Goal: Transaction & Acquisition: Purchase product/service

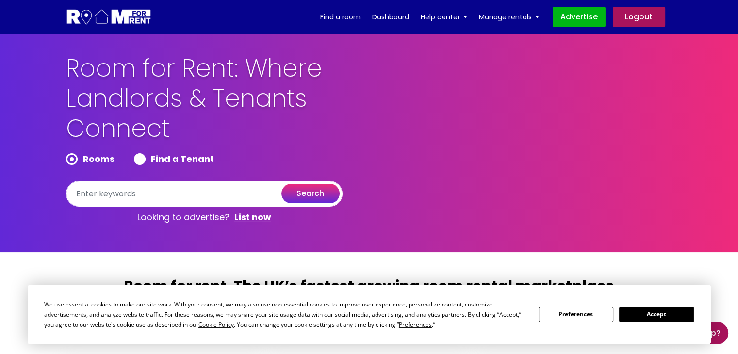
click at [655, 316] on button "Accept" at bounding box center [656, 314] width 75 height 15
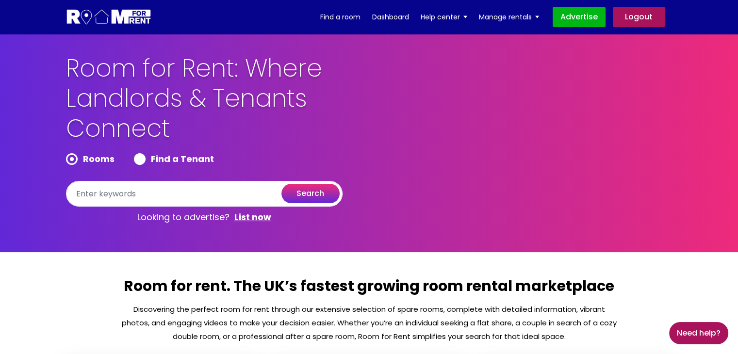
click at [630, 24] on link "Logout" at bounding box center [639, 17] width 52 height 20
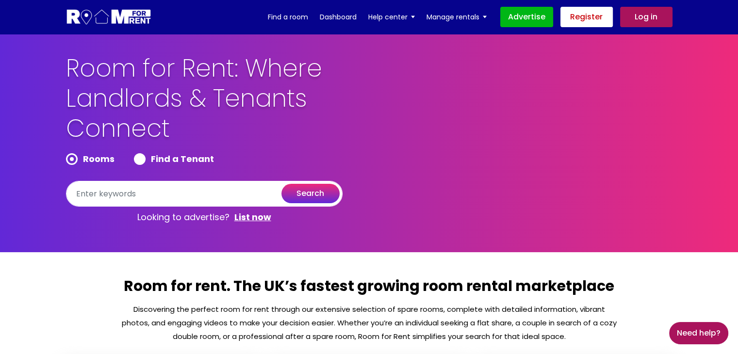
click at [580, 23] on link "Register" at bounding box center [586, 17] width 52 height 20
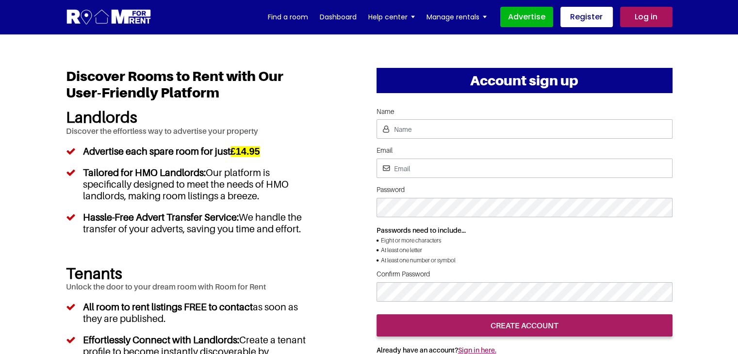
type input "pratishtha25s@gmail.com"
click at [349, 103] on div "Account sign up Name Email pratishtha25s@gmail.com Password Passwords need to i…" at bounding box center [369, 347] width 621 height 558
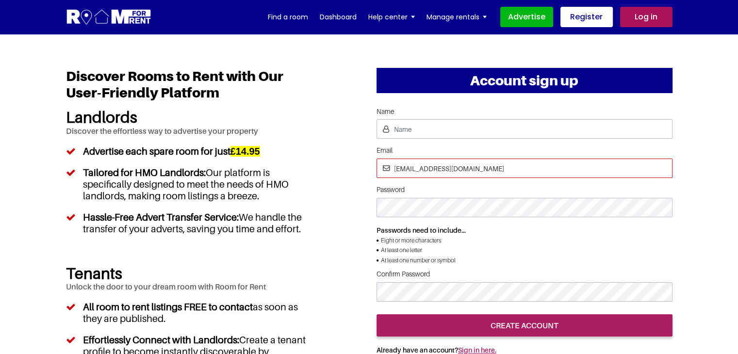
click at [428, 171] on input "pratishtha25s@gmail.com" at bounding box center [524, 168] width 296 height 19
click at [434, 168] on input "pratishtha25s@gmail.com" at bounding box center [524, 168] width 296 height 19
click at [513, 149] on label "Email" at bounding box center [524, 150] width 296 height 8
click at [0, 0] on input "[EMAIL_ADDRESS][DOMAIN_NAME]" at bounding box center [0, 0] width 0 height 0
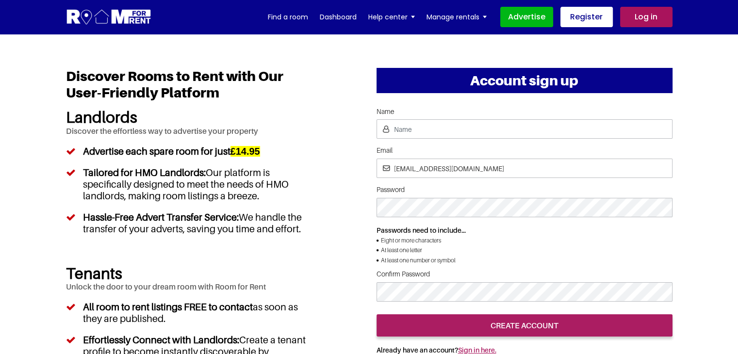
click at [349, 167] on div "Account sign up Name Email pratishtha25s@gmail.com Password Passwords need to i…" at bounding box center [369, 347] width 621 height 558
click at [460, 170] on input "[EMAIL_ADDRESS][DOMAIN_NAME]" at bounding box center [524, 168] width 296 height 19
click at [608, 234] on p "Passwords need to include..." at bounding box center [524, 230] width 296 height 11
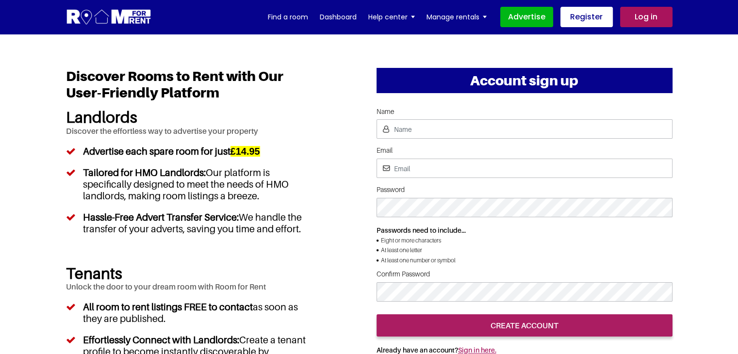
click at [710, 189] on section "Account sign up Name Email pratishtha25s@gmail.com Password Passwords need to i…" at bounding box center [369, 347] width 738 height 626
drag, startPoint x: 87, startPoint y: 3, endPoint x: 294, endPoint y: 99, distance: 228.1
click at [294, 99] on h1 "Discover Rooms to Rent with Our User-Friendly Platform" at bounding box center [188, 88] width 244 height 40
click at [643, 12] on link "Log in" at bounding box center [646, 17] width 52 height 20
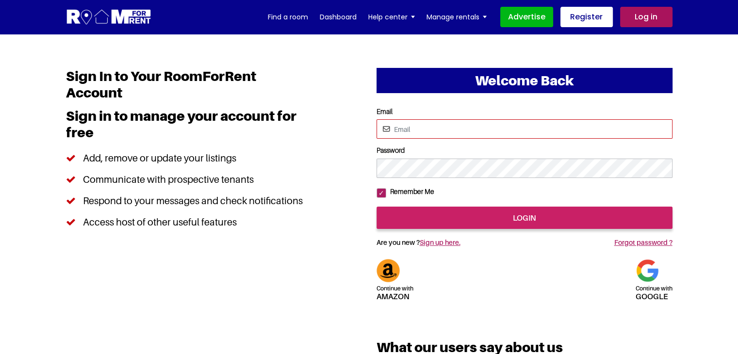
type input "pratishtha25s@gmail.com"
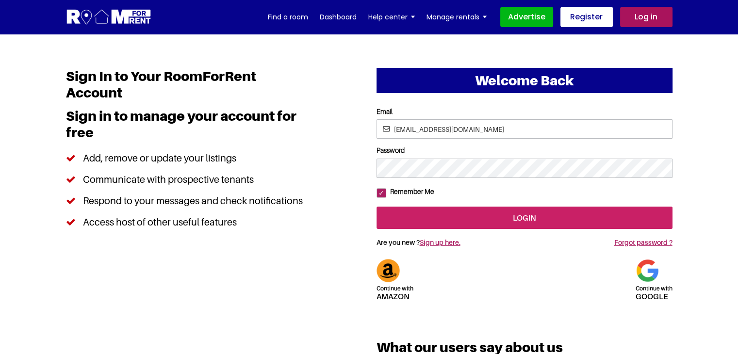
click at [526, 229] on input "login" at bounding box center [524, 218] width 296 height 22
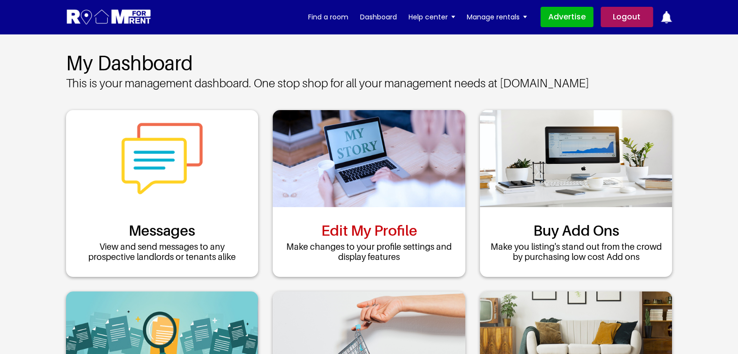
click at [399, 222] on link "Edit My Profile" at bounding box center [369, 230] width 96 height 17
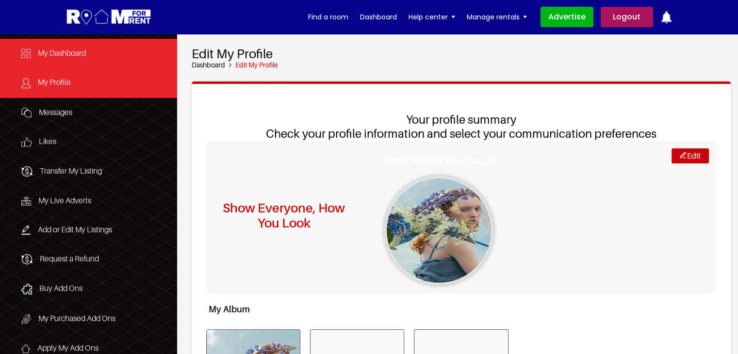
click at [66, 55] on span "My Dashboard" at bounding box center [62, 53] width 48 height 10
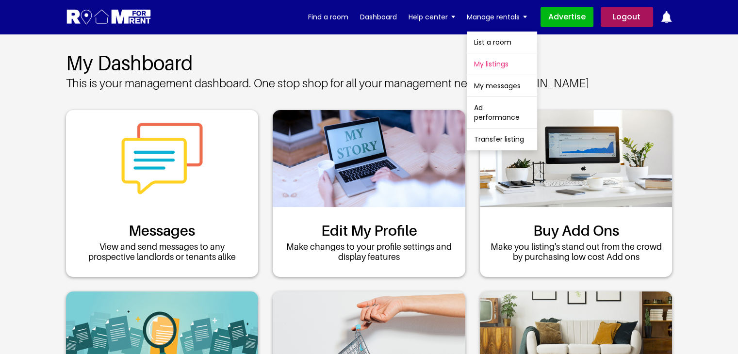
click at [492, 64] on link "My listings" at bounding box center [502, 63] width 70 height 21
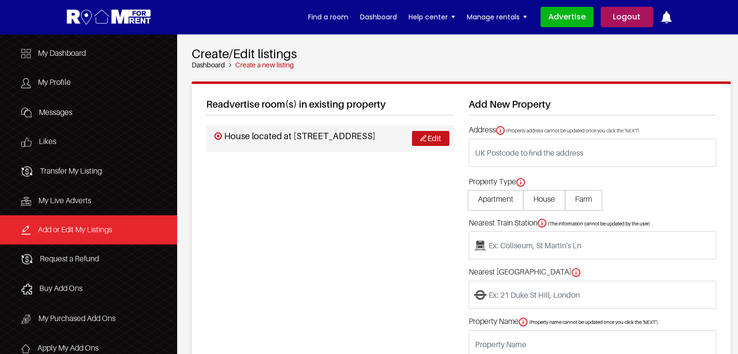
click at [430, 146] on link "Edit" at bounding box center [430, 138] width 37 height 15
click at [621, 15] on link "Logout" at bounding box center [627, 17] width 52 height 20
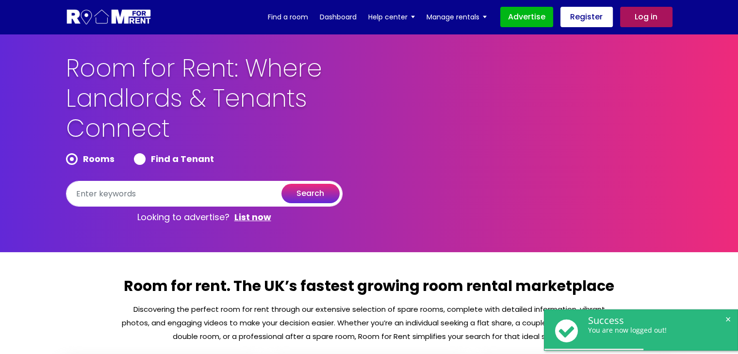
drag, startPoint x: 729, startPoint y: 319, endPoint x: 704, endPoint y: 258, distance: 66.2
click at [729, 320] on span "×" at bounding box center [727, 319] width 9 height 9
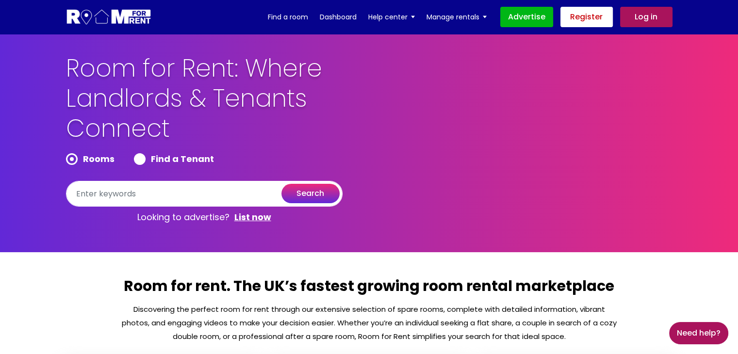
click at [587, 16] on link "Register" at bounding box center [586, 17] width 52 height 20
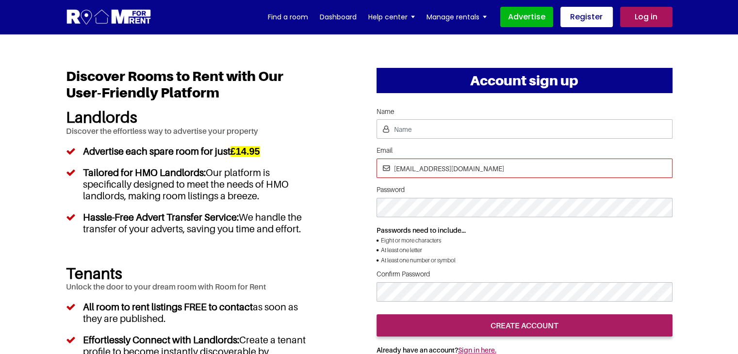
drag, startPoint x: 431, startPoint y: 167, endPoint x: 340, endPoint y: 165, distance: 91.2
click at [340, 165] on div "Account sign up Name Email [EMAIL_ADDRESS][DOMAIN_NAME] Password Passwords need…" at bounding box center [369, 347] width 621 height 558
paste input "pratishtha25"
click at [445, 171] on input "[EMAIL_ADDRESS][DOMAIN_NAME]" at bounding box center [524, 168] width 296 height 19
click at [443, 171] on input "[EMAIL_ADDRESS][DOMAIN_NAME]" at bounding box center [524, 168] width 296 height 19
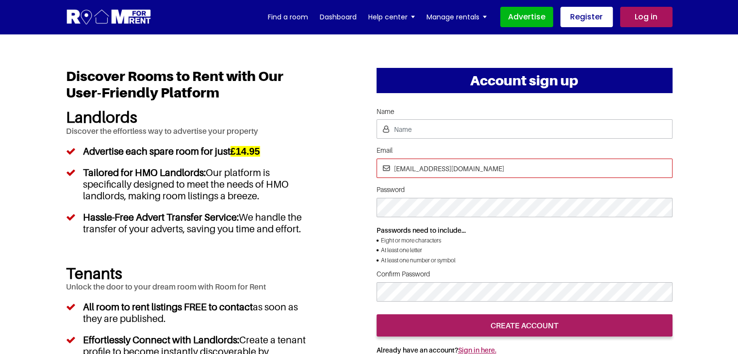
click at [448, 169] on input "[EMAIL_ADDRESS][DOMAIN_NAME]" at bounding box center [524, 168] width 296 height 19
click at [441, 166] on input "[EMAIL_ADDRESS][DOMAIN_NAME]" at bounding box center [524, 168] width 296 height 19
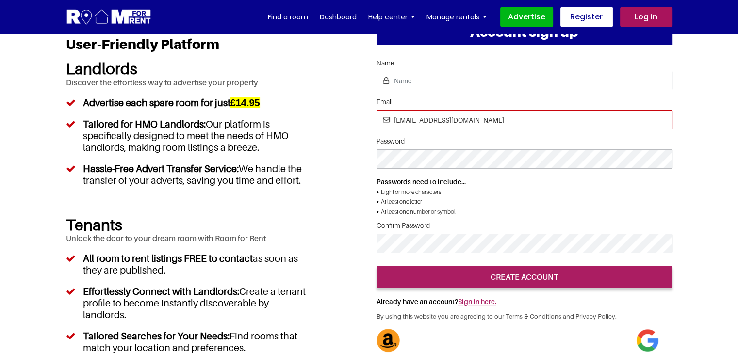
type input "[EMAIL_ADDRESS][DOMAIN_NAME]"
click at [613, 261] on div at bounding box center [524, 261] width 296 height 0
click at [551, 261] on div at bounding box center [524, 261] width 296 height 0
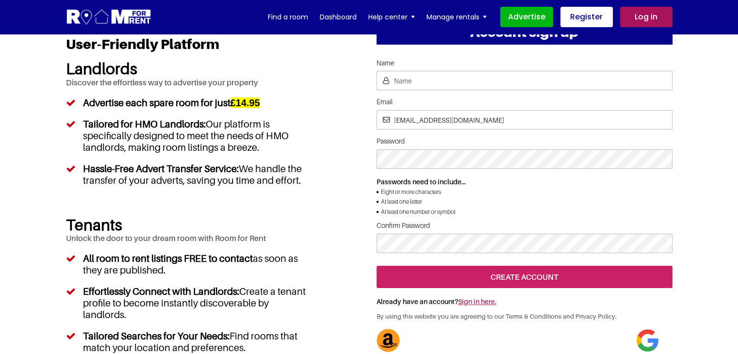
click at [531, 288] on input "create account" at bounding box center [524, 277] width 296 height 22
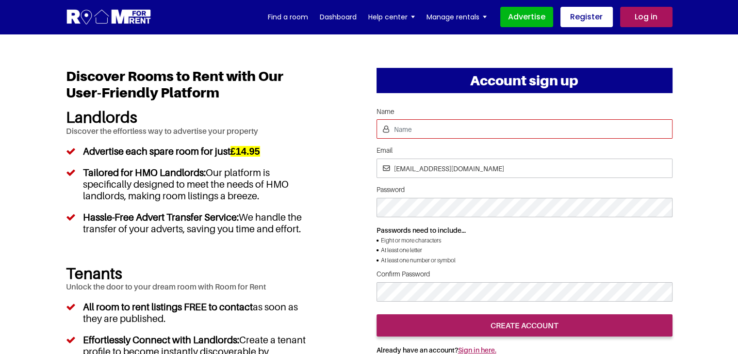
click at [412, 129] on input "Name" at bounding box center [524, 128] width 296 height 19
type input "[PERSON_NAME]"
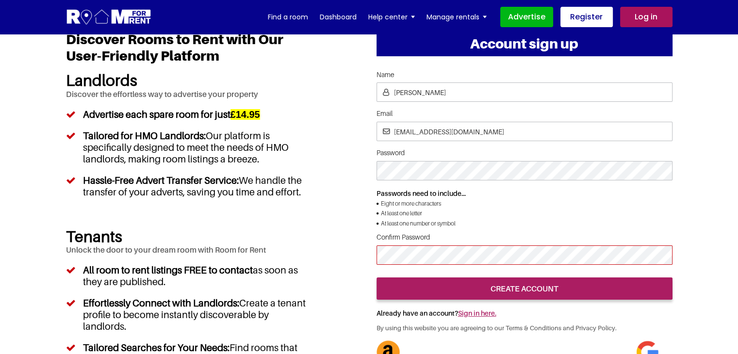
scroll to position [97, 0]
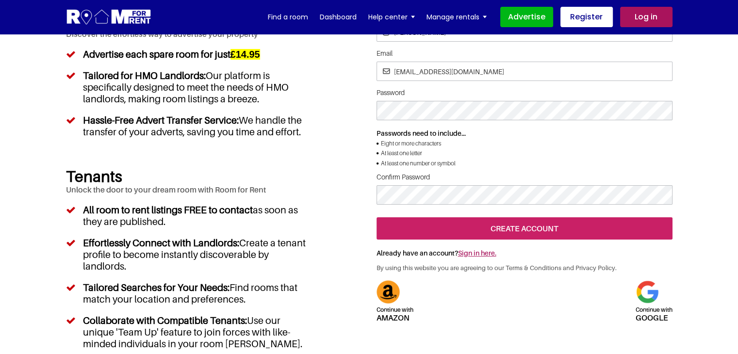
click at [537, 240] on input "create account" at bounding box center [524, 228] width 296 height 22
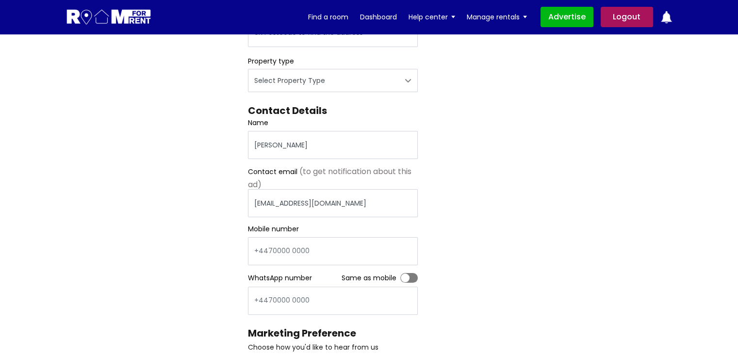
scroll to position [194, 0]
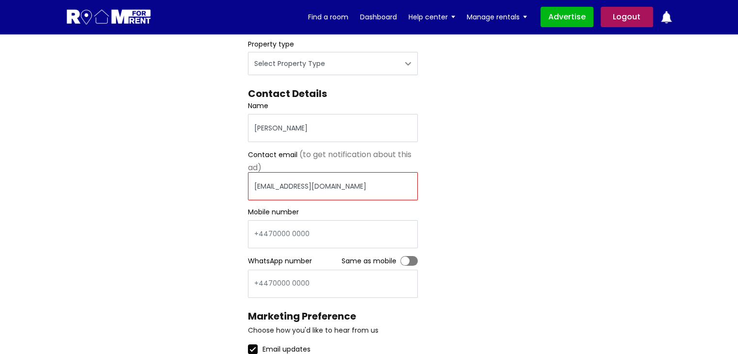
click at [376, 192] on input "[EMAIL_ADDRESS][DOMAIN_NAME]" at bounding box center [333, 186] width 170 height 28
click at [513, 192] on div "Register Profile Room Details List Profile" at bounding box center [369, 155] width 621 height 582
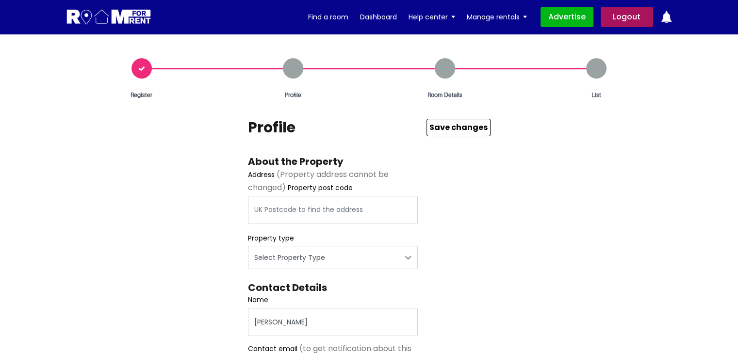
scroll to position [49, 0]
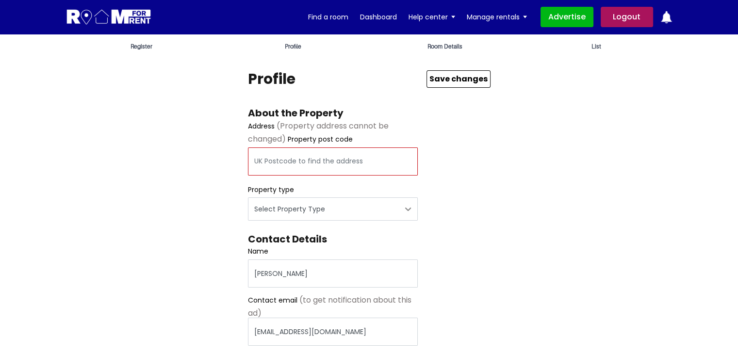
click at [301, 157] on input "text" at bounding box center [333, 161] width 170 height 28
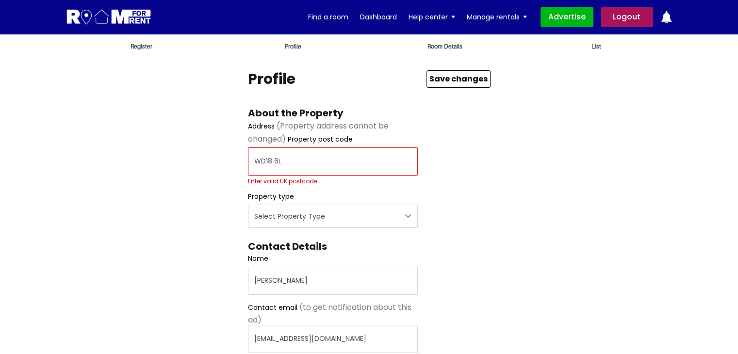
type input "WD18 6LG"
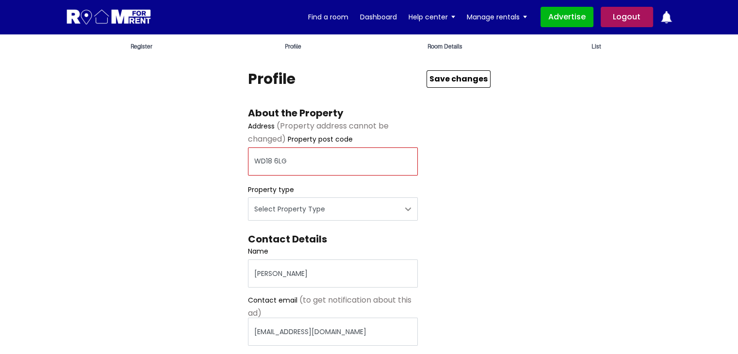
click at [274, 158] on input "WD18 6LG" at bounding box center [333, 161] width 170 height 28
click at [273, 158] on input "WD18 6LG" at bounding box center [333, 161] width 170 height 28
click at [272, 158] on input "WD18 6LG" at bounding box center [333, 161] width 170 height 28
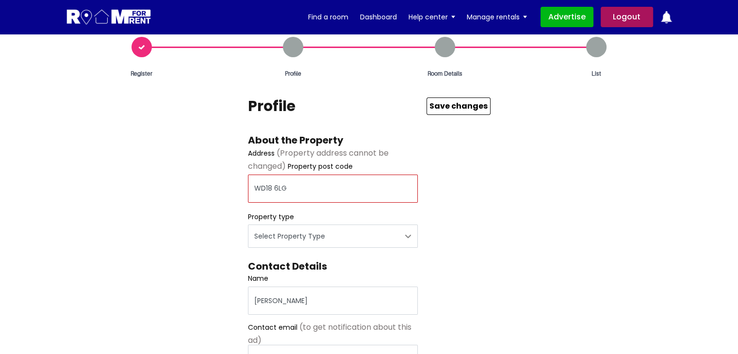
scroll to position [0, 0]
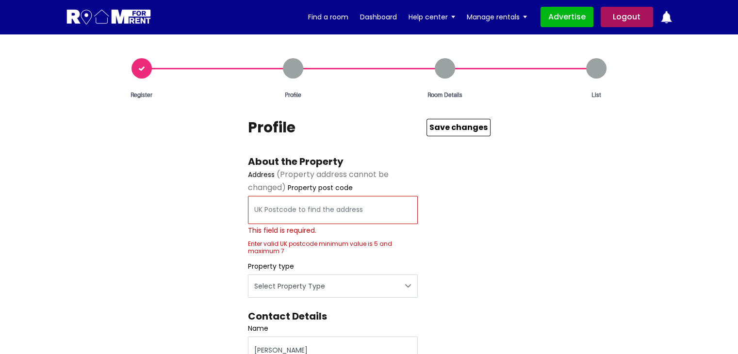
click at [338, 199] on input "This field is required." at bounding box center [333, 210] width 170 height 28
paste input "WD18 6LG"
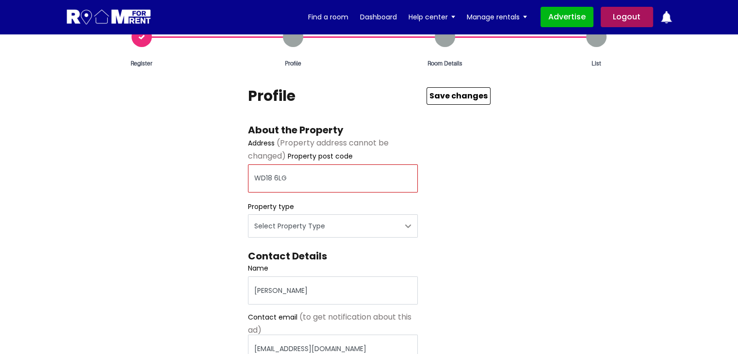
scroll to position [49, 0]
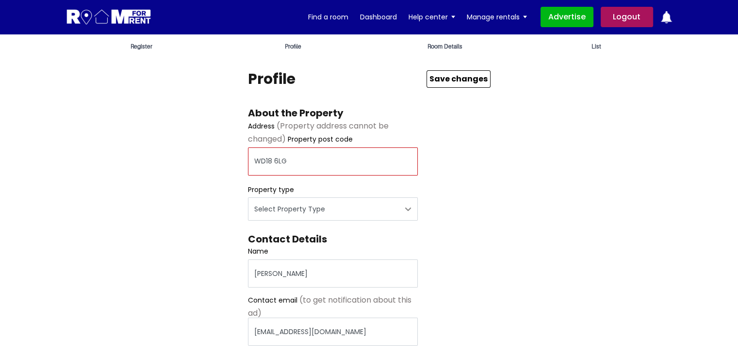
type input "WD18 6LG"
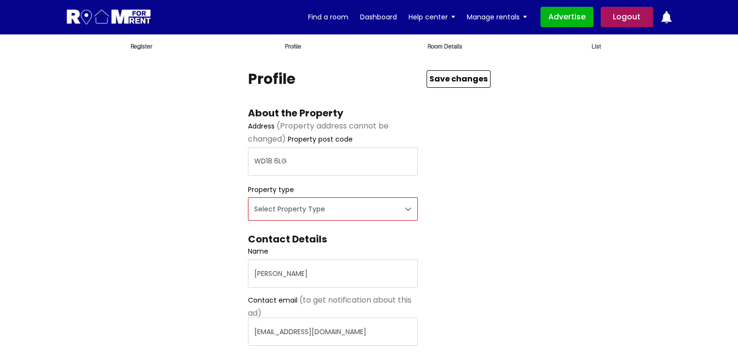
click at [366, 206] on select "Select Property Type Appartment House Farm" at bounding box center [333, 208] width 170 height 23
select select "House"
click at [248, 198] on select "Select Property Type Appartment House Farm" at bounding box center [333, 208] width 170 height 23
click at [456, 176] on div "Profile About the Property Address (Property address cannot be changed) Propert…" at bounding box center [369, 330] width 243 height 521
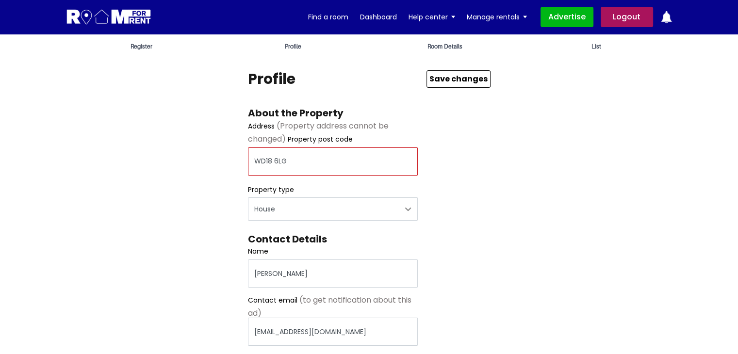
click at [340, 158] on input "WD18 6LG" at bounding box center [333, 161] width 170 height 28
click at [339, 158] on input "WD18 6LG" at bounding box center [333, 161] width 170 height 28
click at [326, 167] on input "WD18 6LG" at bounding box center [333, 161] width 170 height 28
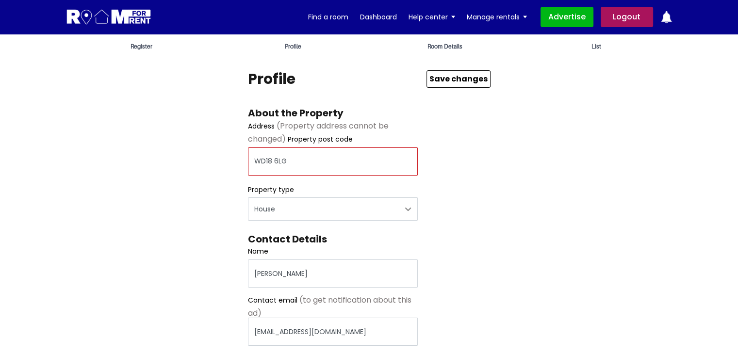
click at [303, 154] on input "WD18 6LG" at bounding box center [333, 161] width 170 height 28
click at [324, 163] on input "WD18 6LG" at bounding box center [333, 161] width 170 height 28
paste input "RG1 6JU"
type input "RG1 6JU"
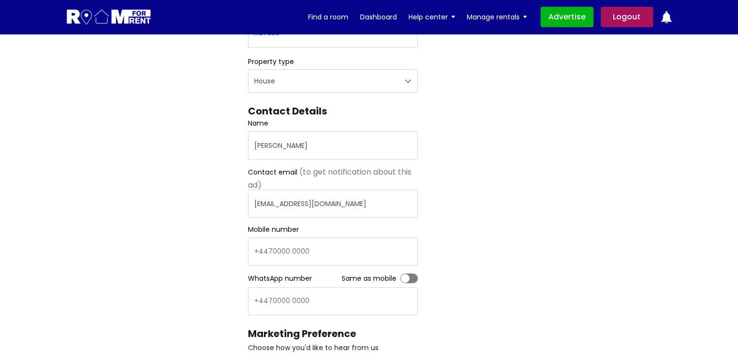
scroll to position [194, 0]
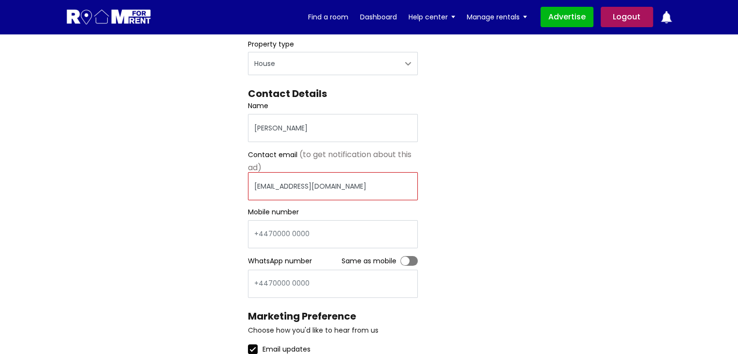
click at [358, 190] on input "pratishtha25@yopmail.com" at bounding box center [333, 186] width 170 height 28
type input "[EMAIL_ADDRESS][DOMAIN_NAME]"
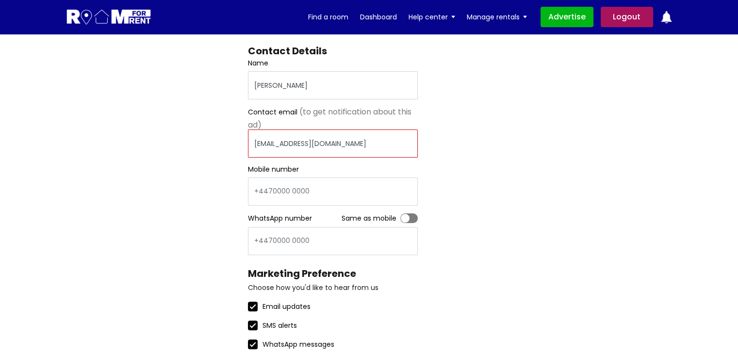
scroll to position [291, 0]
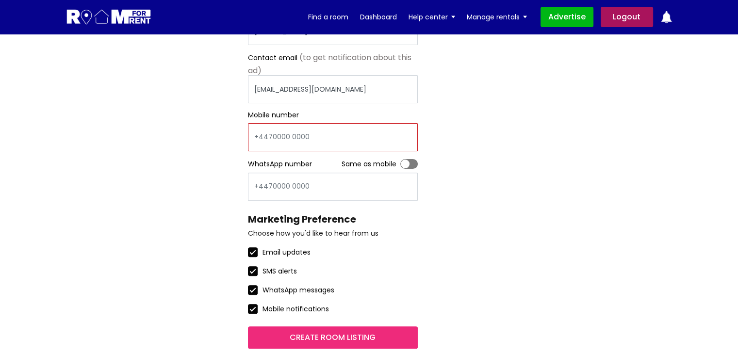
click at [321, 150] on input "Mobile number" at bounding box center [333, 137] width 170 height 28
type input "dxfgdfgf"
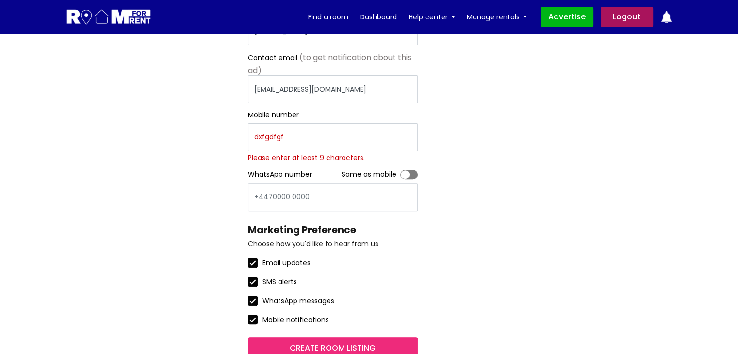
click at [506, 195] on div "Register Profile Room Details List Profile" at bounding box center [369, 63] width 621 height 592
click at [337, 135] on input "dxfgdfgf" at bounding box center [333, 137] width 170 height 28
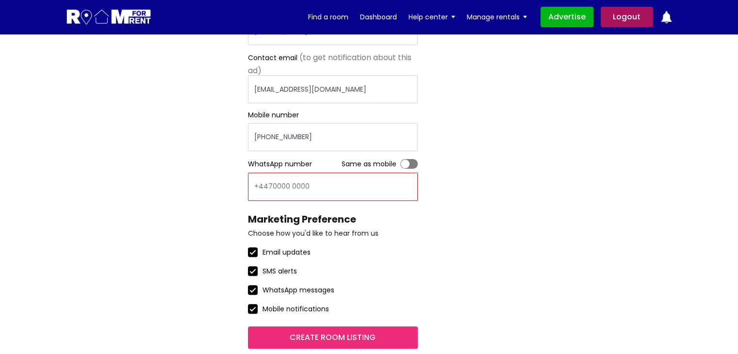
drag, startPoint x: 310, startPoint y: 185, endPoint x: 283, endPoint y: 185, distance: 27.2
click at [283, 185] on input "WhatsApp number" at bounding box center [333, 187] width 170 height 28
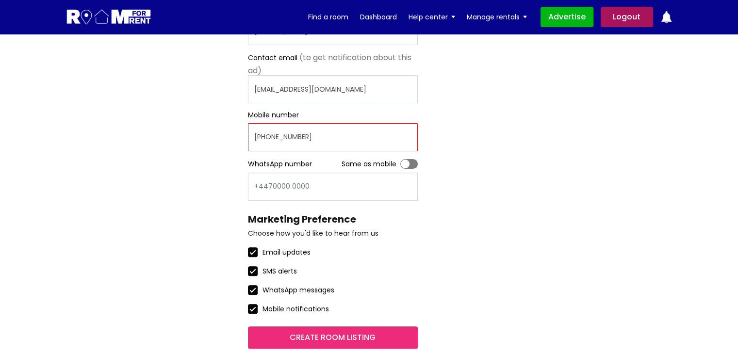
drag, startPoint x: 314, startPoint y: 134, endPoint x: 267, endPoint y: 136, distance: 47.1
click at [267, 136] on input "+44965874566" at bounding box center [333, 137] width 170 height 28
type input "[PHONE_NUMBER]"
click at [413, 162] on label "Toggle" at bounding box center [408, 164] width 17 height 10
click at [400, 159] on input "Toggle" at bounding box center [400, 159] width 0 height 0
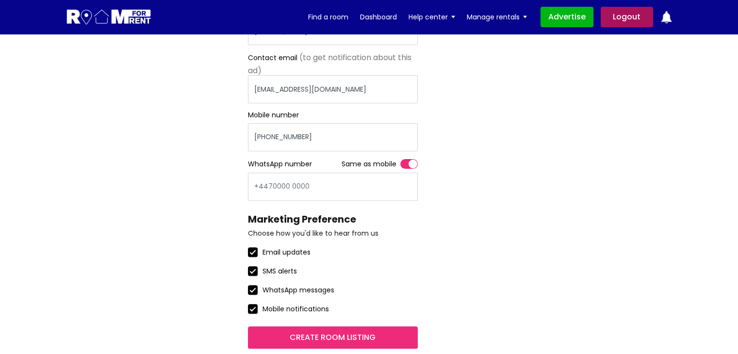
type input "[PHONE_NUMBER]"
click at [412, 163] on label "Toggle" at bounding box center [408, 164] width 17 height 10
click at [400, 159] on input "Toggle" at bounding box center [400, 159] width 0 height 0
click at [386, 182] on input "[PHONE_NUMBER]" at bounding box center [333, 187] width 170 height 28
click at [408, 158] on div "Contact Details Name Pratishtha Sharma Contact email (to get notification about…" at bounding box center [333, 93] width 170 height 215
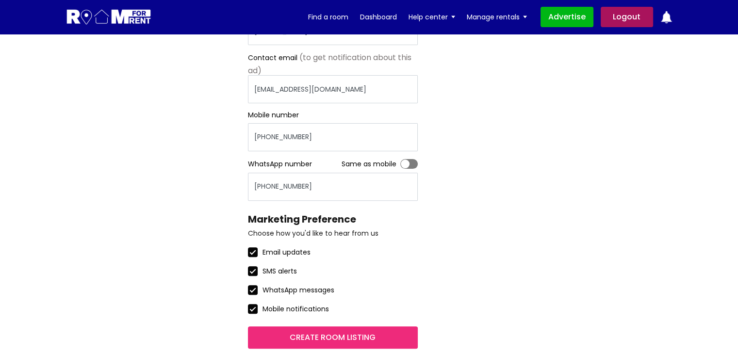
click at [409, 162] on label "Toggle" at bounding box center [408, 164] width 17 height 10
click at [400, 159] on input "Toggle" at bounding box center [400, 159] width 0 height 0
click at [353, 134] on input "[PHONE_NUMBER]" at bounding box center [333, 137] width 170 height 28
type input "+4496325874e"
click at [518, 165] on div "Register Profile Room Details List Profile" at bounding box center [369, 58] width 621 height 582
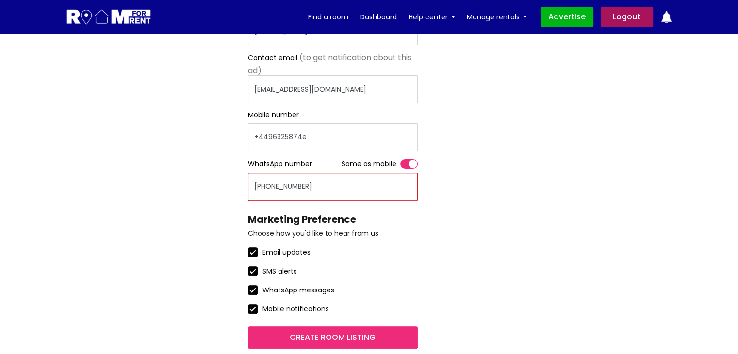
click at [359, 189] on input "[PHONE_NUMBER]" at bounding box center [333, 187] width 170 height 28
type input "+4496325874e"
click at [559, 153] on div "Register Profile Room Details List Profile" at bounding box center [369, 58] width 621 height 582
click at [485, 229] on div "Profile About the Property Address (Property address cannot be changed) Propert…" at bounding box center [369, 88] width 243 height 521
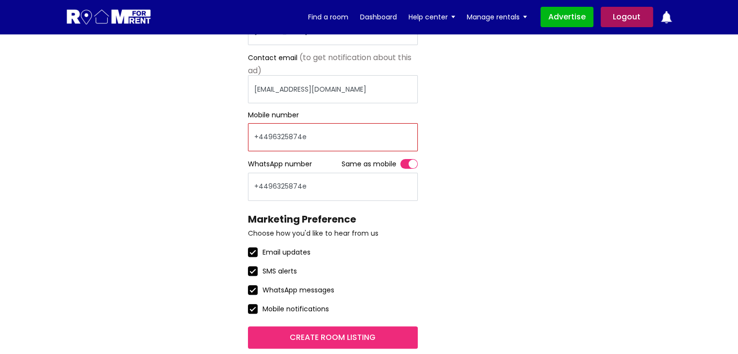
click at [315, 141] on input "+4496325874e" at bounding box center [333, 137] width 170 height 28
type input "+449632587ee"
click at [535, 247] on div "Register Profile Room Details List Profile" at bounding box center [369, 58] width 621 height 582
drag, startPoint x: 309, startPoint y: 138, endPoint x: 250, endPoint y: 132, distance: 59.4
click at [250, 132] on input "+449632587ee" at bounding box center [333, 137] width 170 height 28
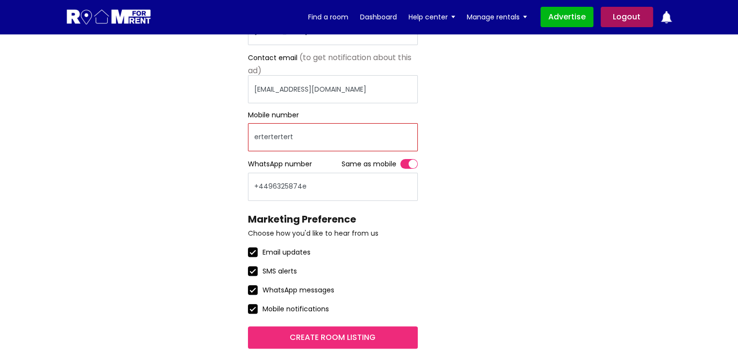
type input "ertertertert"
click at [484, 205] on div "Profile About the Property Address (Property address cannot be changed) Propert…" at bounding box center [369, 88] width 243 height 521
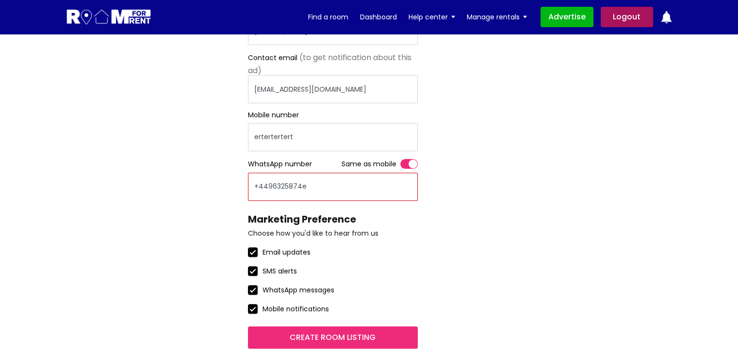
click at [367, 187] on input "+4496325874e" at bounding box center [333, 187] width 170 height 28
type input "drgrterterte"
click at [457, 230] on div "Profile About the Property Address (Property address cannot be changed) Propert…" at bounding box center [369, 88] width 243 height 521
click at [376, 332] on input "Create room listing" at bounding box center [333, 337] width 170 height 22
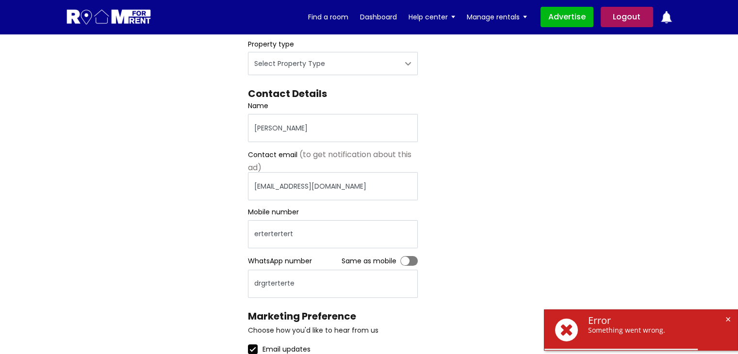
scroll to position [243, 0]
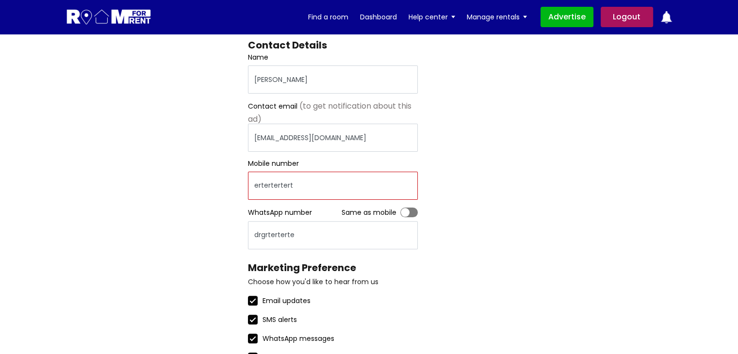
click at [279, 185] on input "ertertertert" at bounding box center [333, 186] width 170 height 28
paste input "Profile- Whe"
type input "[PHONE_NUMBER]"
click at [412, 211] on label "Toggle" at bounding box center [408, 213] width 17 height 10
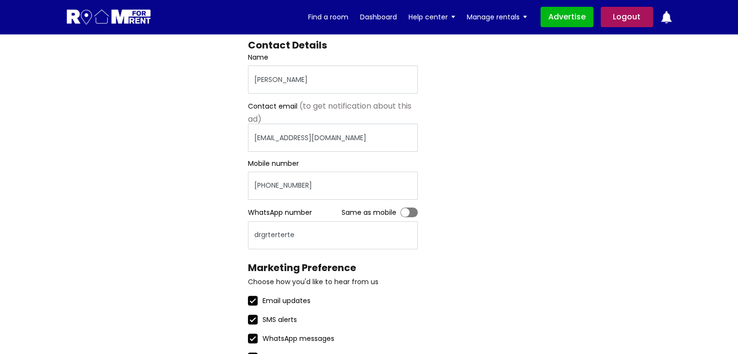
click at [400, 208] on input "Toggle" at bounding box center [400, 208] width 0 height 0
type input "[PHONE_NUMBER]"
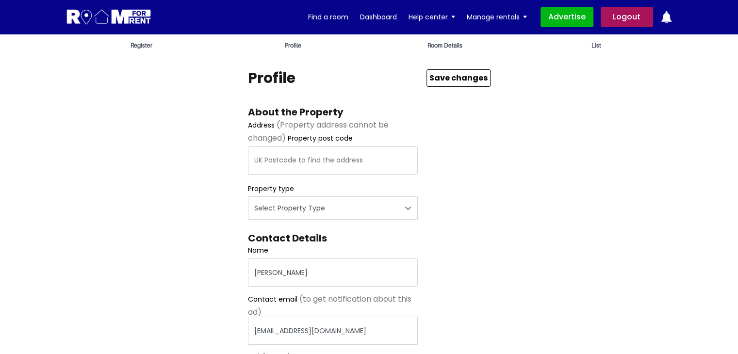
scroll to position [49, 0]
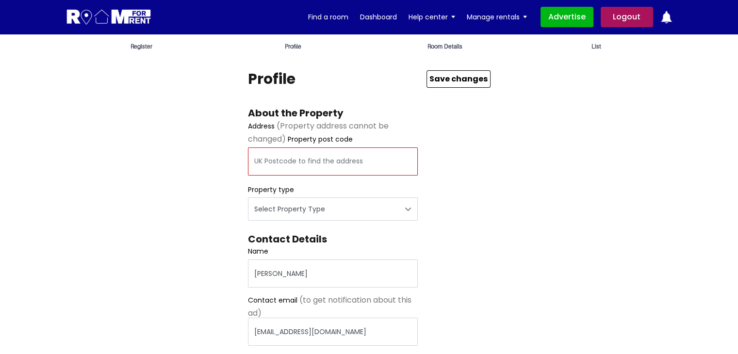
click at [331, 166] on input "text" at bounding box center [333, 161] width 170 height 28
click at [341, 167] on input "text" at bounding box center [333, 161] width 170 height 28
type input "wd18 6lg"
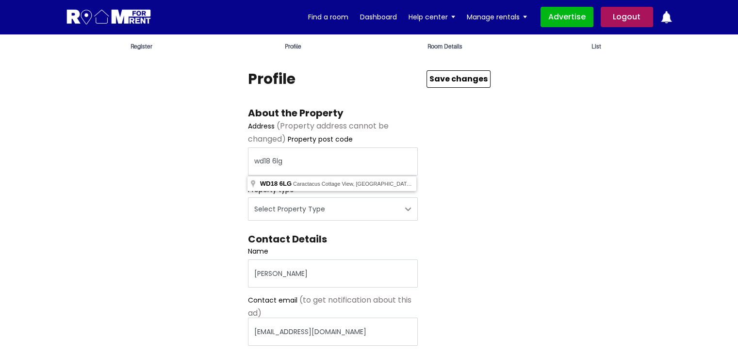
click at [652, 173] on div "Register Profile Room Details List Profile" at bounding box center [369, 301] width 621 height 582
click at [312, 164] on input "wd18 6lg" at bounding box center [333, 161] width 170 height 28
click at [311, 164] on input "wd18 6lg" at bounding box center [333, 161] width 170 height 28
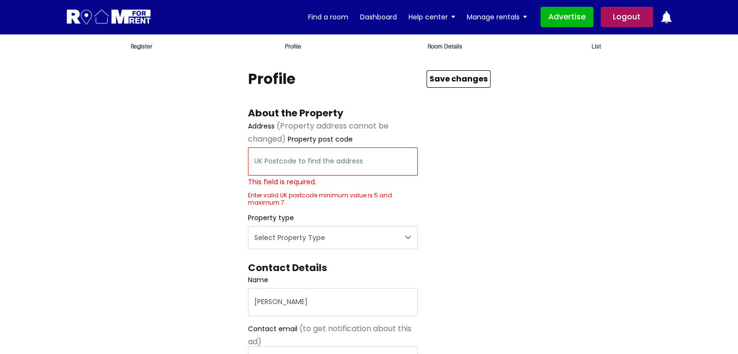
click at [270, 167] on input "This field is required." at bounding box center [333, 161] width 170 height 28
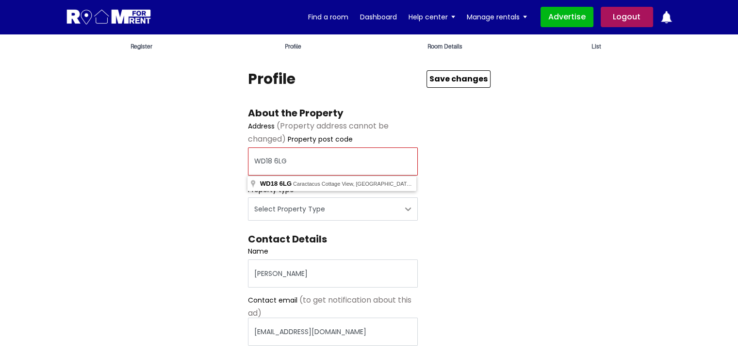
type input "WD18 6LG"
click at [512, 134] on div "Register Profile Room Details List Profile" at bounding box center [369, 301] width 621 height 582
click at [293, 153] on input "WD18 6LG" at bounding box center [333, 161] width 170 height 28
click at [293, 157] on input "WD18 6LG" at bounding box center [333, 161] width 170 height 28
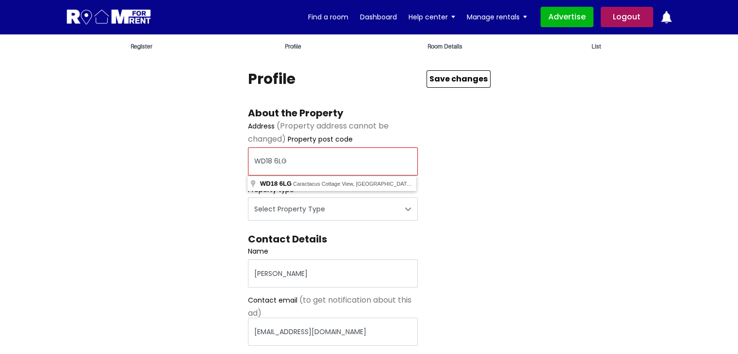
click at [293, 157] on input "WD18 6LG" at bounding box center [333, 161] width 170 height 28
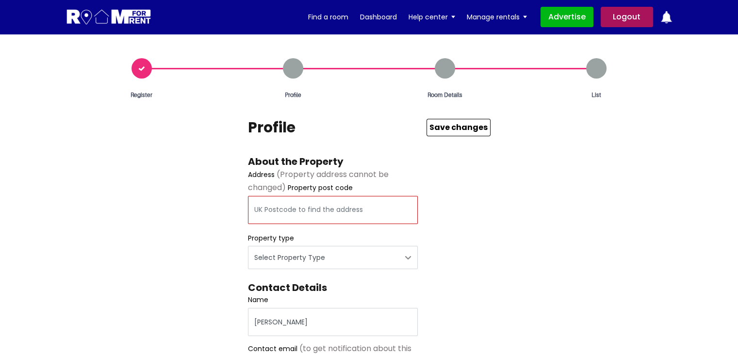
click at [295, 203] on input "text" at bounding box center [333, 210] width 170 height 28
click at [283, 214] on input "text" at bounding box center [333, 210] width 170 height 28
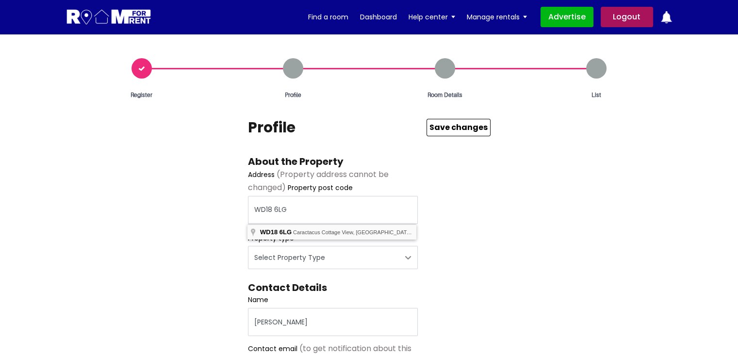
type input "Caractacus [STREET_ADDRESS]"
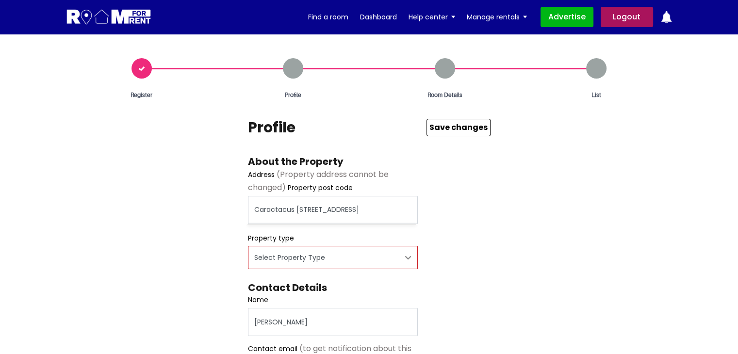
click at [287, 249] on select "Select Property Type Appartment House Farm" at bounding box center [333, 257] width 170 height 23
select select "House"
click at [248, 246] on select "Select Property Type Appartment House Farm" at bounding box center [333, 257] width 170 height 23
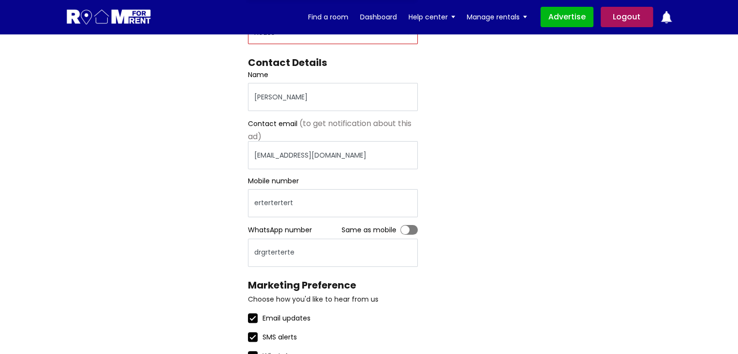
scroll to position [243, 0]
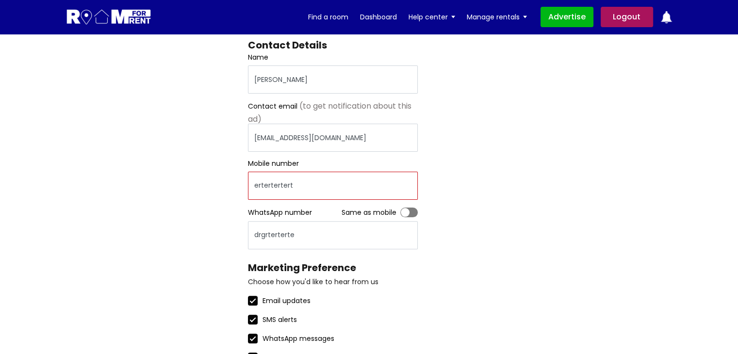
click at [272, 181] on input "ertertertert" at bounding box center [333, 186] width 170 height 28
type input "+44963258741"
drag, startPoint x: 398, startPoint y: 204, endPoint x: 400, endPoint y: 210, distance: 6.0
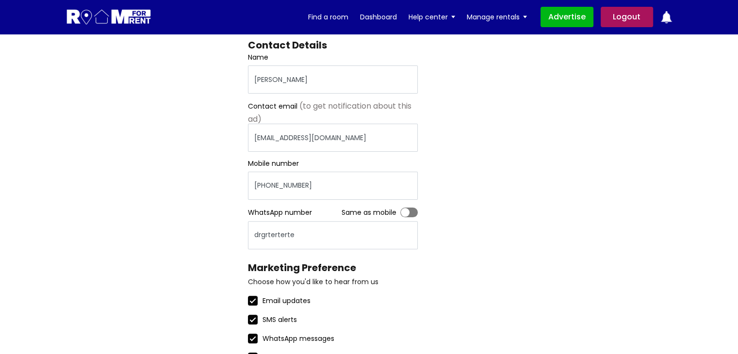
click at [398, 208] on div "Contact Details Name Pratishtha Sharma Contact email (to get notification about…" at bounding box center [333, 141] width 170 height 215
click at [406, 208] on label "Toggle" at bounding box center [408, 213] width 17 height 10
click at [400, 208] on input "Toggle" at bounding box center [400, 208] width 0 height 0
type input "+44963258741"
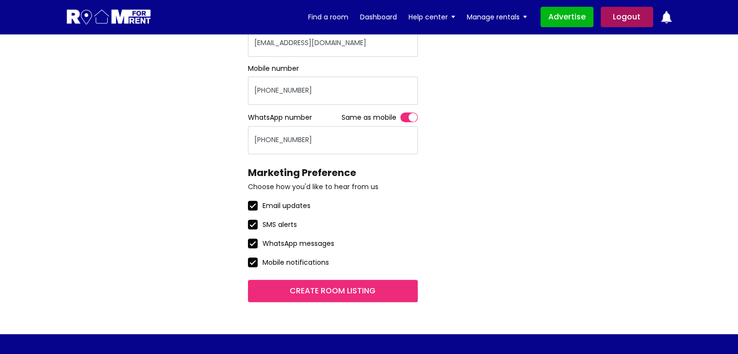
scroll to position [340, 0]
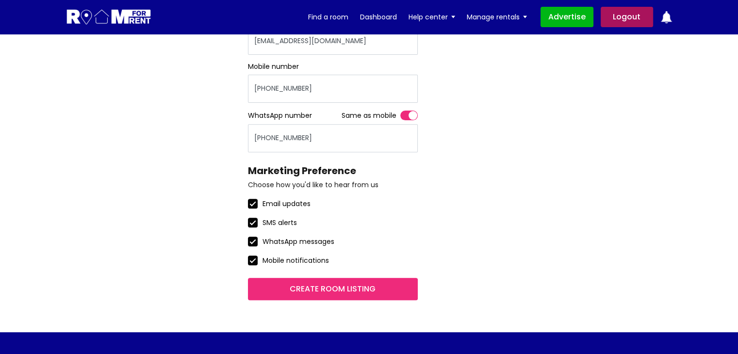
click at [345, 287] on input "Create room listing" at bounding box center [333, 289] width 170 height 22
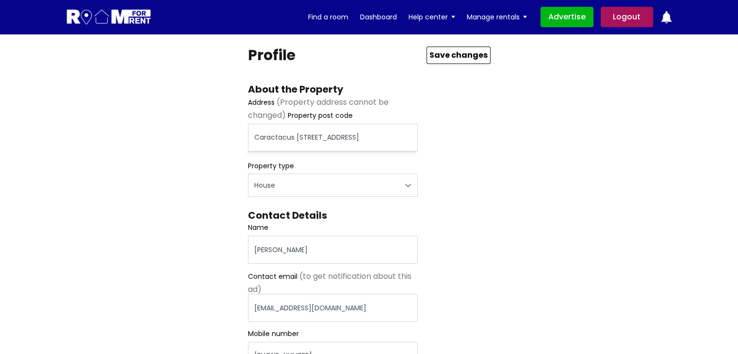
scroll to position [0, 0]
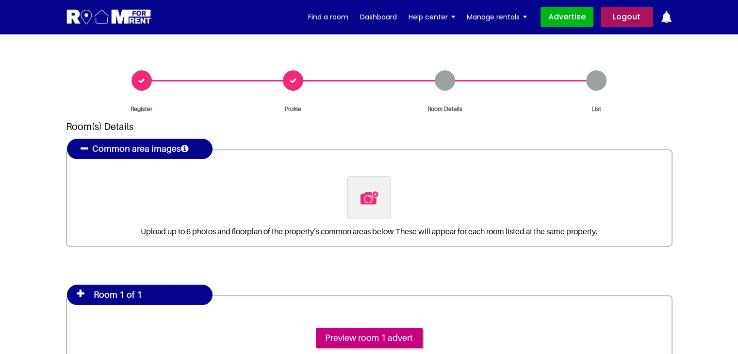
click at [374, 231] on p "Upload up to 6 photos and floorplan of the property’s common areas below These …" at bounding box center [369, 231] width 585 height 9
click at [385, 230] on p "Upload up to 6 photos and floorplan of the property’s common areas below These …" at bounding box center [369, 231] width 585 height 9
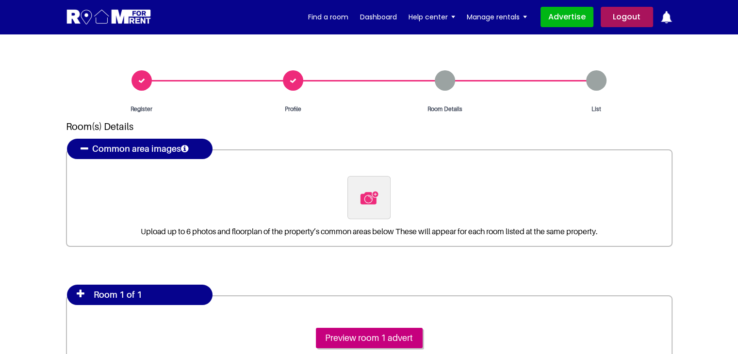
click at [385, 230] on p "Upload up to 6 photos and floorplan of the property’s common areas below These …" at bounding box center [369, 231] width 585 height 9
click at [84, 145] on icon at bounding box center [85, 149] width 8 height 10
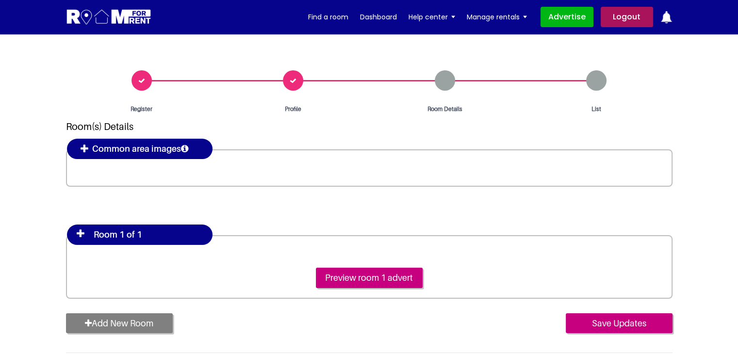
click at [84, 145] on icon at bounding box center [85, 149] width 8 height 10
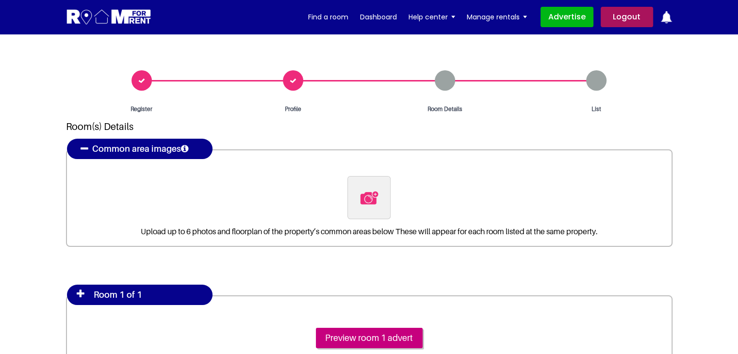
click at [366, 194] on img at bounding box center [369, 198] width 20 height 20
click at [366, 188] on input "file" at bounding box center [421, 182] width 148 height 12
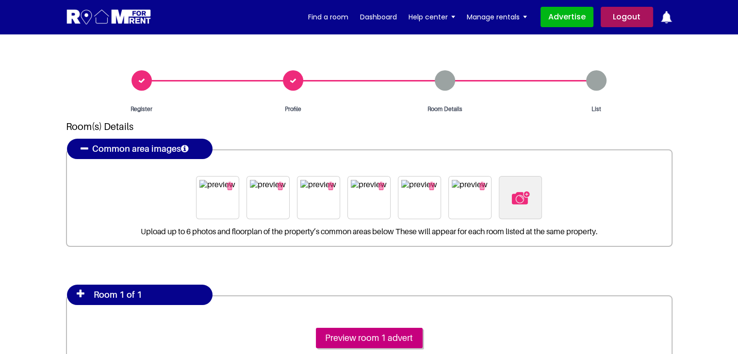
click at [479, 184] on img "button" at bounding box center [482, 186] width 6 height 8
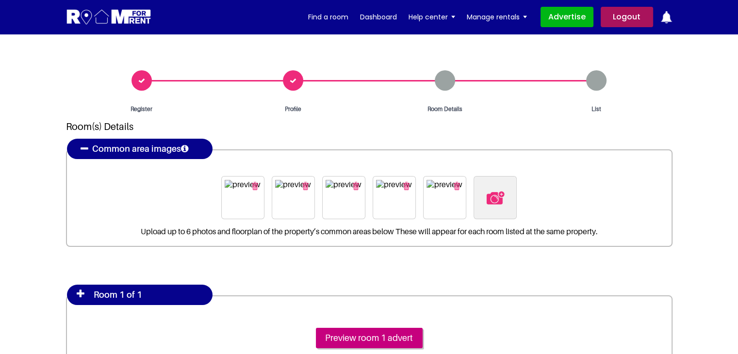
click at [498, 199] on img at bounding box center [495, 198] width 20 height 20
click at [498, 188] on input "file" at bounding box center [547, 182] width 148 height 12
type input "C:\fakepath\pexels-pixabay-271624.jpg"
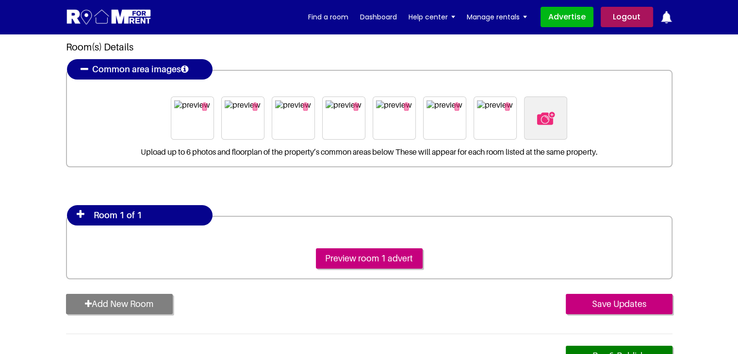
scroll to position [97, 0]
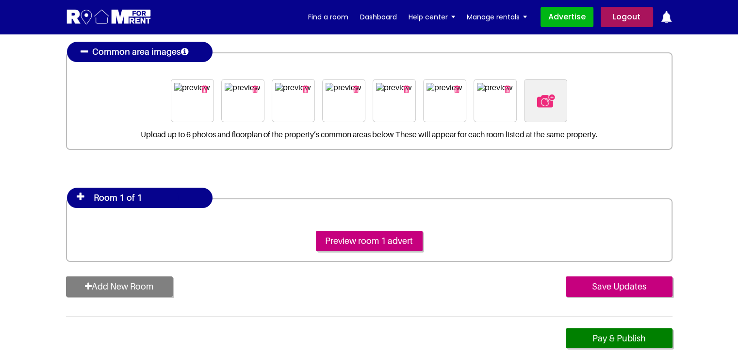
click at [80, 198] on icon at bounding box center [81, 197] width 8 height 10
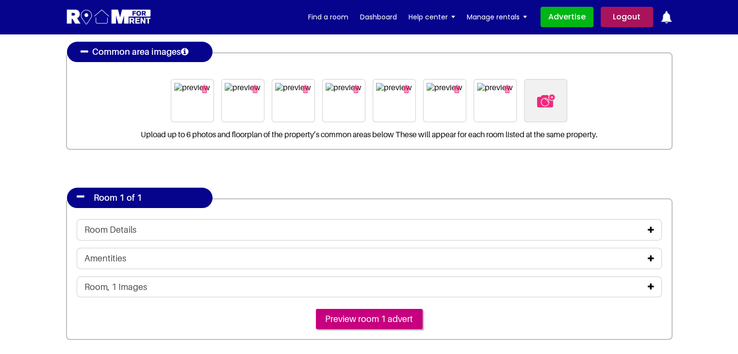
click at [80, 198] on icon at bounding box center [81, 197] width 8 height 10
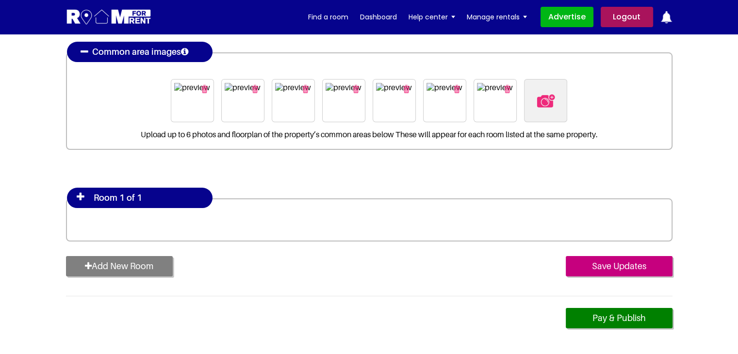
click at [80, 198] on icon at bounding box center [81, 197] width 8 height 10
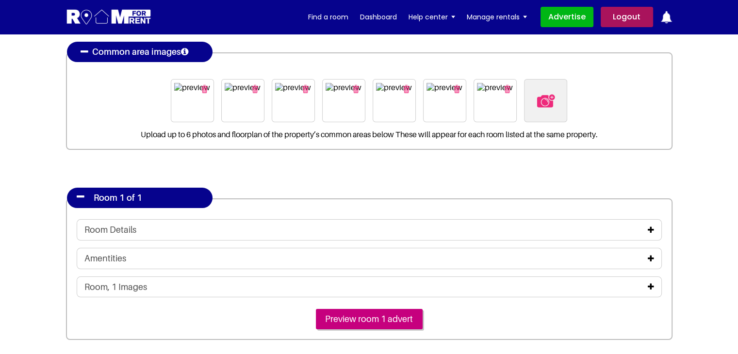
click at [77, 191] on div "Room 1 of 1" at bounding box center [140, 198] width 146 height 20
click at [80, 195] on icon at bounding box center [81, 197] width 8 height 10
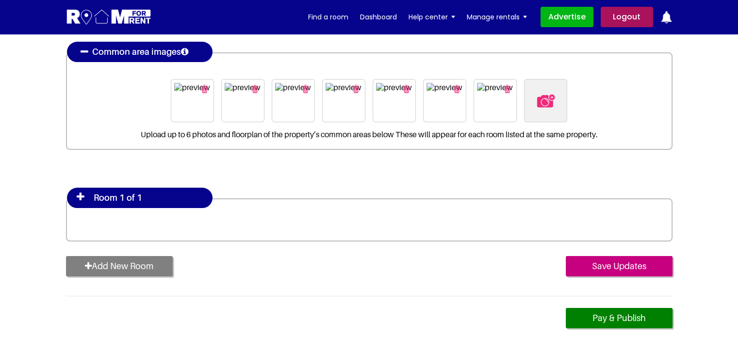
click at [77, 196] on icon at bounding box center [81, 197] width 8 height 10
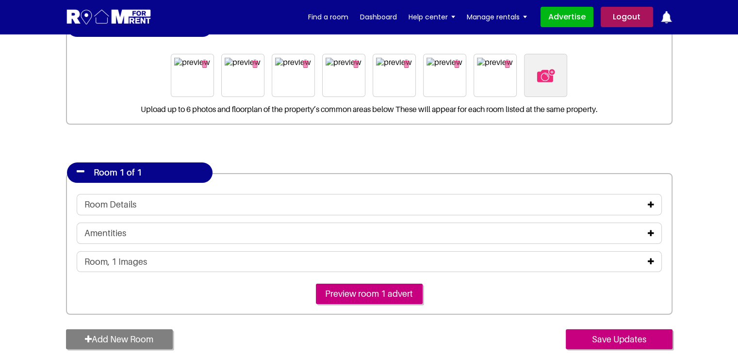
scroll to position [146, 0]
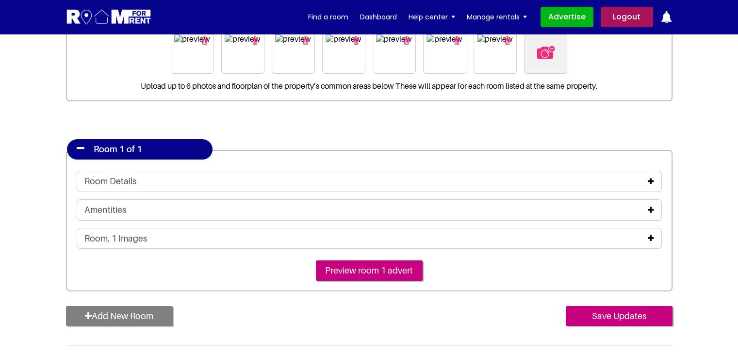
click at [557, 176] on div "Room Details" at bounding box center [368, 181] width 569 height 11
click at [557, 178] on div "Room Details" at bounding box center [368, 181] width 569 height 11
click at [651, 181] on icon at bounding box center [651, 182] width 6 height 8
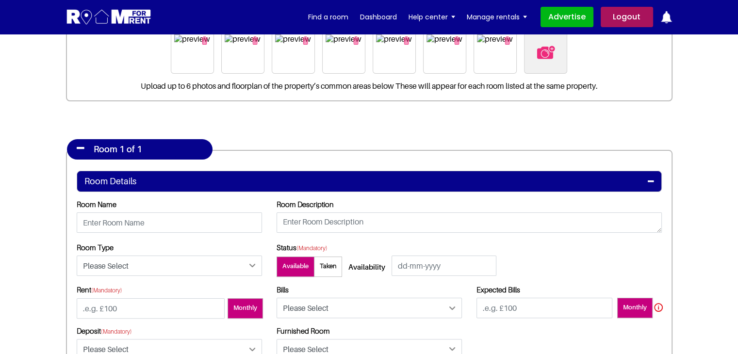
click at [646, 181] on div "Room Details" at bounding box center [368, 181] width 569 height 11
click at [652, 179] on icon at bounding box center [651, 182] width 6 height 8
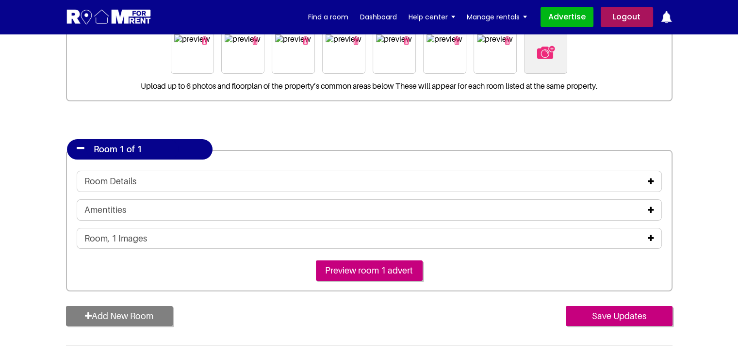
click at [651, 209] on icon at bounding box center [651, 210] width 6 height 8
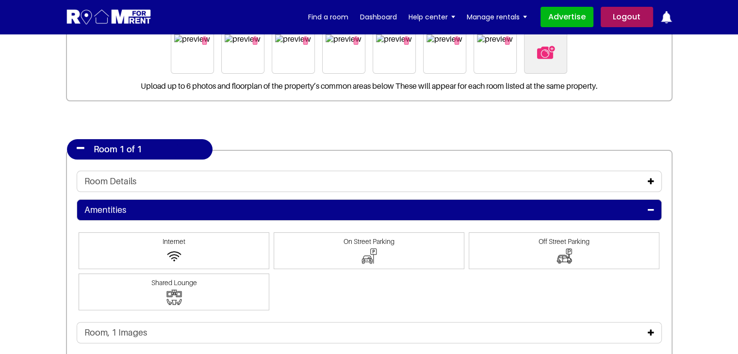
click at [651, 209] on icon at bounding box center [651, 210] width 6 height 8
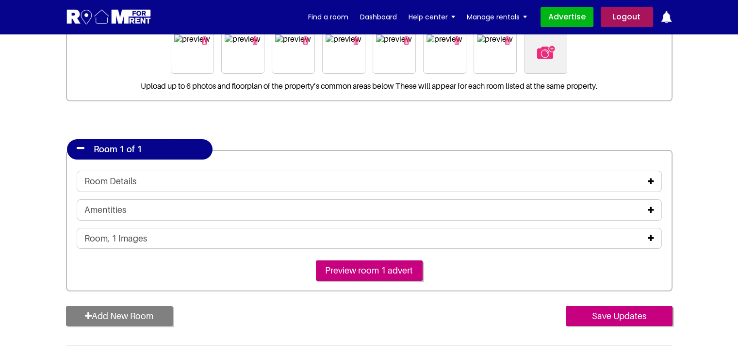
click at [650, 180] on icon at bounding box center [651, 182] width 6 height 8
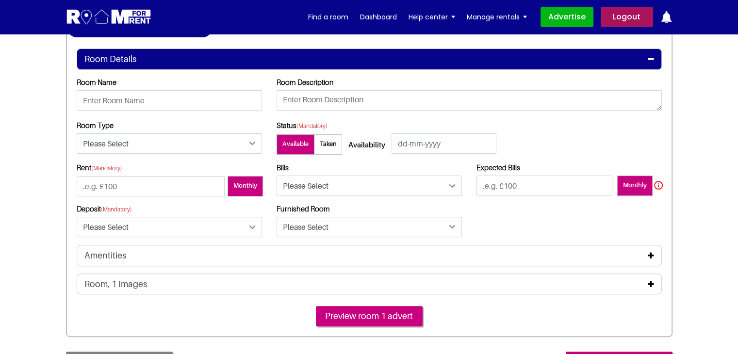
scroll to position [291, 0]
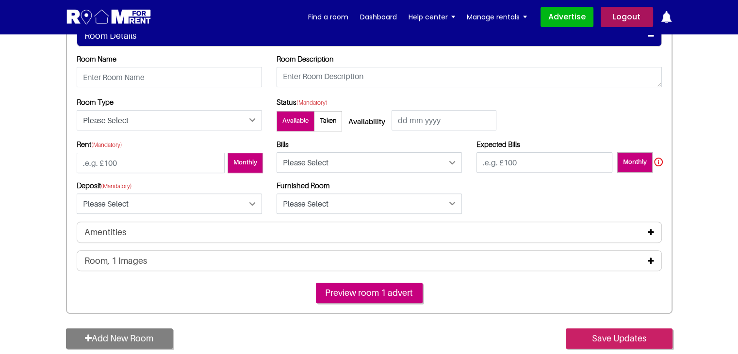
click at [615, 337] on input "Save Updates" at bounding box center [619, 338] width 107 height 20
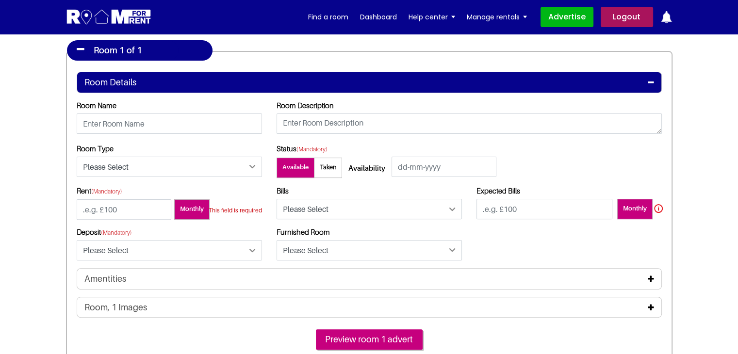
scroll to position [194, 0]
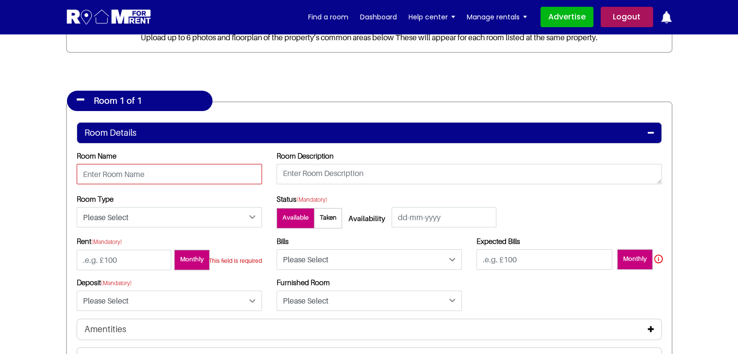
click at [120, 172] on input "text" at bounding box center [169, 174] width 185 height 20
click at [233, 175] on input "Room 1A" at bounding box center [169, 174] width 185 height 20
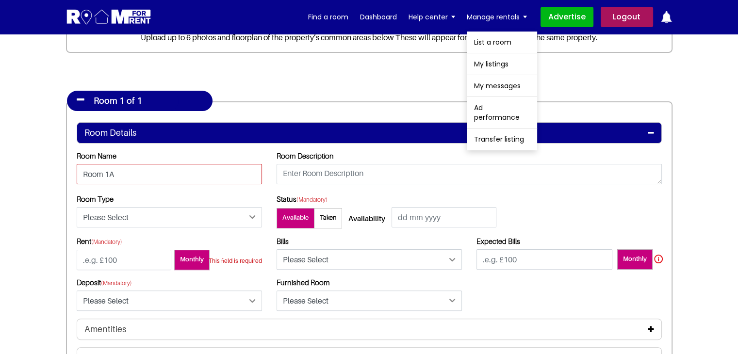
type input "Room 1A"
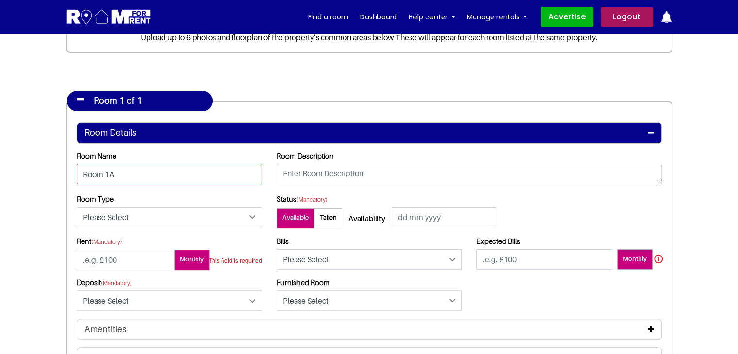
scroll to position [243, 0]
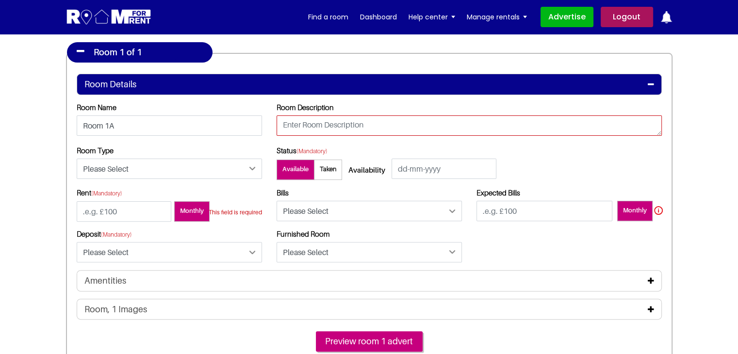
click at [316, 125] on textarea at bounding box center [468, 125] width 385 height 20
drag, startPoint x: 661, startPoint y: 134, endPoint x: 650, endPoint y: 181, distance: 48.4
click at [649, 189] on div "Room Name Room 1A Room Description Room Type Please Select Status" at bounding box center [369, 186] width 585 height 167
drag, startPoint x: 659, startPoint y: 130, endPoint x: 660, endPoint y: 142, distance: 11.7
click at [660, 142] on div "Room Description" at bounding box center [469, 124] width 400 height 43
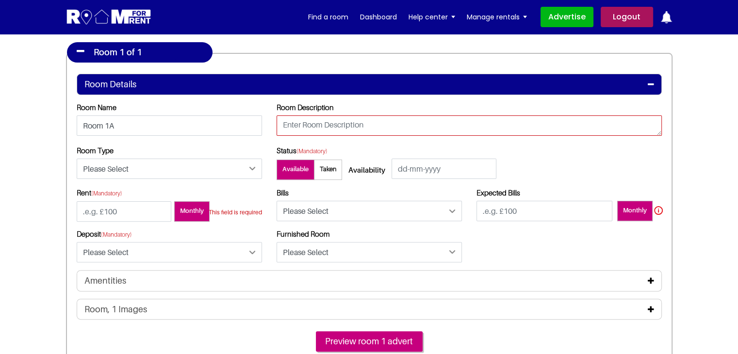
drag, startPoint x: 660, startPoint y: 133, endPoint x: 656, endPoint y: 140, distance: 8.1
click at [663, 144] on div "Room Description" at bounding box center [469, 124] width 400 height 43
paste textarea "What is Lorem Ipsum? Lorem Ipsum is simply dummy text of the printing and types…"
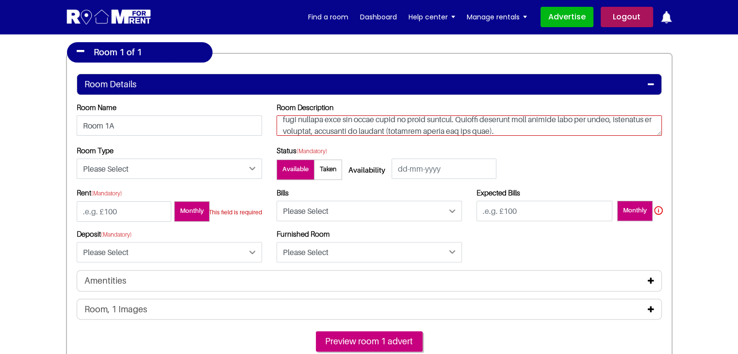
click at [659, 140] on div "Room Description" at bounding box center [469, 124] width 400 height 43
drag, startPoint x: 661, startPoint y: 134, endPoint x: 666, endPoint y: 142, distance: 9.6
click at [667, 141] on div "Room Description" at bounding box center [469, 124] width 400 height 43
type textarea "What is Lorem Ipsum? Lorem Ipsum is simply dummy text of the printing and types…"
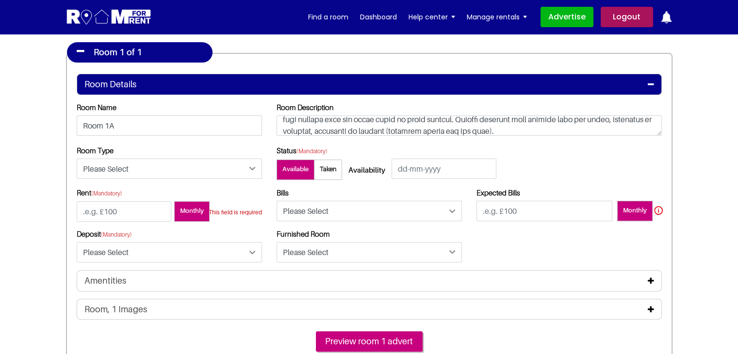
click at [619, 146] on div "Room Type Please Select Ensuite Double Bedroom Ensuite Single Bedroom Double Be…" at bounding box center [369, 167] width 600 height 42
click at [371, 168] on h5 "Availability" at bounding box center [369, 169] width 42 height 9
copy h5 "Availability"
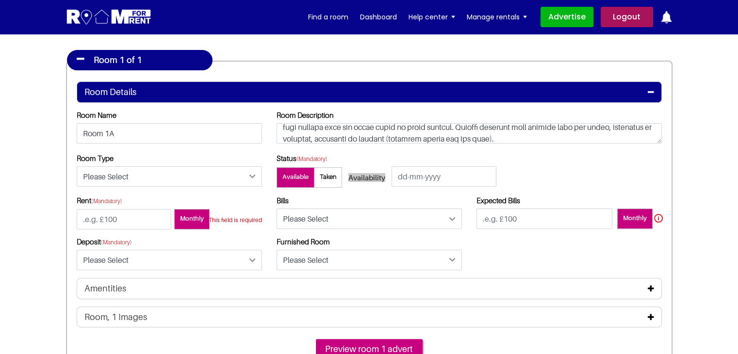
scroll to position [0, 0]
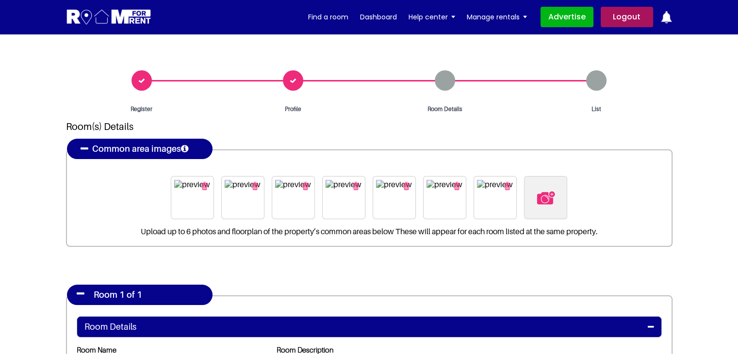
click at [136, 78] on div "Register" at bounding box center [142, 91] width 152 height 43
click at [140, 80] on div "Register" at bounding box center [142, 91] width 152 height 43
click at [144, 85] on div "Register" at bounding box center [142, 91] width 152 height 43
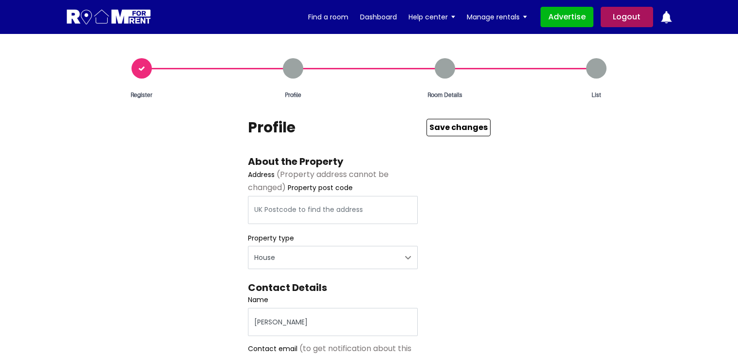
select select "House"
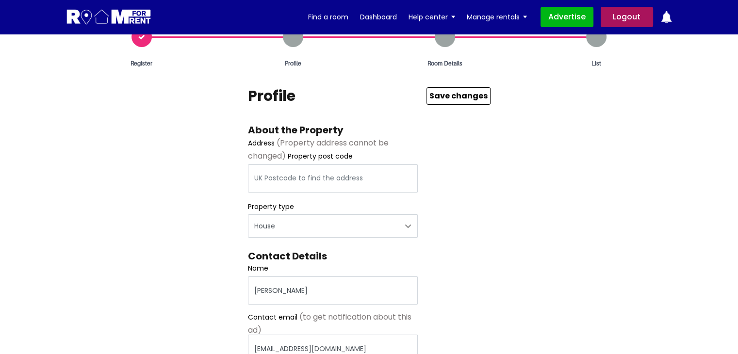
scroll to position [49, 0]
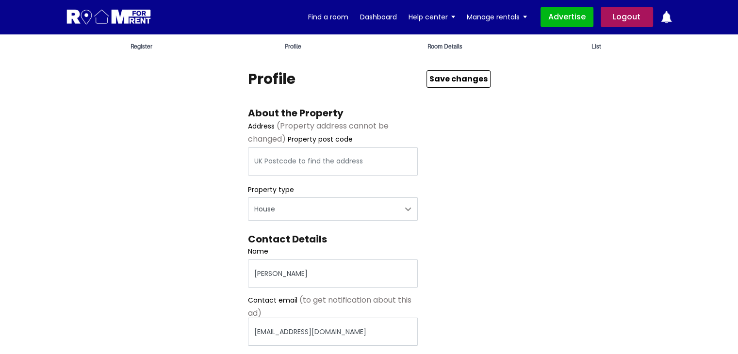
click at [330, 178] on span at bounding box center [333, 177] width 170 height 2
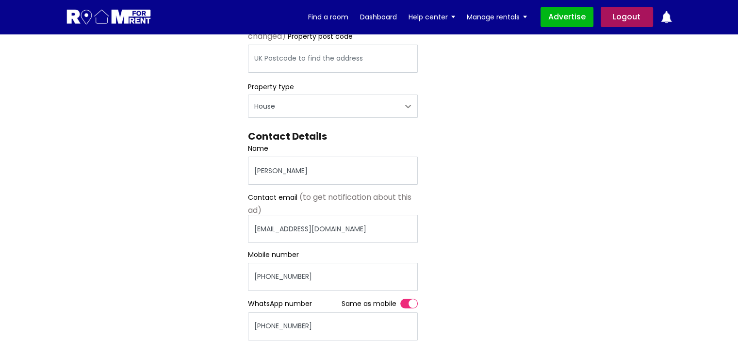
scroll to position [0, 0]
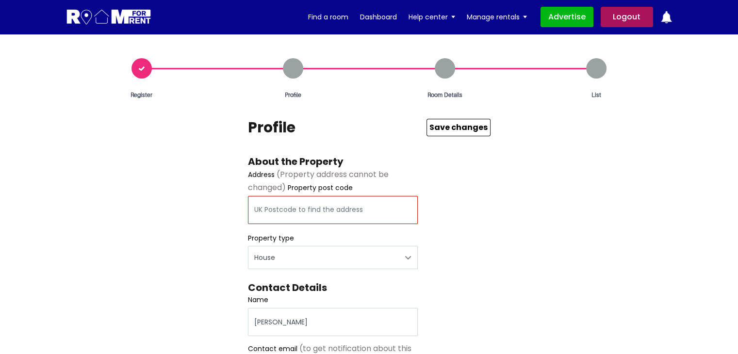
click at [286, 218] on input "text" at bounding box center [333, 210] width 170 height 28
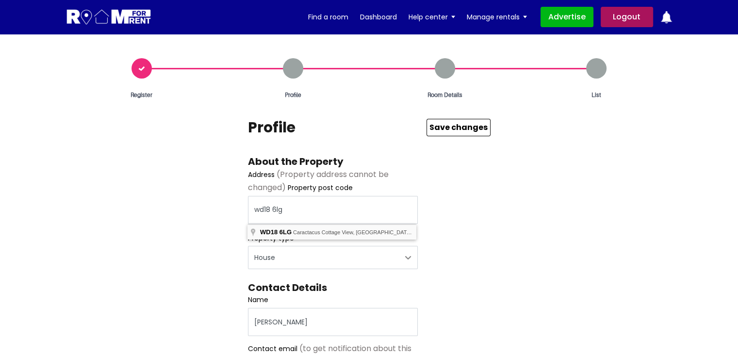
type input "Caractacus [STREET_ADDRESS]"
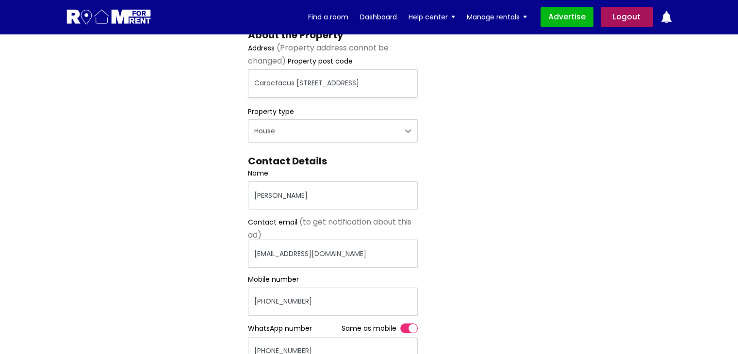
scroll to position [146, 0]
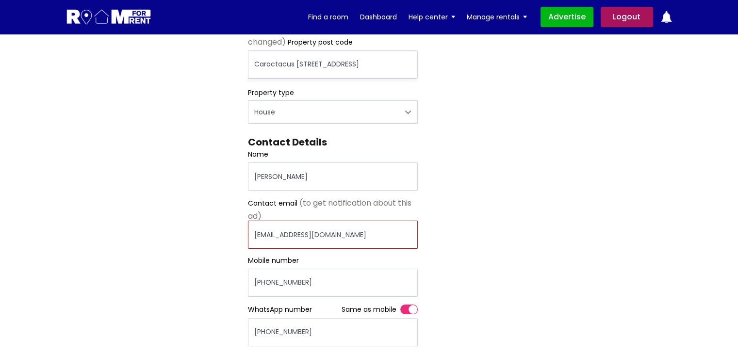
click at [344, 237] on input "pratishtha25@yopmail.co" at bounding box center [333, 235] width 170 height 28
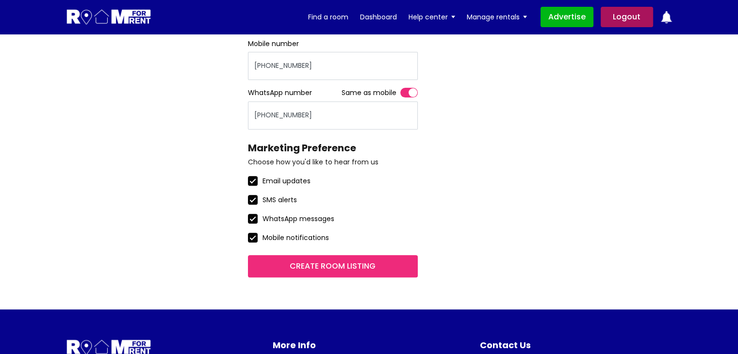
scroll to position [388, 0]
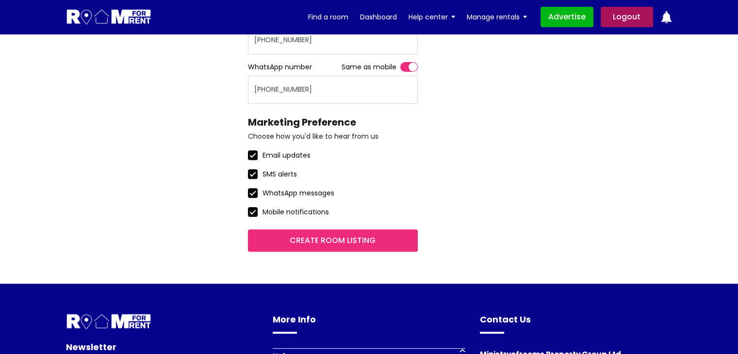
type input "[EMAIL_ADDRESS][DOMAIN_NAME]"
click at [374, 238] on input "Create room listing" at bounding box center [333, 240] width 170 height 22
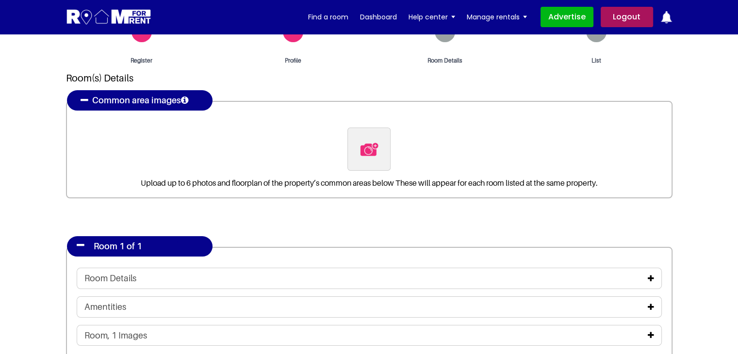
scroll to position [97, 0]
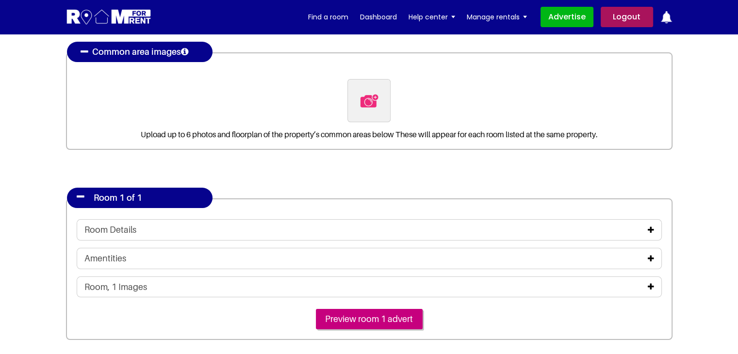
click at [384, 111] on label at bounding box center [368, 100] width 43 height 43
click at [384, 91] on input "file" at bounding box center [421, 85] width 148 height 12
type input "C:\fakepath\pexels-[PERSON_NAME]-4050318.jpg"
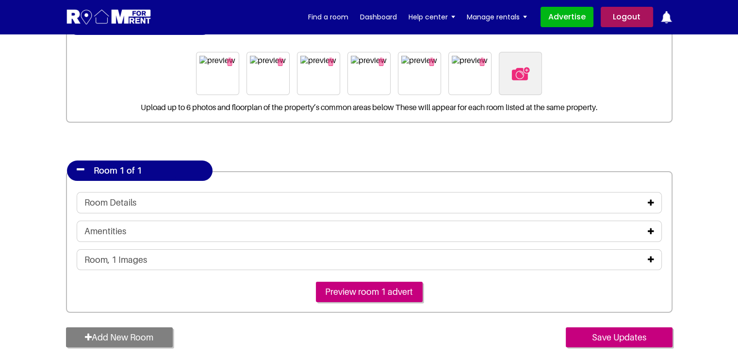
scroll to position [146, 0]
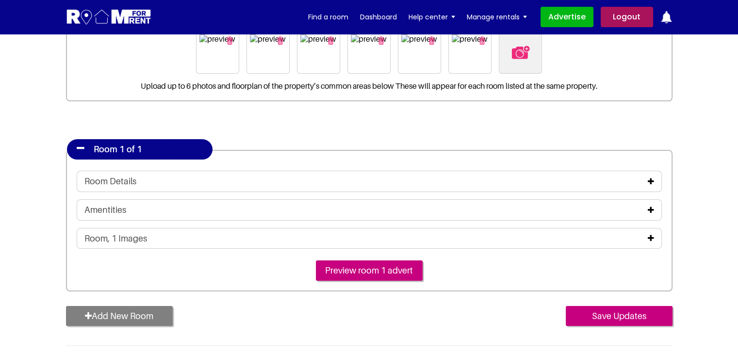
click at [652, 179] on icon at bounding box center [651, 182] width 6 height 8
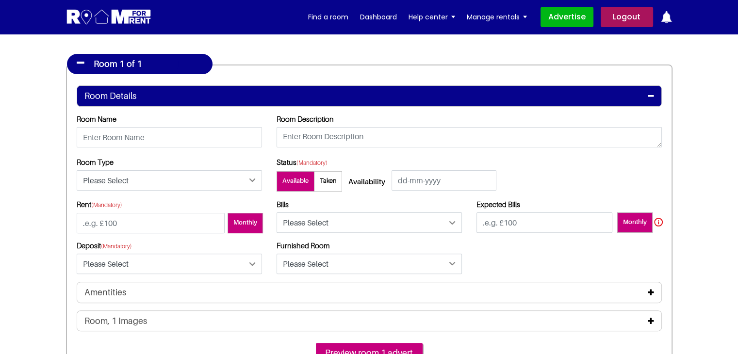
scroll to position [243, 0]
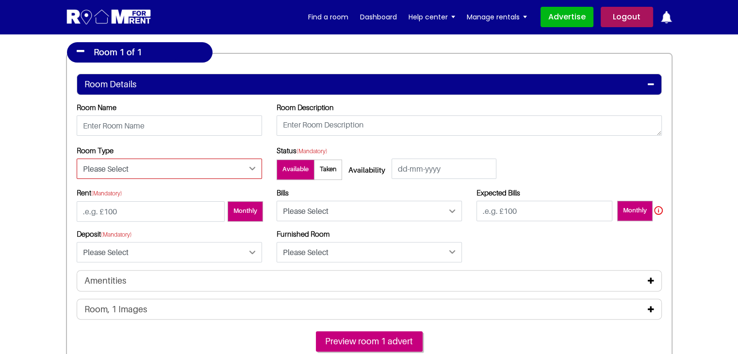
click at [138, 167] on select "Please Select Ensuite Double Bedroom Ensuite Single Bedroom Double Bedroom with…" at bounding box center [169, 169] width 185 height 20
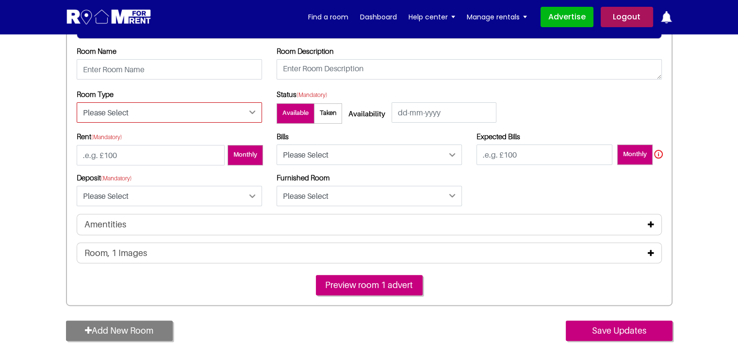
scroll to position [291, 0]
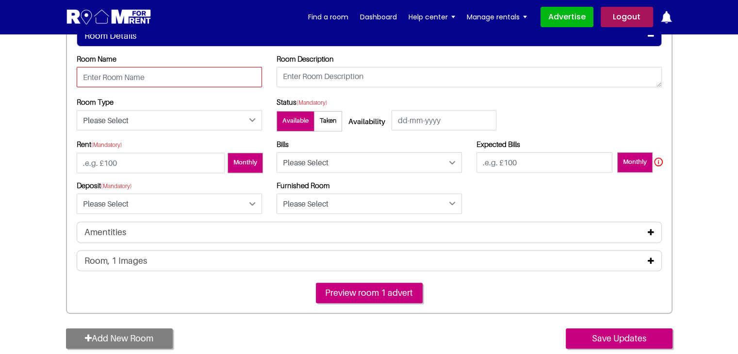
click at [217, 72] on input "text" at bounding box center [169, 77] width 185 height 20
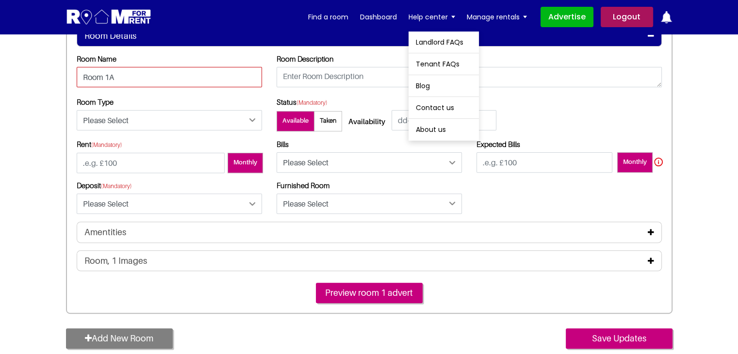
type input "Room 1A"
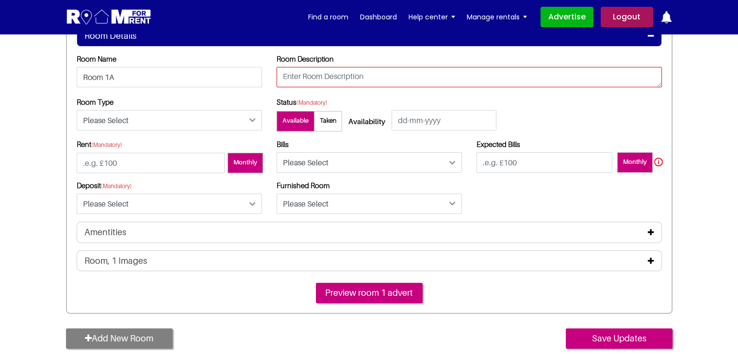
click at [360, 81] on textarea at bounding box center [468, 77] width 385 height 20
paste textarea "What is Lorem Ipsum? Lorem Ipsum is simply dummy text of the printing and types…"
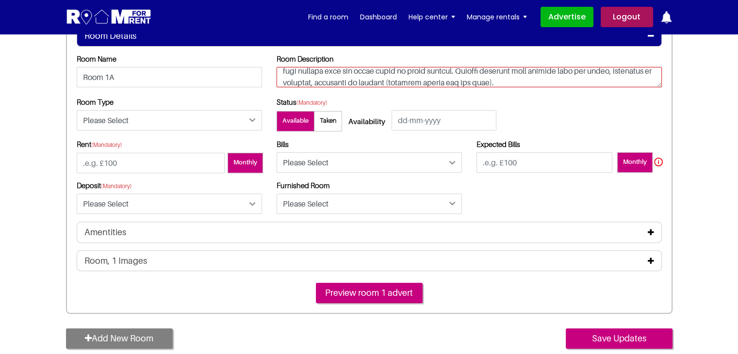
click at [357, 70] on textarea at bounding box center [468, 77] width 385 height 20
type textarea "What is Lorem Ipsum? Lorem Ipsum is simply dummy text of the printing and types…"
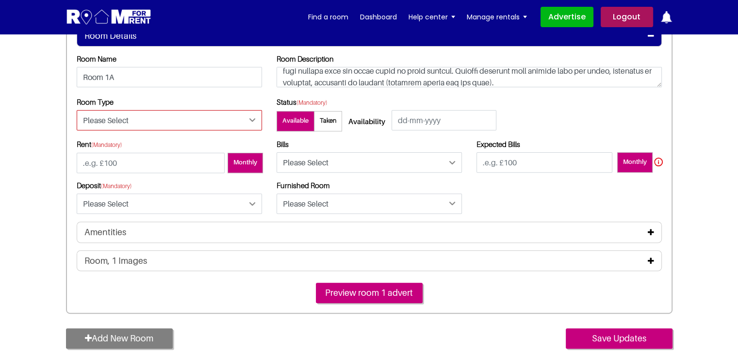
click at [218, 125] on select "Please Select Ensuite Double Bedroom Ensuite Single Bedroom Double Bedroom with…" at bounding box center [169, 120] width 185 height 20
select select "Double Bedroom with Own Bathroom"
click at [77, 110] on select "Please Select Ensuite Double Bedroom Ensuite Single Bedroom Double Bedroom with…" at bounding box center [169, 120] width 185 height 20
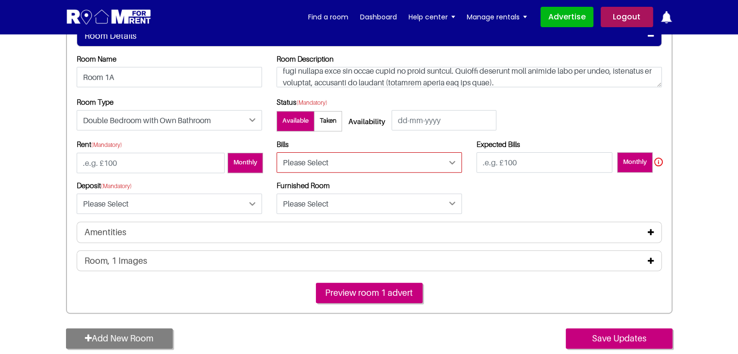
click at [323, 167] on select "Please Select Included Excluded" at bounding box center [368, 162] width 185 height 20
click at [541, 129] on div "Status (Mandatory) Available Taken Availability" at bounding box center [419, 118] width 300 height 42
click at [357, 161] on select "Please Select Included Excluded" at bounding box center [368, 162] width 185 height 20
click at [276, 152] on select "Please Select Included Excluded" at bounding box center [368, 162] width 185 height 20
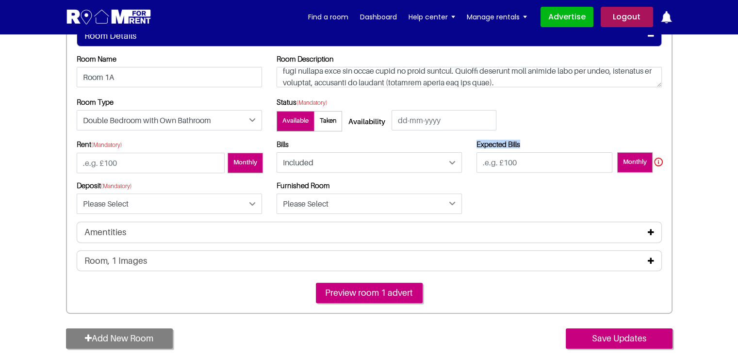
drag, startPoint x: 475, startPoint y: 144, endPoint x: 523, endPoint y: 147, distance: 48.2
click at [523, 147] on label "Expected Bills" at bounding box center [568, 144] width 185 height 9
click at [386, 158] on select "Please Select Included Excluded" at bounding box center [368, 162] width 185 height 20
click at [276, 152] on select "Please Select Included Excluded" at bounding box center [368, 162] width 185 height 20
click at [308, 163] on select "Please Select Included Excluded" at bounding box center [368, 162] width 185 height 20
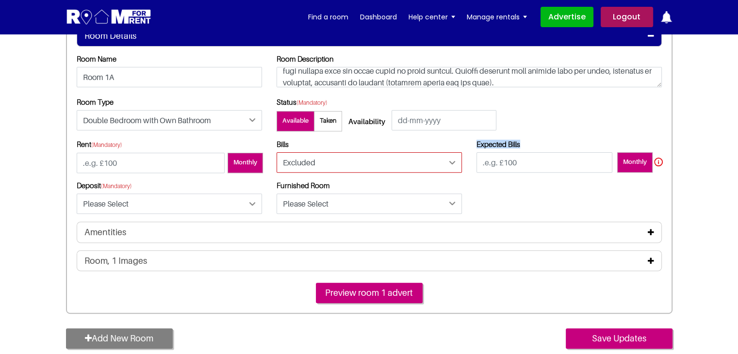
select select "Included"
click at [276, 152] on select "Please Select Included Excluded" at bounding box center [368, 162] width 185 height 20
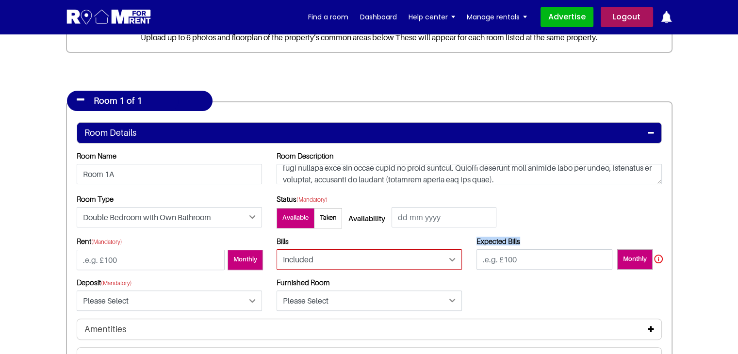
scroll to position [291, 0]
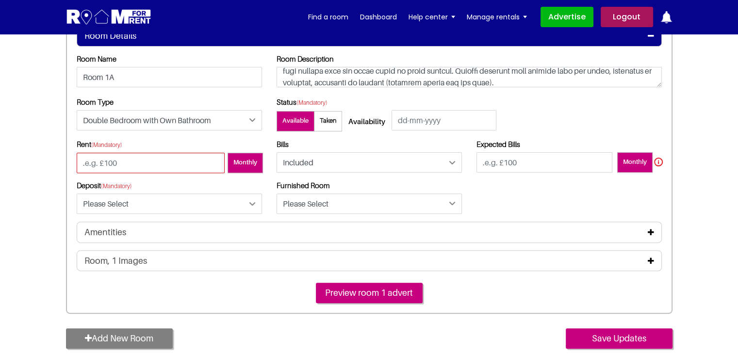
click at [151, 162] on input "number" at bounding box center [151, 163] width 148 height 20
type input "-100"
click at [180, 175] on div "Rent (Mandatory) -100 Monthly" at bounding box center [169, 160] width 200 height 41
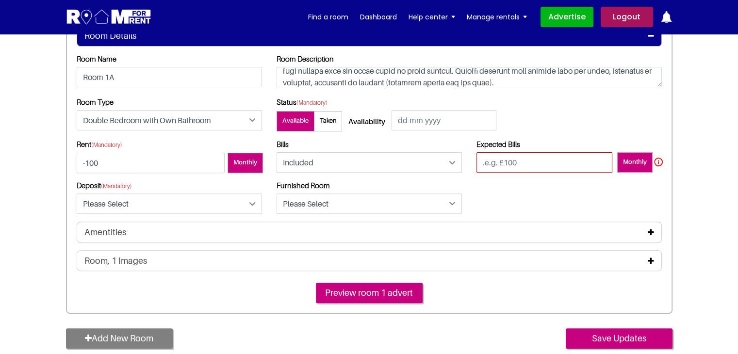
click at [495, 162] on input "text" at bounding box center [544, 162] width 136 height 20
click at [489, 204] on div "Rent (Mandatory) -100 Monthly No" at bounding box center [369, 181] width 600 height 82
click at [537, 167] on input "-100.52" at bounding box center [544, 162] width 136 height 20
type input "-100.525555"
click at [520, 181] on div "Rent (Mandatory) -100 Monthly No" at bounding box center [369, 181] width 600 height 82
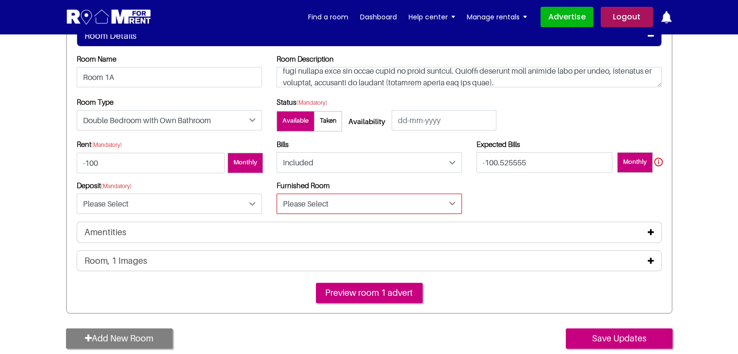
drag, startPoint x: 315, startPoint y: 202, endPoint x: 308, endPoint y: 212, distance: 12.9
click at [315, 202] on select "Please Select Yes No" at bounding box center [368, 204] width 185 height 20
select select "Yes"
click at [276, 194] on select "Please Select Yes No" at bounding box center [368, 204] width 185 height 20
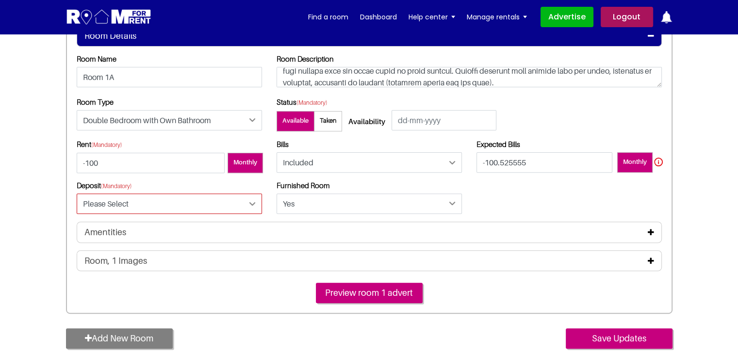
click at [180, 205] on select "Please Select Yes No" at bounding box center [169, 204] width 185 height 20
click at [77, 194] on select "Please Select Yes No" at bounding box center [169, 204] width 185 height 20
click at [164, 201] on select "Please Select Yes No" at bounding box center [169, 204] width 185 height 20
click at [77, 194] on select "Please Select Yes No" at bounding box center [169, 204] width 185 height 20
click at [168, 209] on select "Please Select Yes No" at bounding box center [169, 204] width 185 height 20
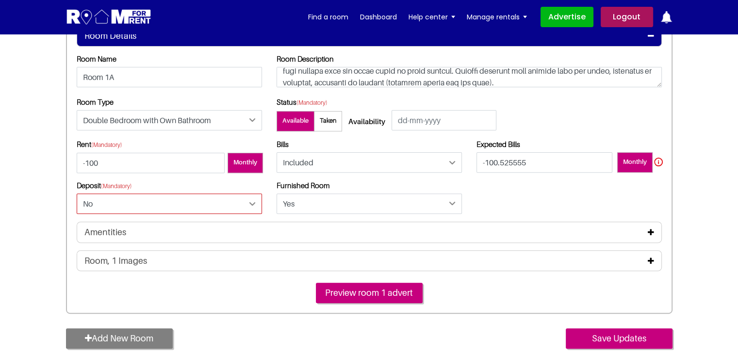
select select "Yes"
click at [77, 194] on select "Please Select Yes No" at bounding box center [169, 204] width 185 height 20
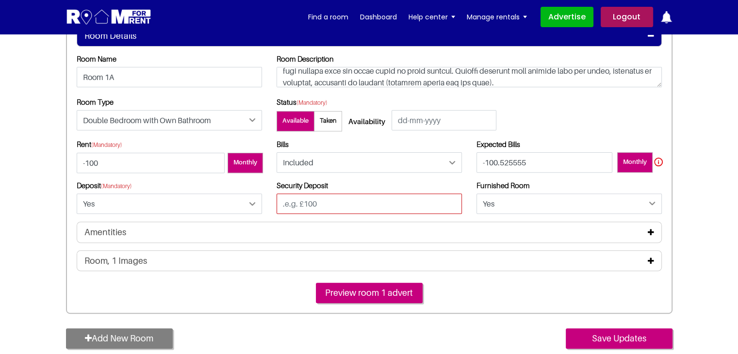
click at [287, 201] on input "text" at bounding box center [368, 204] width 185 height 20
type input "-100"
click at [480, 288] on div "Preview room 1 advert" at bounding box center [369, 293] width 585 height 20
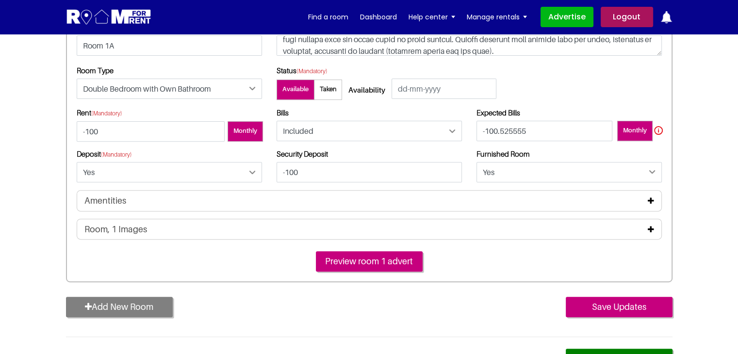
scroll to position [340, 0]
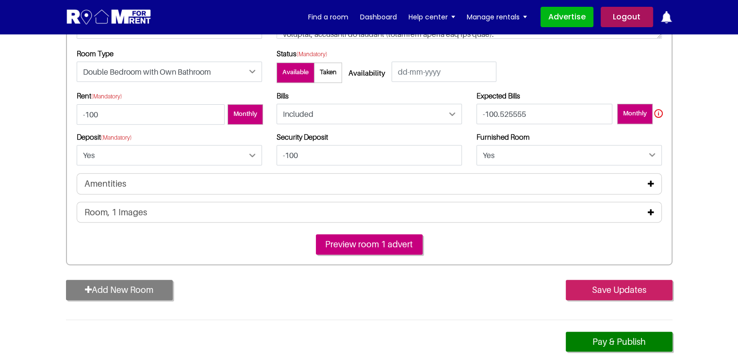
click at [622, 292] on input "Save Updates" at bounding box center [619, 290] width 107 height 20
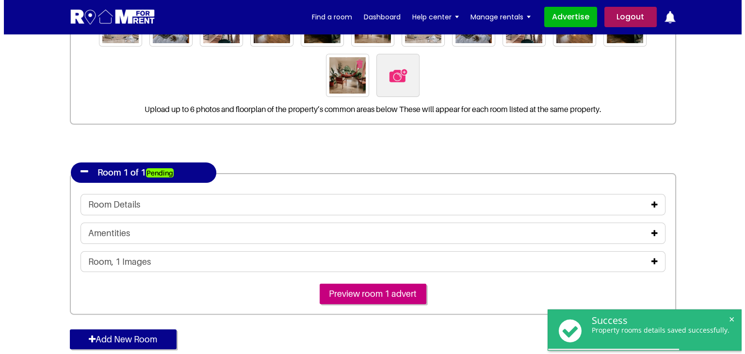
scroll to position [243, 0]
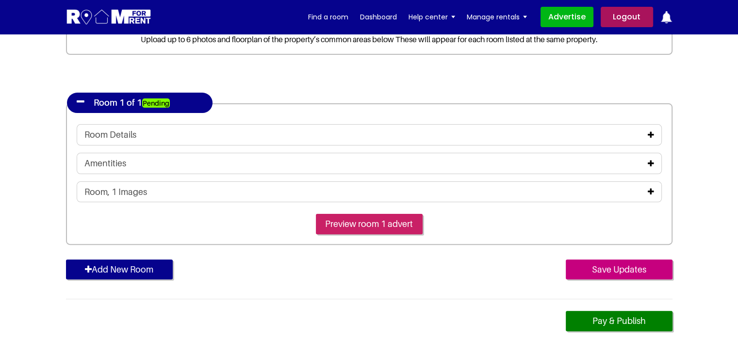
click at [368, 226] on input "Preview room 1 advert" at bounding box center [369, 224] width 107 height 20
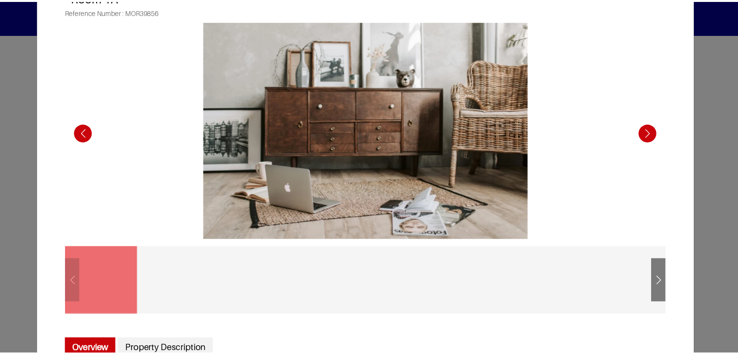
scroll to position [0, 0]
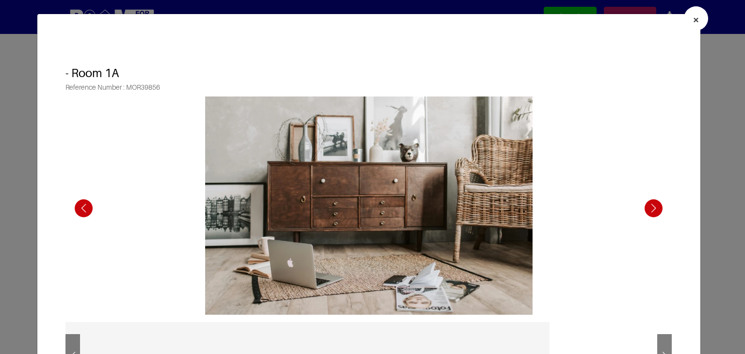
click at [693, 21] on span "×" at bounding box center [696, 20] width 7 height 14
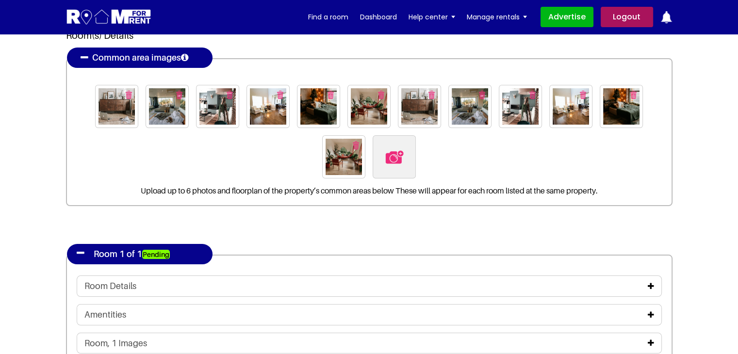
scroll to position [49, 0]
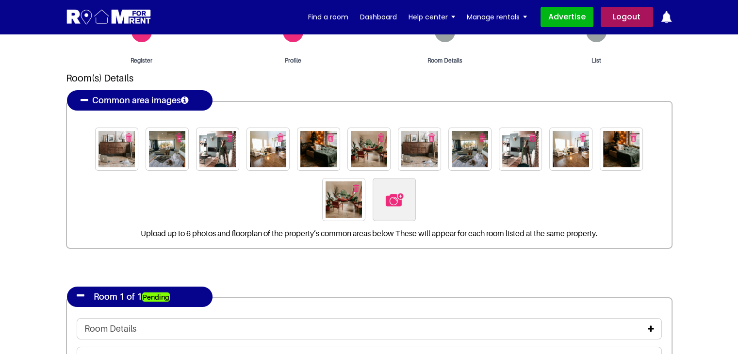
click at [130, 133] on img "button" at bounding box center [129, 137] width 6 height 8
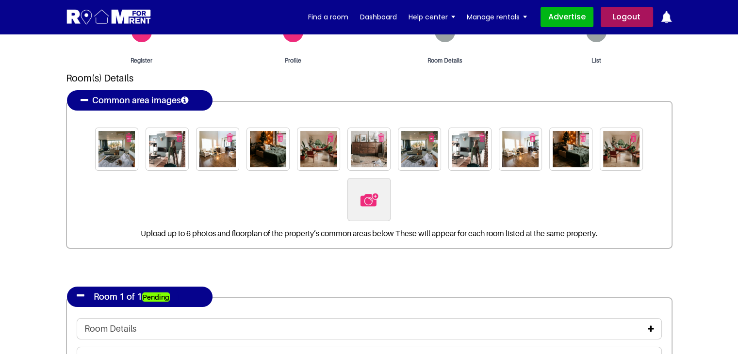
click at [130, 133] on img "button" at bounding box center [129, 137] width 6 height 8
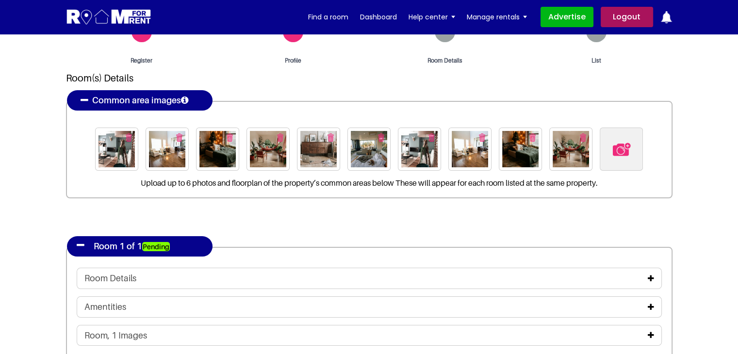
click at [130, 133] on img "button" at bounding box center [129, 137] width 6 height 8
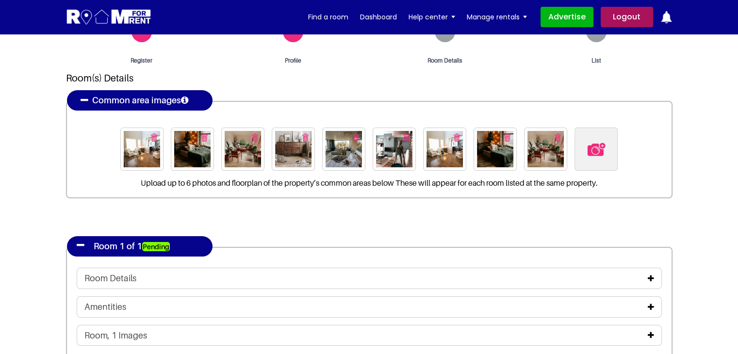
click at [130, 133] on img at bounding box center [142, 149] width 36 height 36
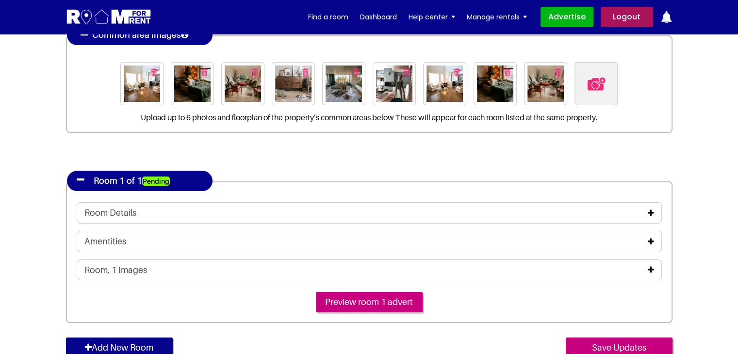
scroll to position [97, 0]
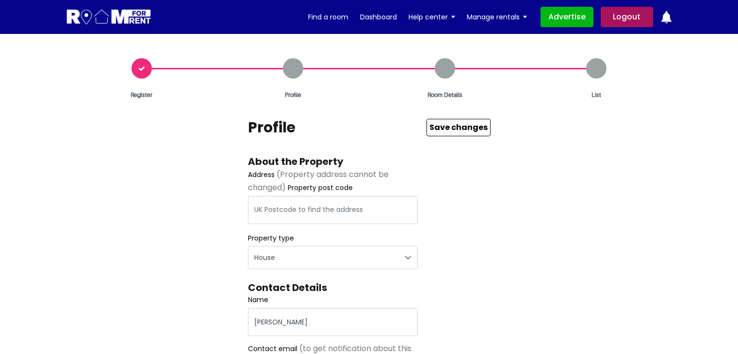
select select "House"
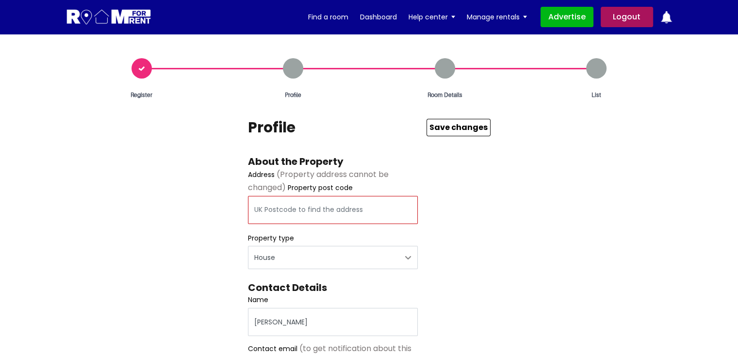
click at [310, 201] on input "text" at bounding box center [333, 210] width 170 height 28
type input "Caractacus [STREET_ADDRESS]"
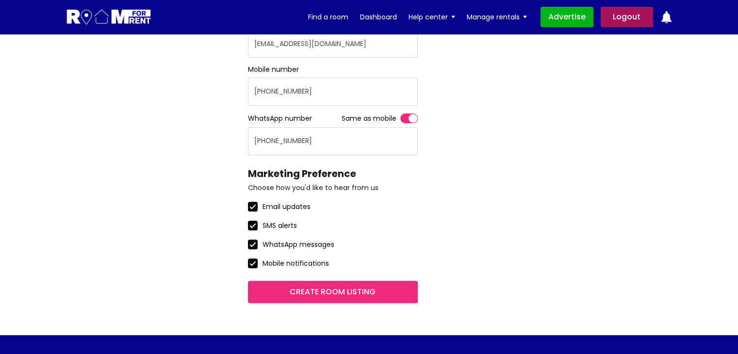
scroll to position [340, 0]
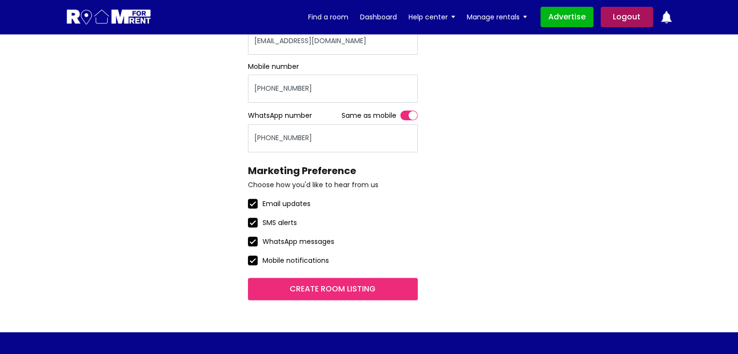
click at [347, 297] on input "Create room listing" at bounding box center [333, 289] width 170 height 22
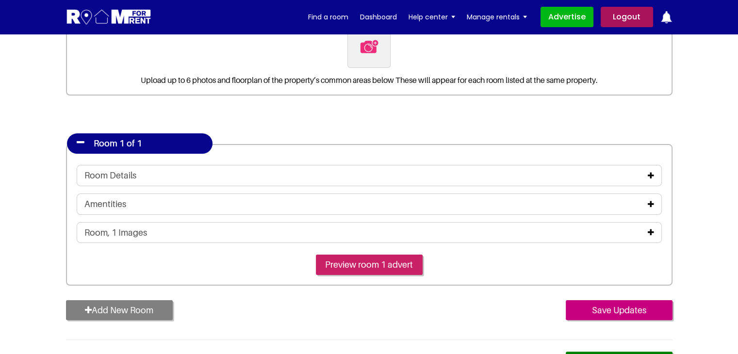
scroll to position [146, 0]
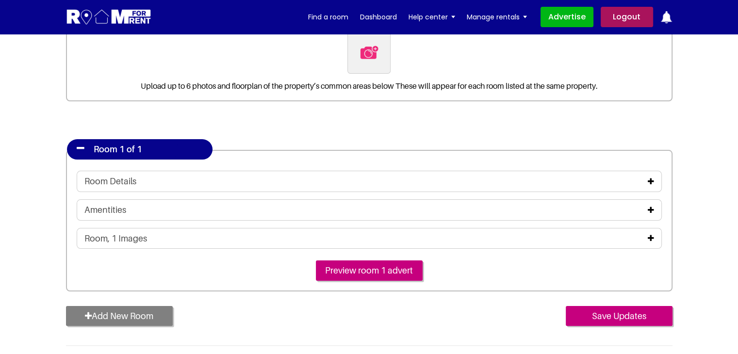
click at [651, 179] on icon at bounding box center [651, 182] width 6 height 8
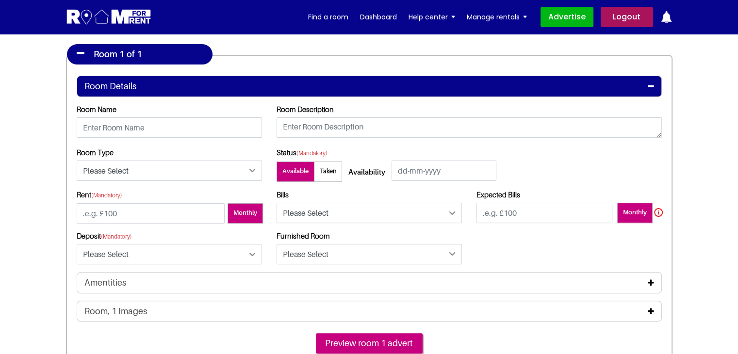
scroll to position [243, 0]
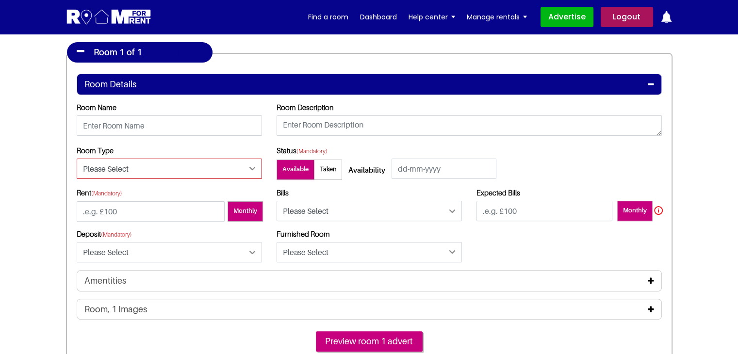
drag, startPoint x: 146, startPoint y: 171, endPoint x: 145, endPoint y: 177, distance: 6.1
click at [146, 172] on select "Please Select Ensuite Double Bedroom Ensuite Single Bedroom Double Bedroom with…" at bounding box center [169, 169] width 185 height 20
select select "Double Bedroom with Own Bathroom"
click at [77, 159] on select "Please Select Ensuite Double Bedroom Ensuite Single Bedroom Double Bedroom with…" at bounding box center [169, 169] width 185 height 20
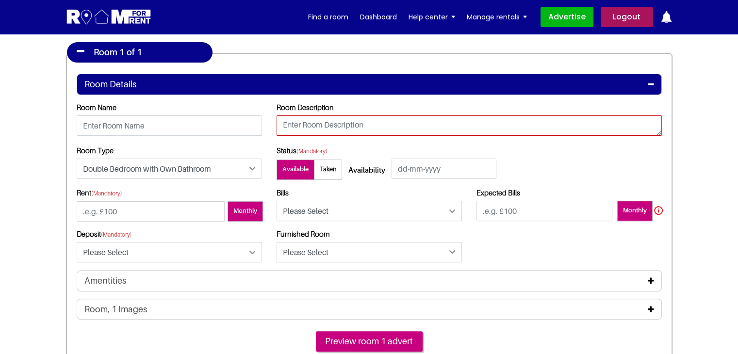
drag, startPoint x: 362, startPoint y: 123, endPoint x: 350, endPoint y: 122, distance: 12.2
click at [361, 123] on textarea at bounding box center [468, 125] width 385 height 20
paste textarea "What is Lorem Ipsum? Lorem Ipsum is simply dummy text of the printing and types…"
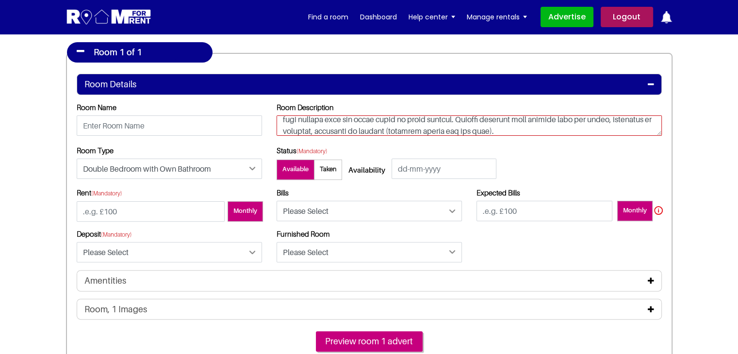
type textarea "What is Lorem Ipsum? Lorem Ipsum is simply dummy text of the printing and types…"
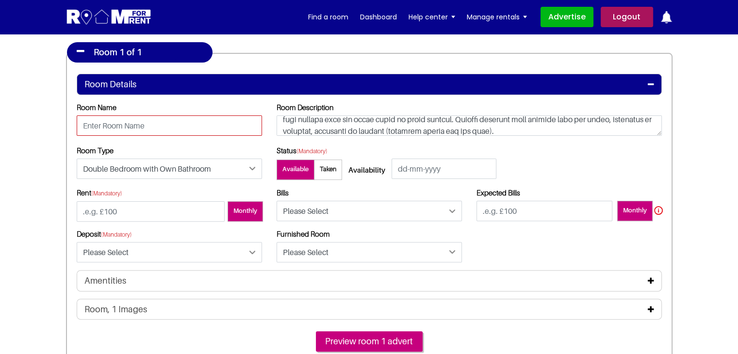
click at [211, 122] on input "text" at bounding box center [169, 125] width 185 height 20
type input "Room 1A"
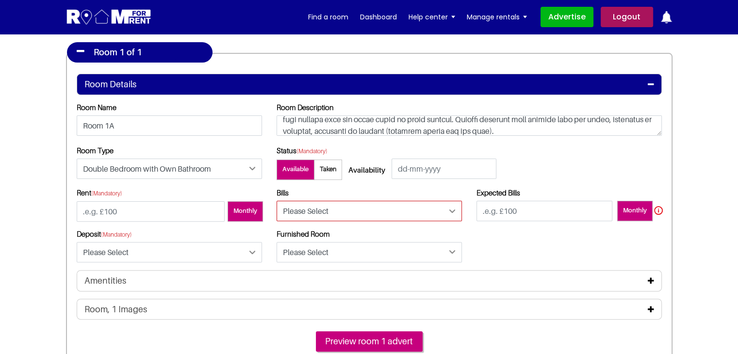
click at [303, 220] on select "Please Select Included Excluded" at bounding box center [368, 211] width 185 height 20
select select "Excluded"
click at [276, 201] on select "Please Select Included Excluded" at bounding box center [368, 211] width 185 height 20
click at [538, 214] on input "text" at bounding box center [544, 211] width 136 height 20
type input "100.5555"
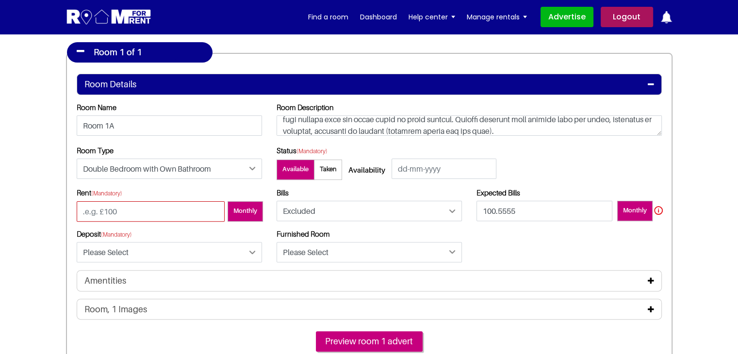
click at [136, 213] on input "number" at bounding box center [151, 211] width 148 height 20
click at [215, 209] on input "101" at bounding box center [151, 211] width 148 height 20
type input "100"
click at [215, 213] on input "100" at bounding box center [151, 211] width 148 height 20
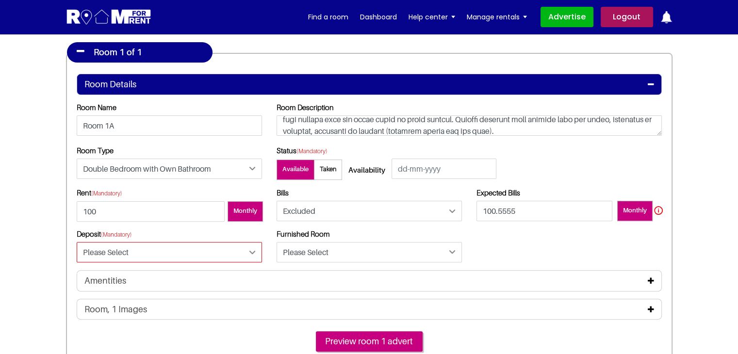
click at [168, 249] on select "Please Select Yes No" at bounding box center [169, 252] width 185 height 20
select select "Yes"
click at [77, 242] on select "Please Select Yes No" at bounding box center [169, 252] width 185 height 20
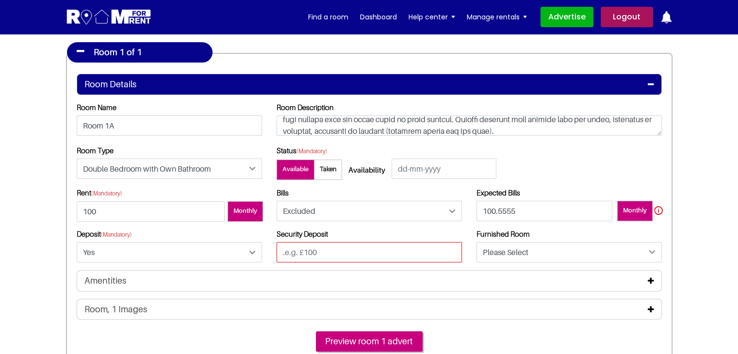
click at [311, 252] on input "text" at bounding box center [368, 252] width 185 height 20
type input "100"
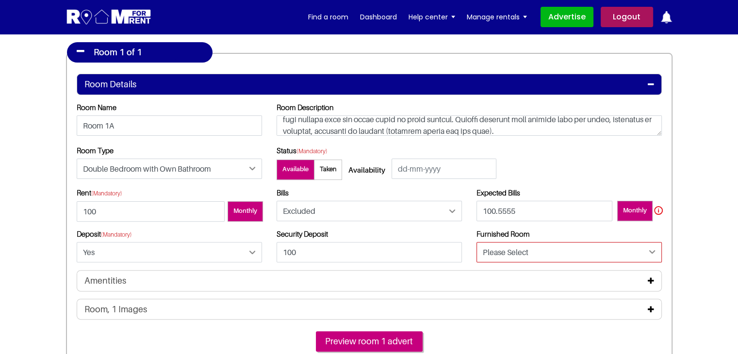
click at [510, 257] on select "Please Select Yes No" at bounding box center [568, 252] width 185 height 20
select select "Yes"
click at [476, 242] on select "Please Select Yes No" at bounding box center [568, 252] width 185 height 20
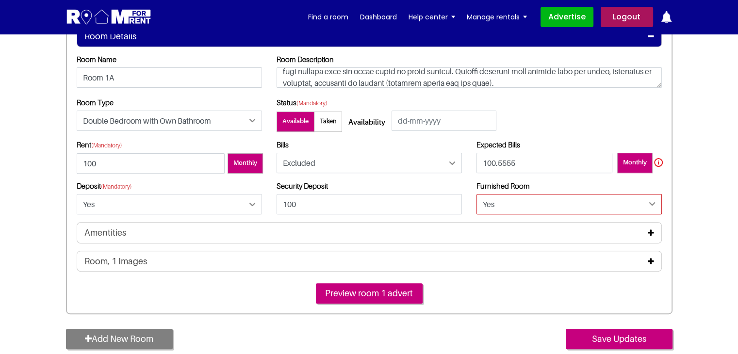
scroll to position [291, 0]
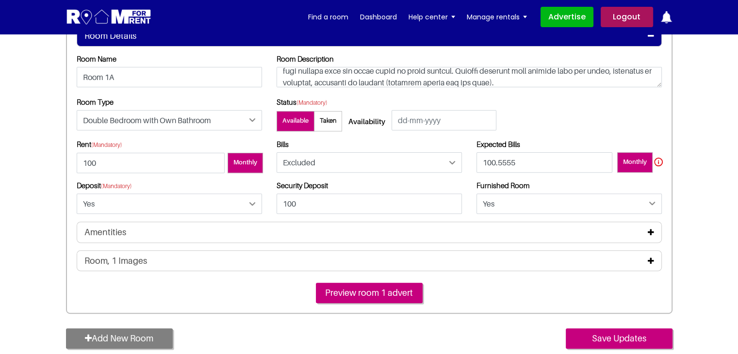
click at [227, 220] on div "Deposit (Mandatory) Please Select Yes No" at bounding box center [169, 201] width 200 height 41
click at [363, 234] on div "Amentities" at bounding box center [368, 232] width 569 height 11
click at [248, 162] on span "Monthly" at bounding box center [244, 163] width 35 height 20
click at [0, 0] on input"] "Monthly" at bounding box center [0, 0] width 0 height 0
click at [248, 162] on span "Monthly" at bounding box center [244, 163] width 35 height 20
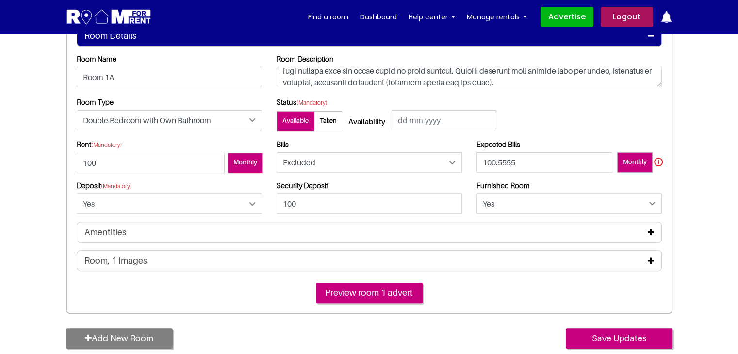
click at [0, 0] on input"] "Monthly" at bounding box center [0, 0] width 0 height 0
click at [332, 117] on span "Taken" at bounding box center [328, 121] width 28 height 20
click at [0, 0] on input "Taken" at bounding box center [0, 0] width 0 height 0
click at [297, 117] on span "Available" at bounding box center [294, 121] width 37 height 20
click at [0, 0] on input "Available" at bounding box center [0, 0] width 0 height 0
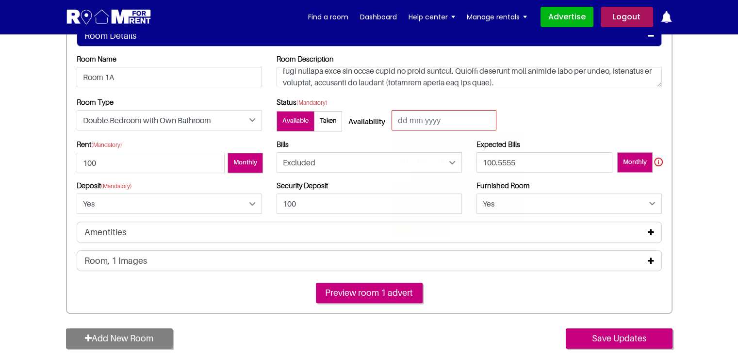
click at [458, 119] on input "text" at bounding box center [443, 120] width 105 height 20
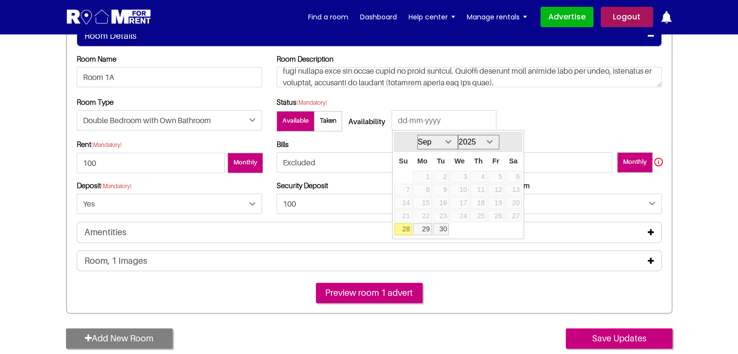
click at [450, 141] on select "Sep Oct Nov Dec" at bounding box center [437, 142] width 41 height 15
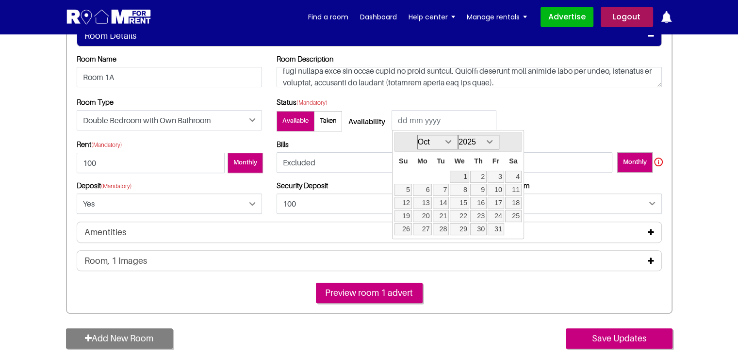
click at [464, 177] on link "1" at bounding box center [459, 177] width 19 height 12
type input "[DATE]"
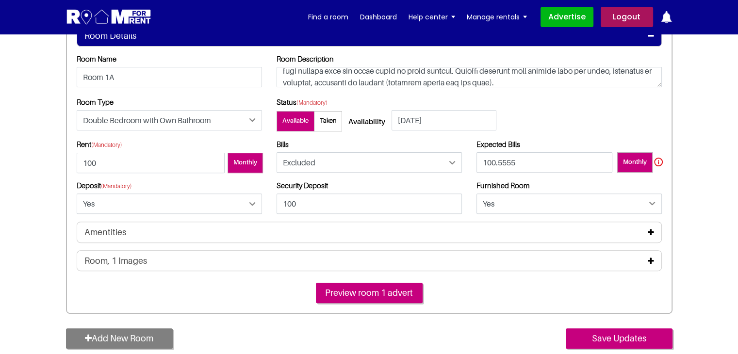
click at [651, 234] on icon at bounding box center [651, 232] width 6 height 8
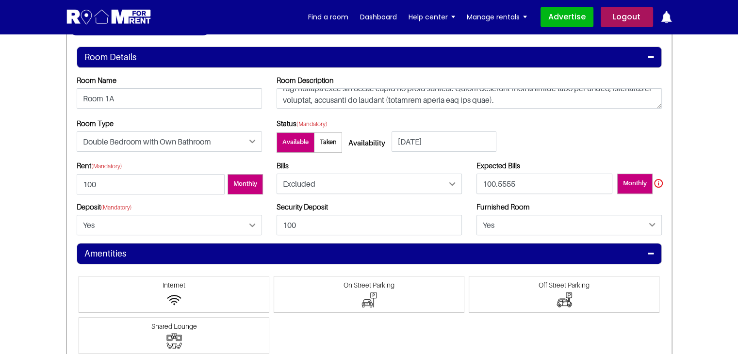
scroll to position [388, 0]
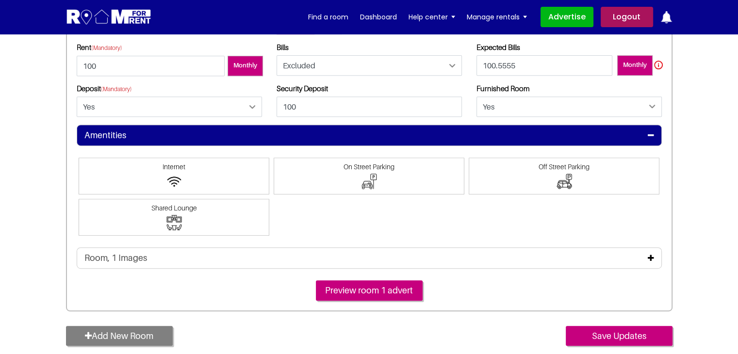
click at [199, 169] on span "Internet" at bounding box center [173, 167] width 181 height 8
click at [174, 163] on input"] "Internet" at bounding box center [174, 163] width 0 height 0
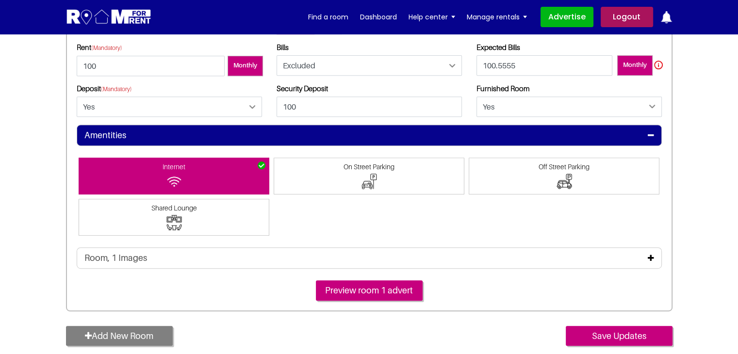
click at [374, 176] on img at bounding box center [369, 182] width 16 height 16
click at [369, 163] on input"] "On Street Parking" at bounding box center [369, 163] width 0 height 0
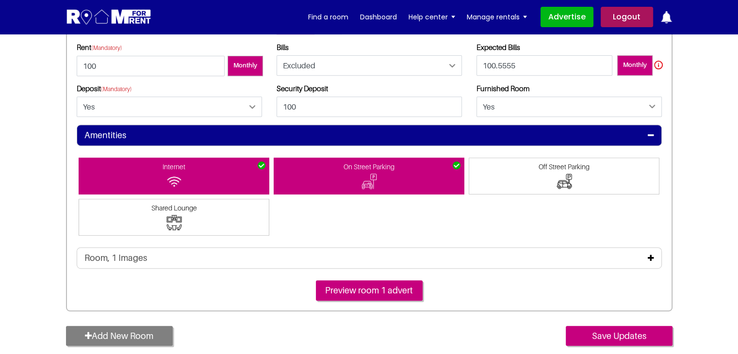
click at [526, 167] on span "Off Street Parking" at bounding box center [563, 167] width 181 height 8
click at [564, 163] on input"] "Off Street Parking" at bounding box center [564, 163] width 0 height 0
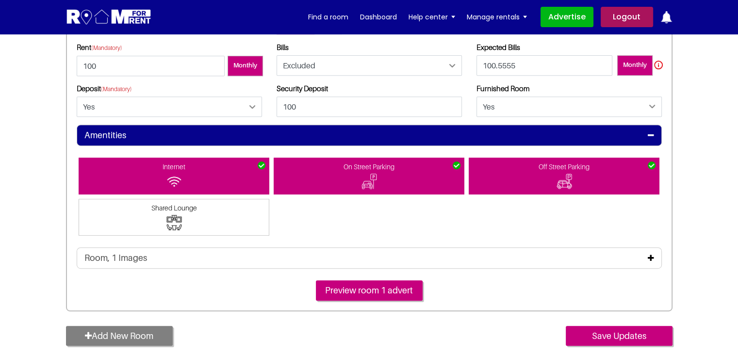
click at [175, 226] on img at bounding box center [174, 223] width 16 height 16
click at [174, 204] on input"] "Shared Lounge" at bounding box center [174, 204] width 0 height 0
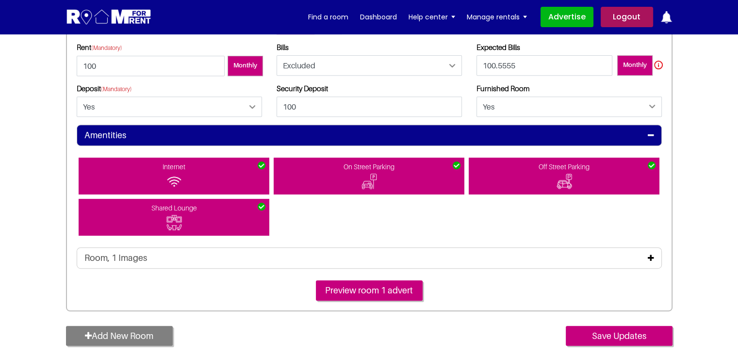
click at [652, 260] on icon at bounding box center [651, 258] width 6 height 8
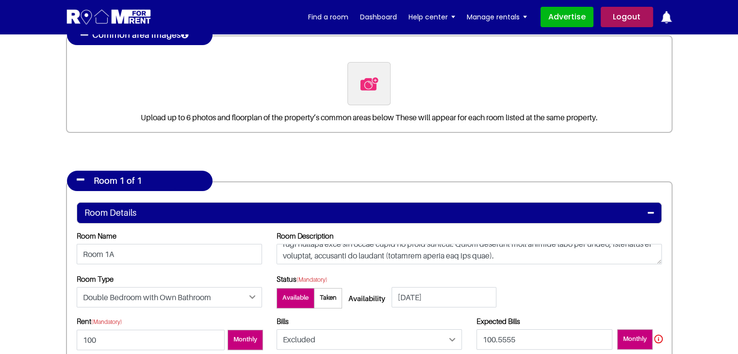
scroll to position [97, 0]
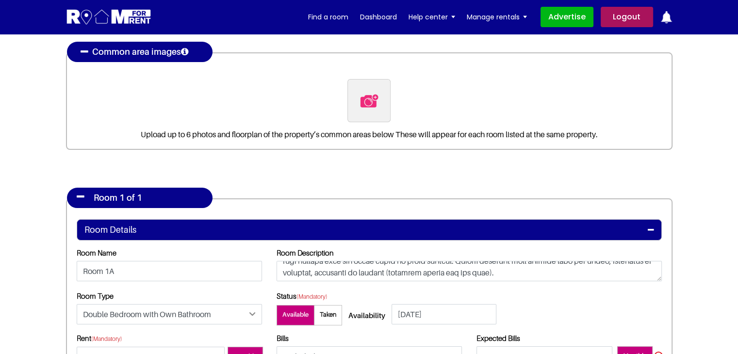
click at [365, 101] on img at bounding box center [369, 101] width 20 height 20
click at [365, 91] on input "file" at bounding box center [421, 85] width 148 height 12
type input "C:\fakepath\pexels-[PERSON_NAME]-4050318.jpg"
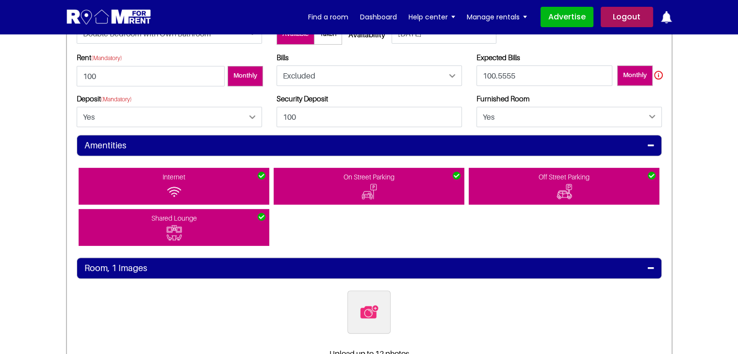
scroll to position [485, 0]
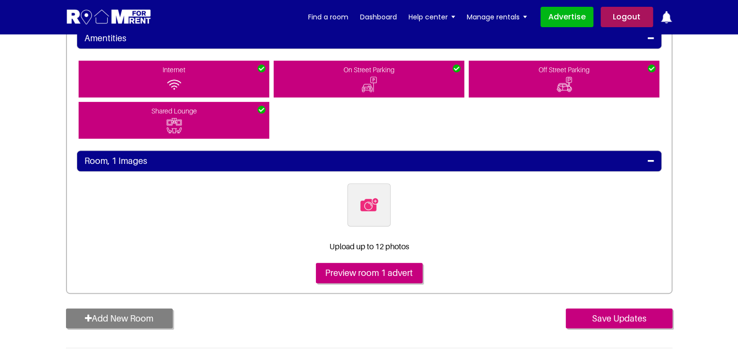
click at [371, 219] on label at bounding box center [368, 204] width 43 height 43
click at [371, 195] on input "file" at bounding box center [421, 189] width 148 height 12
type input "C:\fakepath\pexels-[PERSON_NAME]-4050318.jpg"
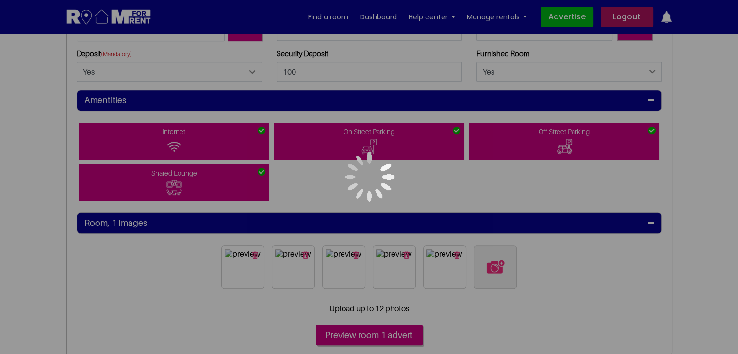
scroll to position [437, 0]
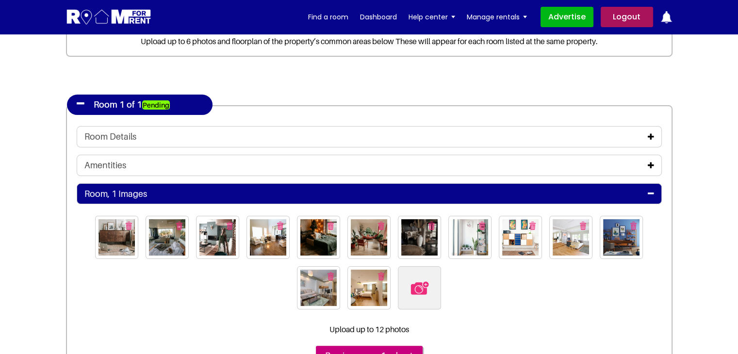
scroll to position [207, 0]
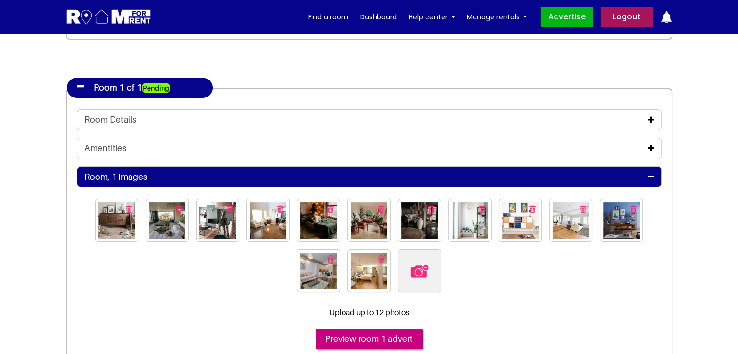
click at [650, 173] on icon at bounding box center [651, 177] width 6 height 8
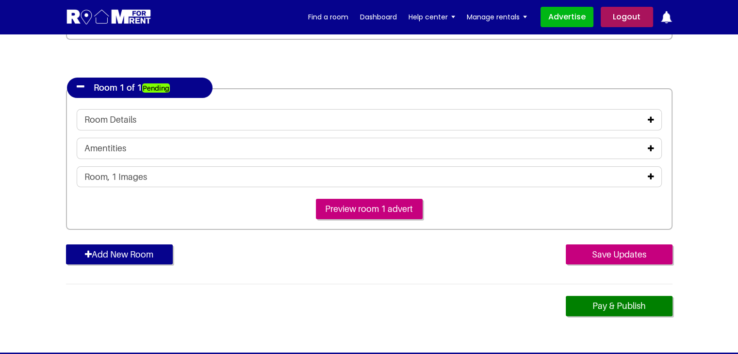
click at [146, 247] on button "Add New Room" at bounding box center [119, 254] width 107 height 20
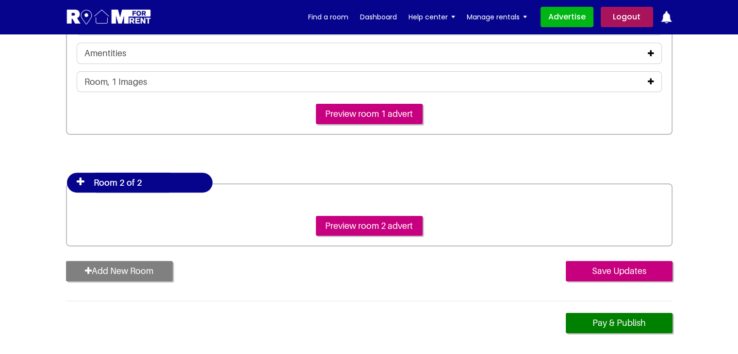
scroll to position [304, 0]
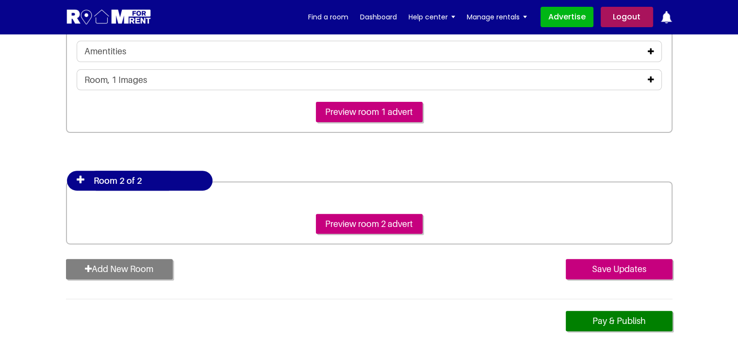
click at [152, 179] on h4 "Room 2 of 2" at bounding box center [132, 181] width 92 height 20
click at [79, 176] on icon at bounding box center [81, 180] width 8 height 10
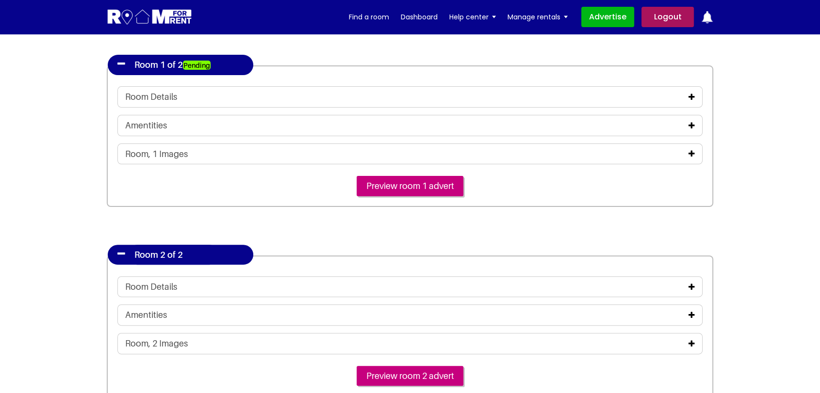
scroll to position [256, 0]
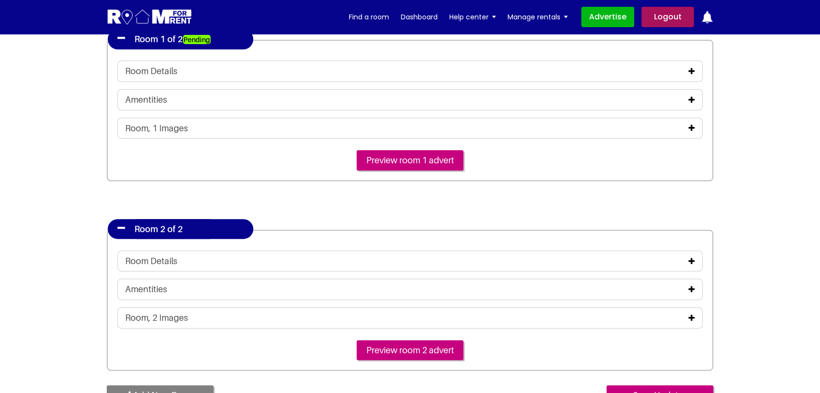
click at [253, 252] on div "Room Details" at bounding box center [409, 261] width 585 height 21
click at [689, 260] on icon at bounding box center [691, 262] width 6 height 8
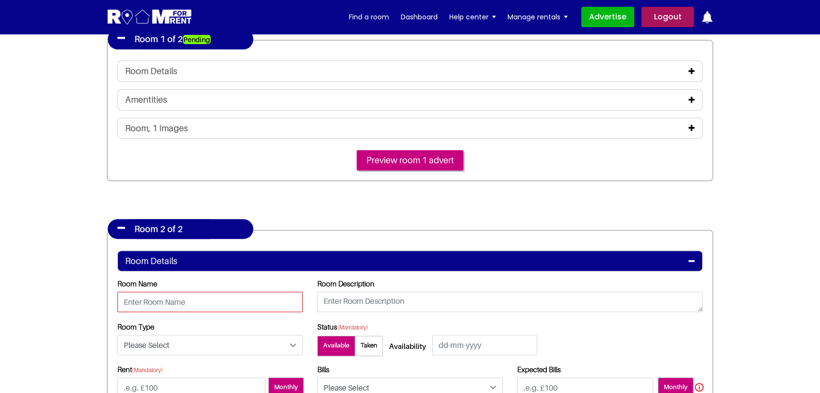
click at [207, 306] on input "text" at bounding box center [209, 302] width 185 height 20
type input "Room 1B"
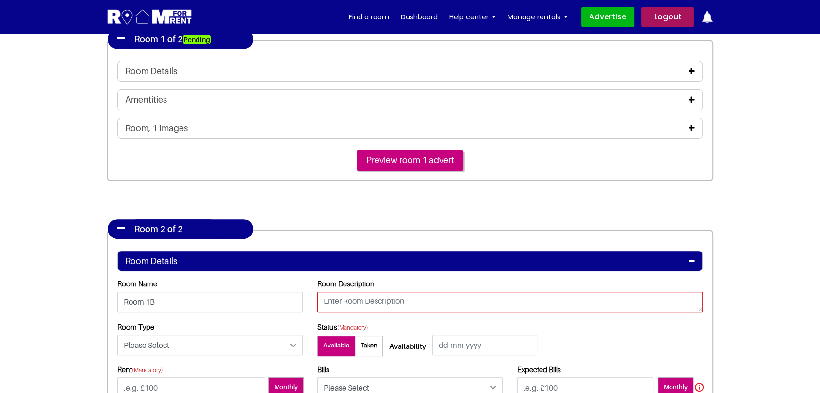
click at [396, 299] on textarea at bounding box center [509, 302] width 385 height 20
paste textarea "What is Lorem Ipsum? Lorem Ipsum is simply dummy text of the printing and types…"
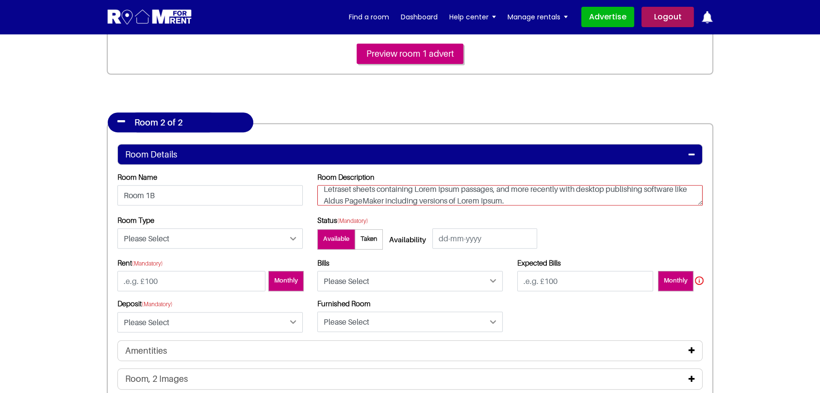
scroll to position [363, 0]
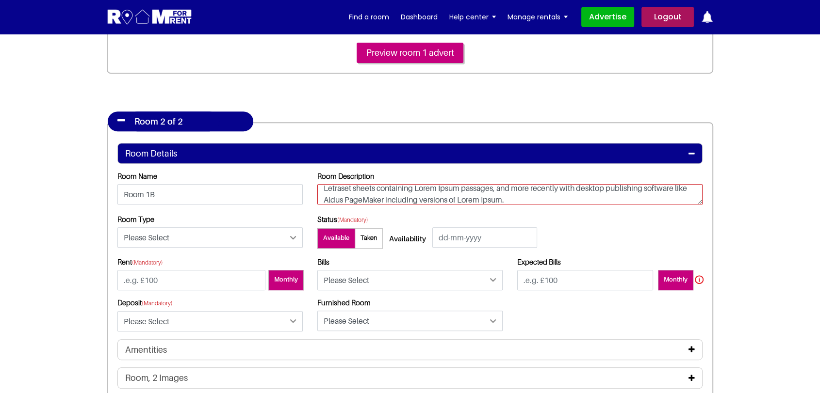
type textarea "What is Lorem Ipsum? Lorem Ipsum is simply dummy text of the printing and types…"
click at [475, 231] on input "text" at bounding box center [484, 237] width 105 height 20
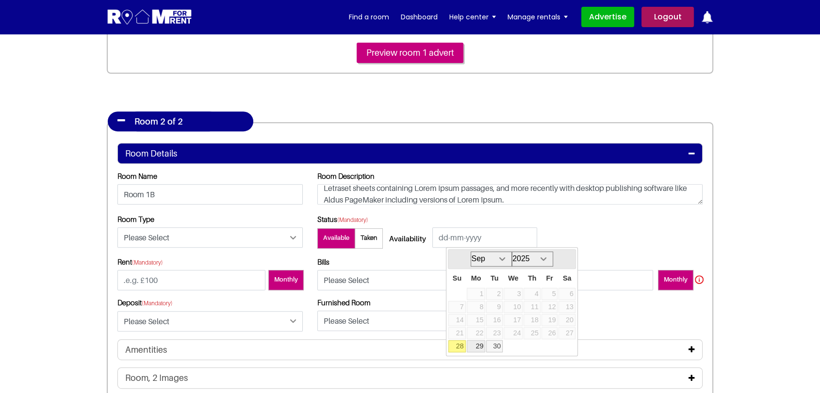
click at [478, 343] on link "29" at bounding box center [476, 347] width 19 height 12
type input "[DATE]"
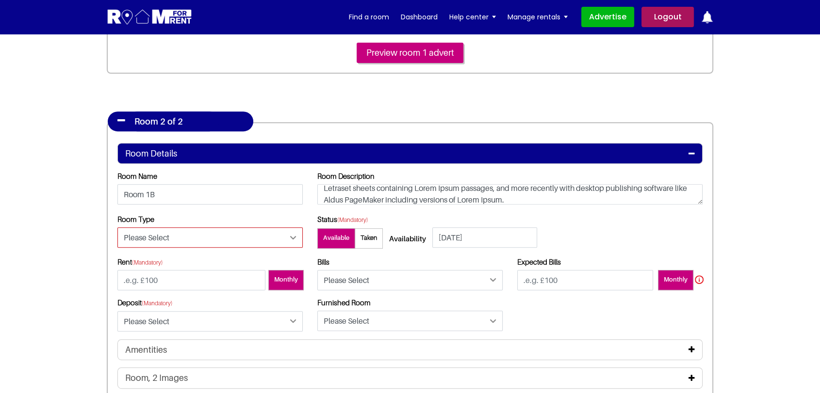
click at [168, 235] on select "Please Select Ensuite Double Bedroom Ensuite Single Bedroom Double Bedroom with…" at bounding box center [209, 237] width 185 height 20
select select "Single Bedroom with Own Bathroom"
click at [117, 227] on select "Please Select Ensuite Double Bedroom Ensuite Single Bedroom Double Bedroom with…" at bounding box center [209, 237] width 185 height 20
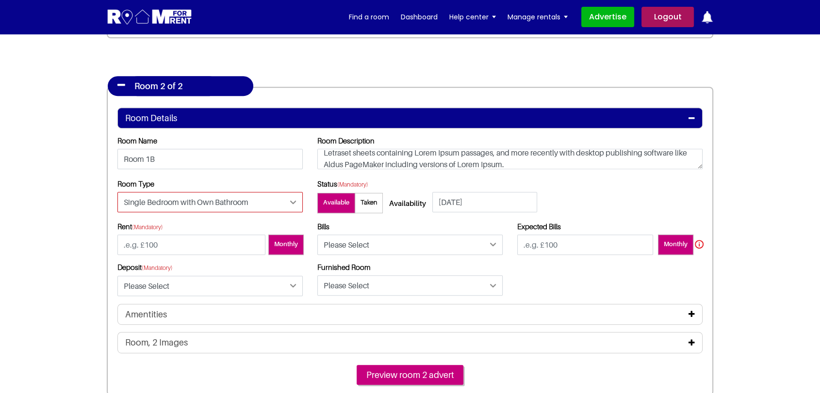
scroll to position [417, 0]
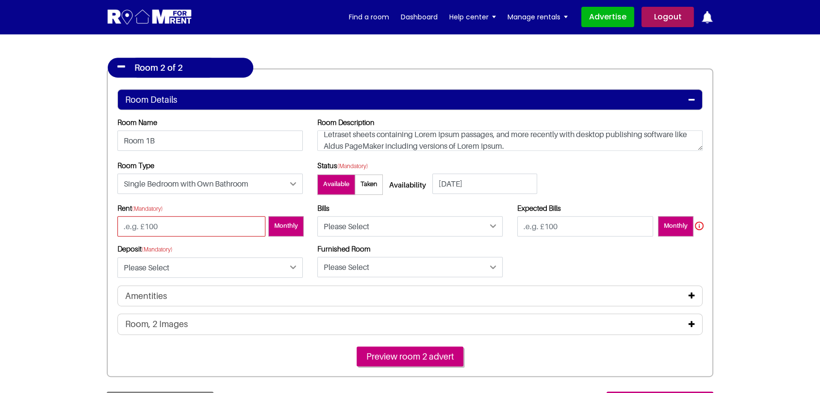
click at [210, 228] on input "number" at bounding box center [191, 226] width 148 height 20
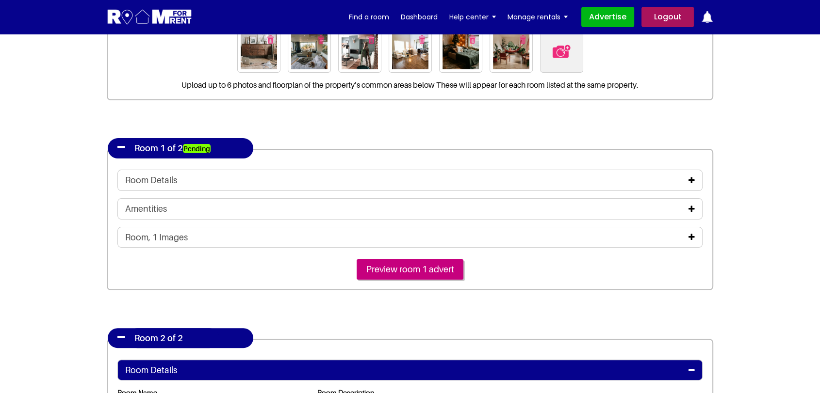
scroll to position [94, 0]
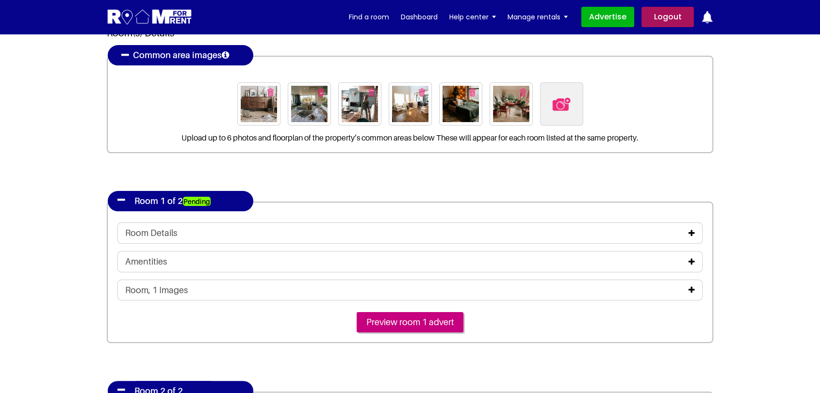
type input "50"
click at [695, 235] on div "Room Details" at bounding box center [409, 233] width 585 height 21
click at [690, 232] on icon at bounding box center [691, 233] width 6 height 8
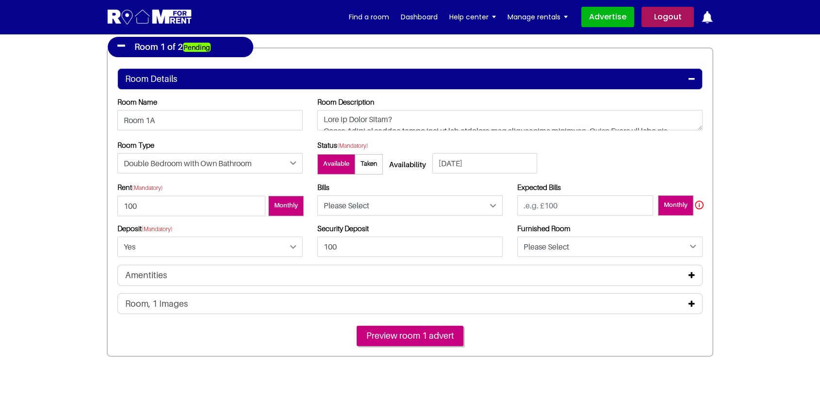
scroll to position [256, 0]
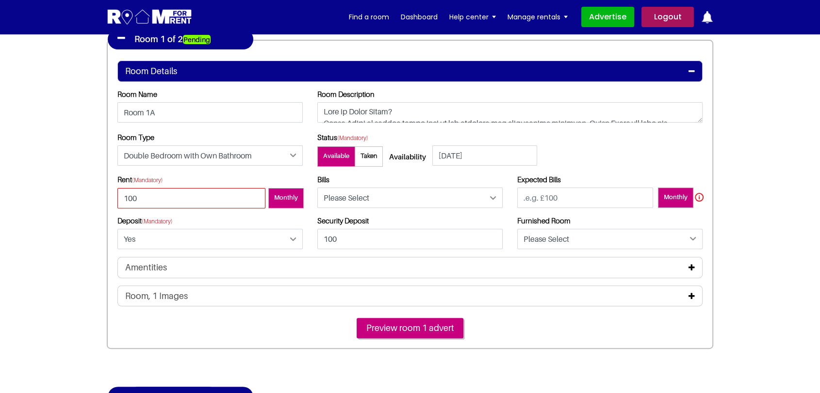
drag, startPoint x: 146, startPoint y: 196, endPoint x: 97, endPoint y: 195, distance: 48.0
click at [98, 195] on section "Register Profile Room Details List Room(s) Details" at bounding box center [410, 304] width 820 height 1052
type input "200"
drag, startPoint x: 566, startPoint y: 195, endPoint x: 517, endPoint y: 200, distance: 49.2
click at [517, 200] on input "text" at bounding box center [585, 198] width 136 height 20
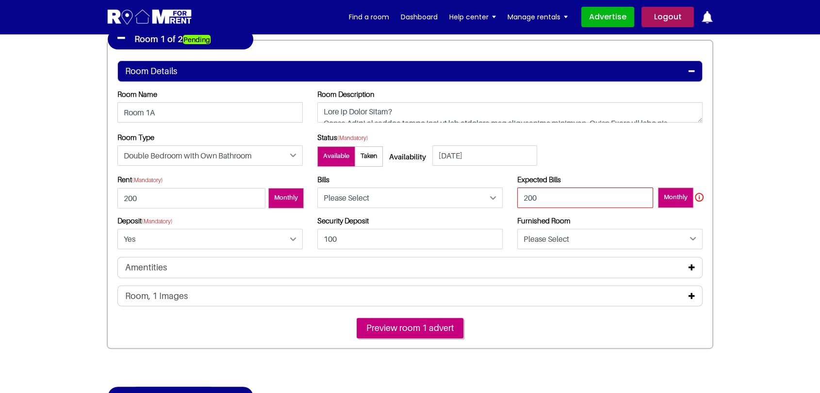
type input "200"
click at [460, 197] on select "Please Select Included Excluded" at bounding box center [409, 198] width 185 height 20
select select "Excluded"
click at [317, 188] on select "Please Select Included Excluded" at bounding box center [409, 198] width 185 height 20
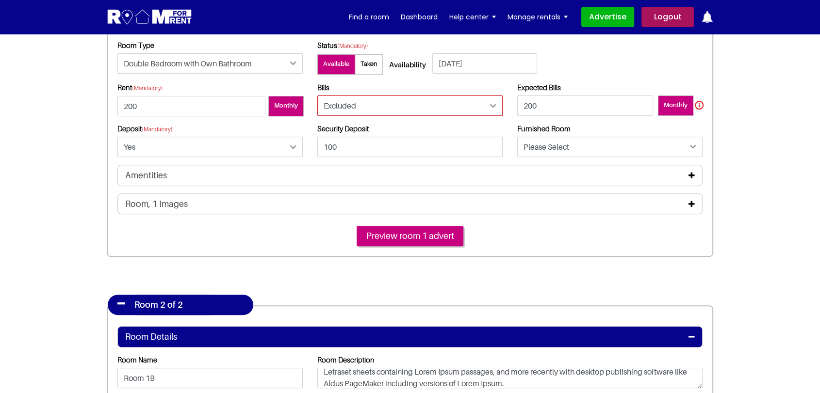
scroll to position [363, 0]
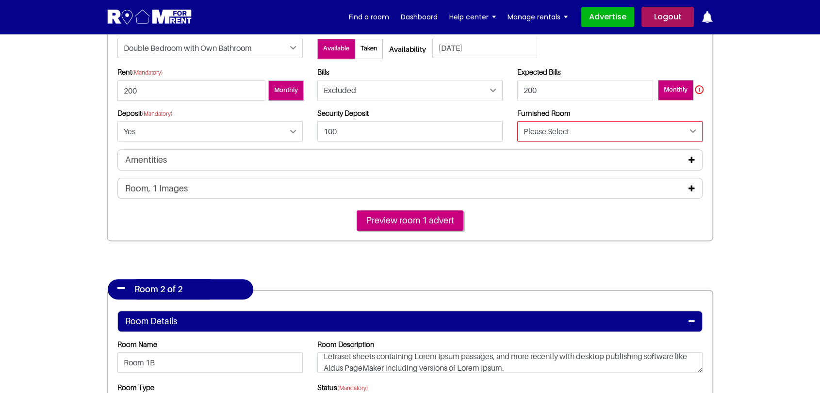
click at [552, 138] on select "Please Select Yes No" at bounding box center [609, 131] width 185 height 20
select select "Yes"
click at [517, 121] on select "Please Select Yes No" at bounding box center [609, 131] width 185 height 20
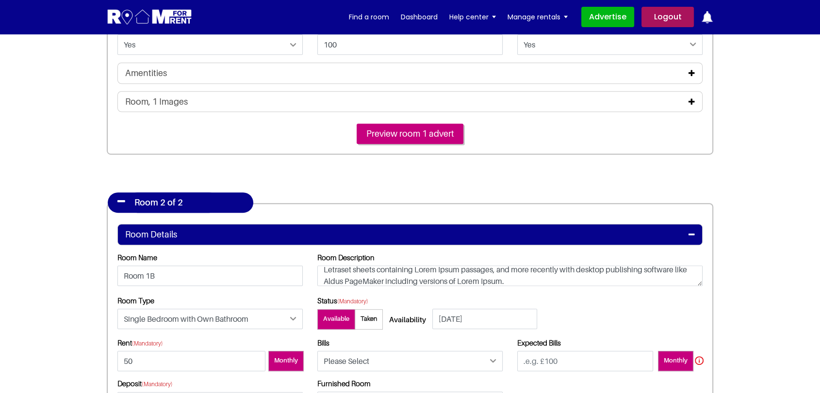
scroll to position [417, 0]
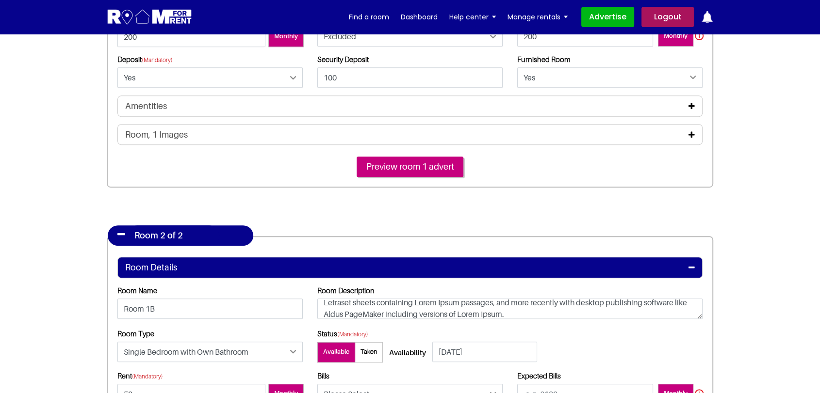
click at [688, 104] on div "Amentities" at bounding box center [409, 106] width 569 height 11
click at [691, 108] on icon at bounding box center [691, 106] width 6 height 8
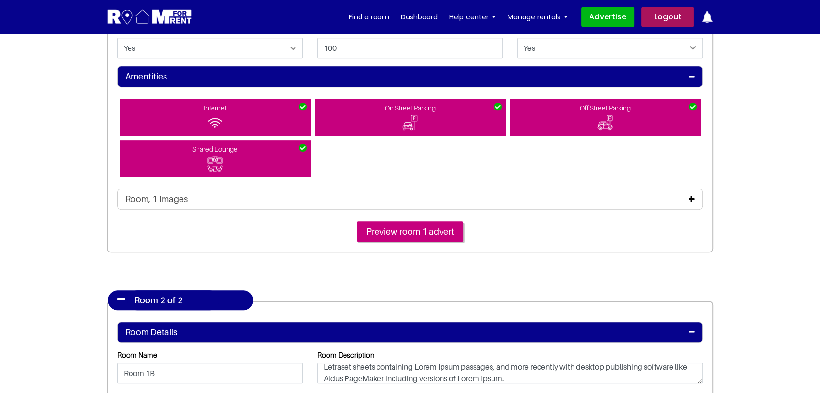
scroll to position [471, 0]
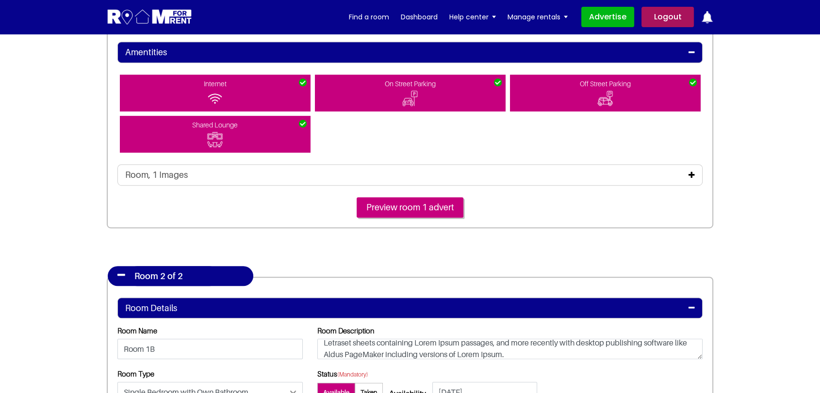
click at [693, 173] on icon at bounding box center [691, 175] width 6 height 8
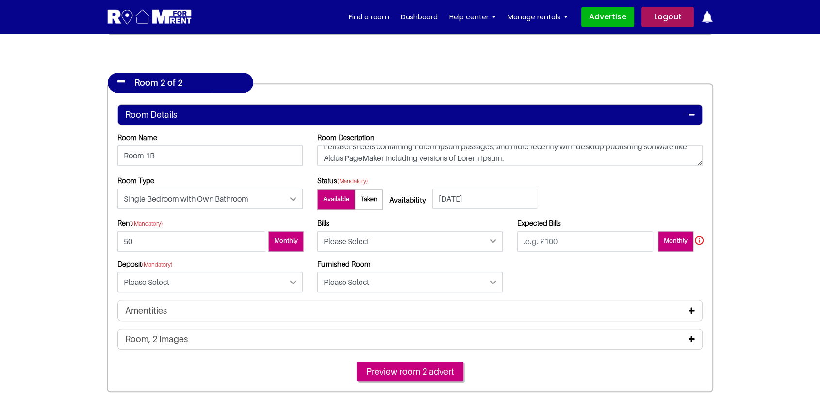
scroll to position [67, 0]
click at [402, 244] on select "Please Select Included Excluded" at bounding box center [409, 241] width 185 height 20
select select "Included"
click at [317, 231] on select "Please Select Included Excluded" at bounding box center [409, 241] width 185 height 20
click at [554, 245] on input "text" at bounding box center [585, 241] width 136 height 20
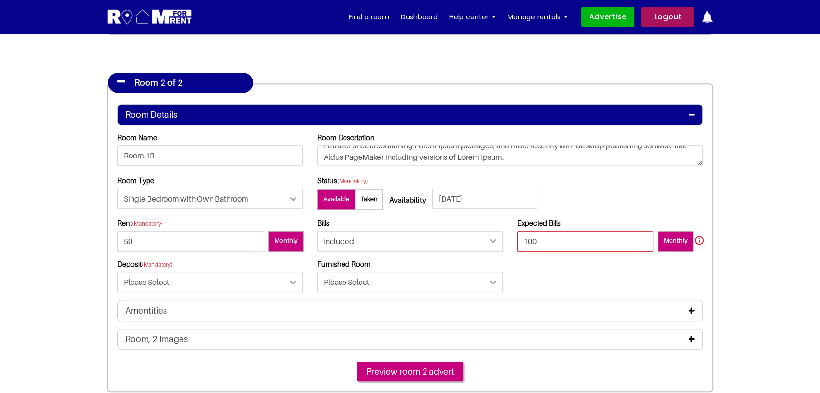
type input "100"
click at [194, 240] on input "50" at bounding box center [191, 241] width 148 height 20
click at [194, 241] on input "50" at bounding box center [191, 241] width 148 height 20
click at [193, 242] on input "50" at bounding box center [191, 241] width 148 height 20
drag, startPoint x: 193, startPoint y: 242, endPoint x: 66, endPoint y: 242, distance: 126.6
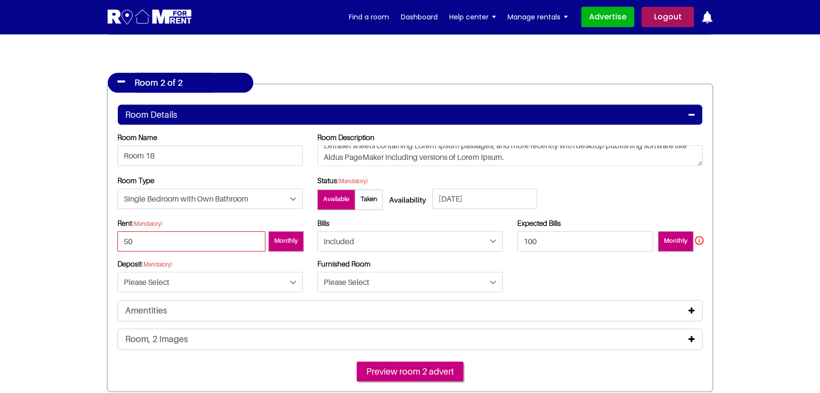
type input "100"
click at [175, 286] on select "Please Select Yes No" at bounding box center [209, 282] width 185 height 20
select select "Yes"
click at [117, 272] on select "Please Select Yes No" at bounding box center [209, 282] width 185 height 20
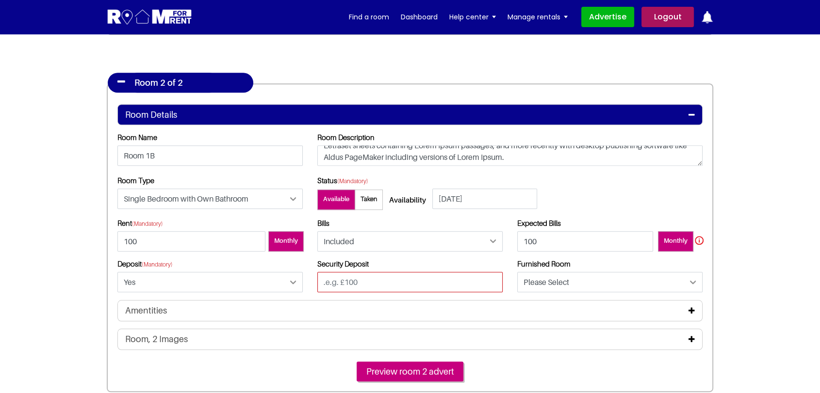
click at [336, 282] on input "text" at bounding box center [409, 282] width 185 height 20
type input "100"
click at [570, 284] on select "Please Select Yes No" at bounding box center [609, 282] width 185 height 20
select select "Yes"
click at [517, 272] on select "Please Select Yes No" at bounding box center [609, 282] width 185 height 20
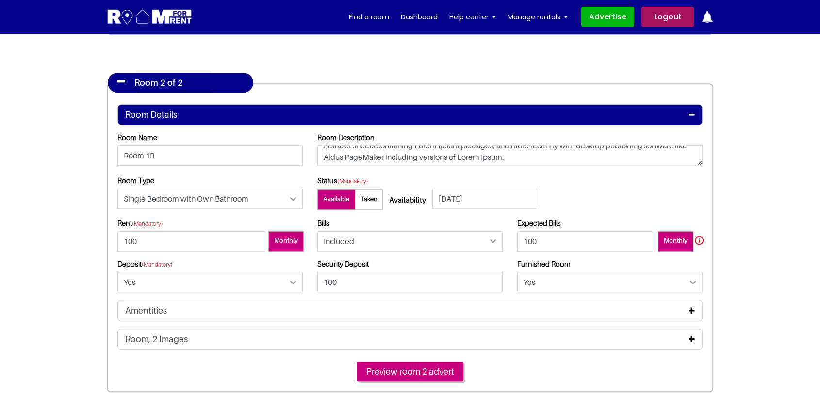
click at [230, 307] on div "Amentities" at bounding box center [409, 311] width 569 height 11
click at [202, 311] on div "Amentities" at bounding box center [409, 311] width 569 height 11
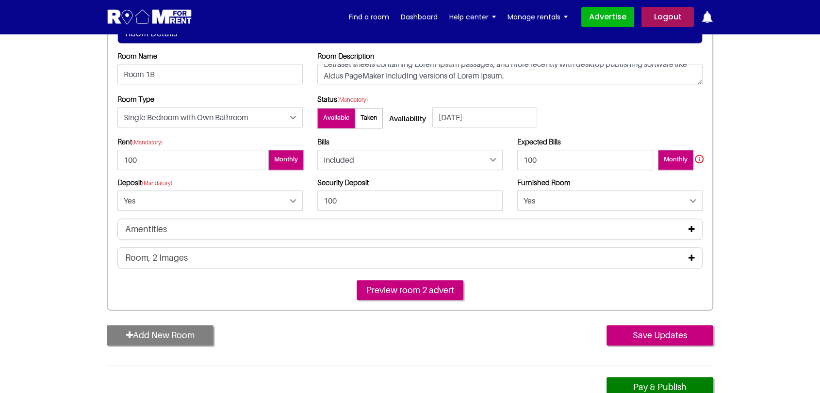
scroll to position [902, 0]
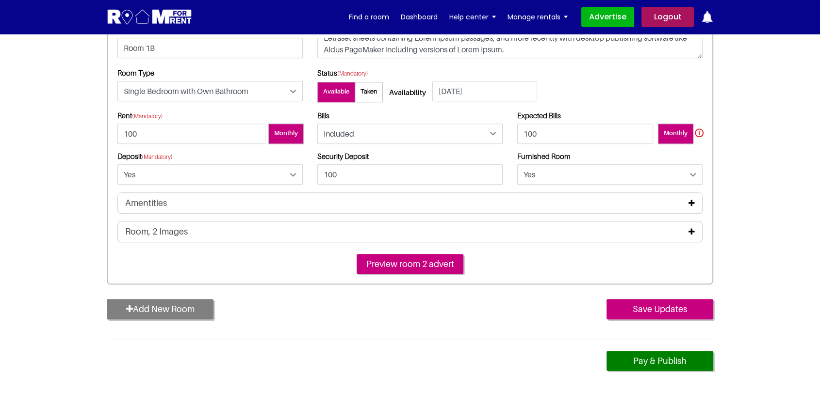
click at [691, 203] on icon at bounding box center [691, 203] width 6 height 8
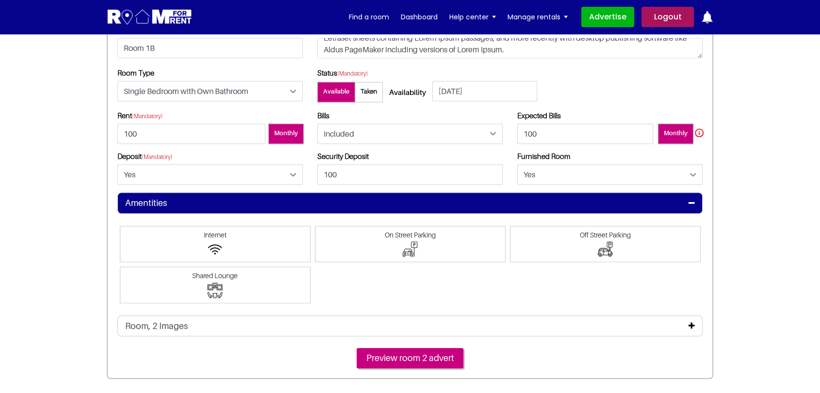
click at [211, 240] on span at bounding box center [215, 244] width 191 height 37
click at [215, 231] on input"] "Internet" at bounding box center [215, 231] width 0 height 0
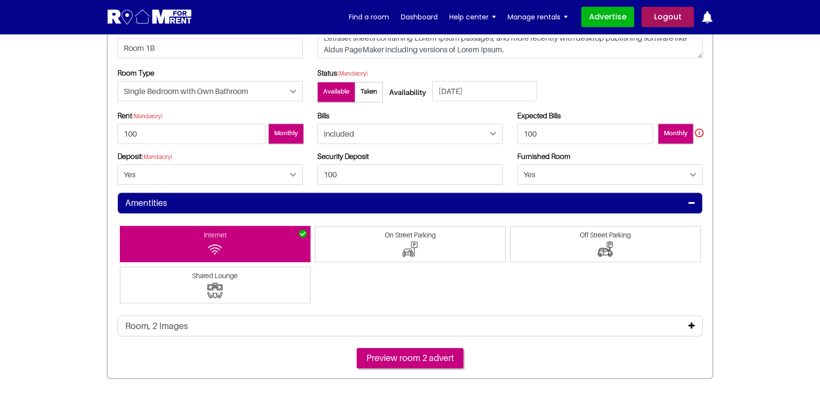
drag, startPoint x: 230, startPoint y: 280, endPoint x: 263, endPoint y: 272, distance: 34.1
click at [232, 281] on span at bounding box center [215, 285] width 191 height 37
click at [215, 272] on input"] "Shared Lounge" at bounding box center [215, 272] width 0 height 0
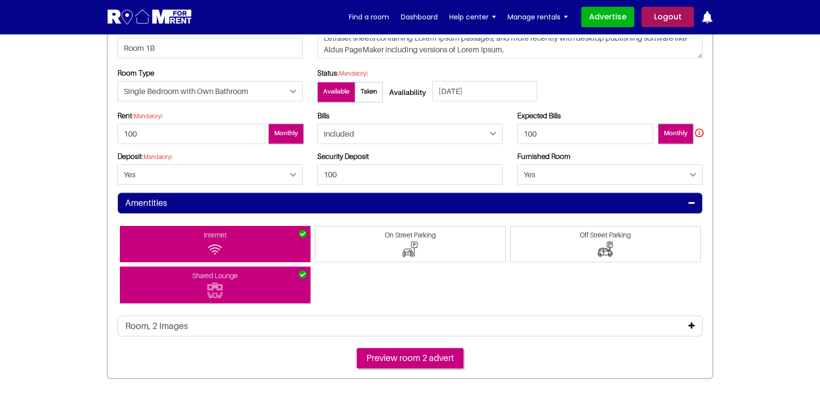
click at [373, 239] on span at bounding box center [410, 244] width 191 height 37
click at [410, 231] on input"] "On Street Parking" at bounding box center [410, 231] width 0 height 0
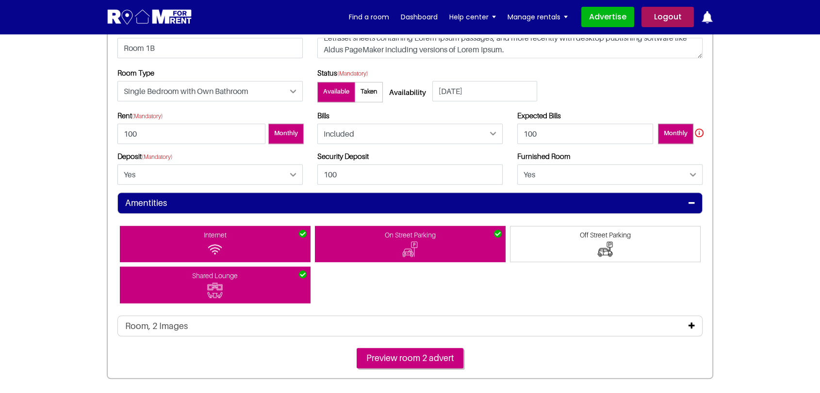
click at [567, 237] on span "Off Street Parking" at bounding box center [605, 235] width 181 height 8
click at [605, 231] on input"] "Off Street Parking" at bounding box center [605, 231] width 0 height 0
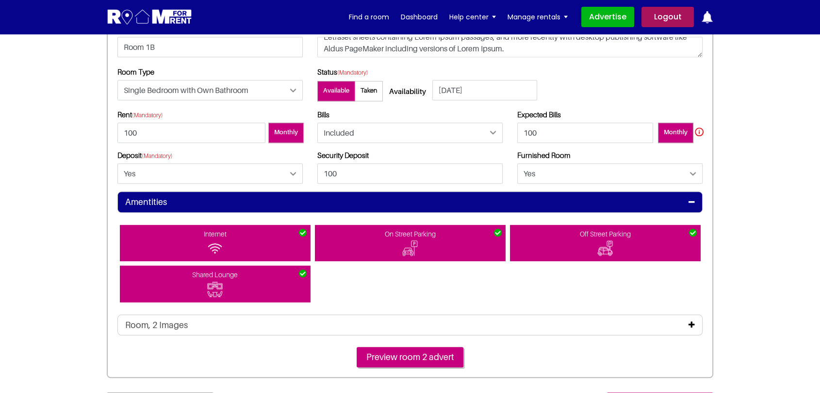
scroll to position [956, 0]
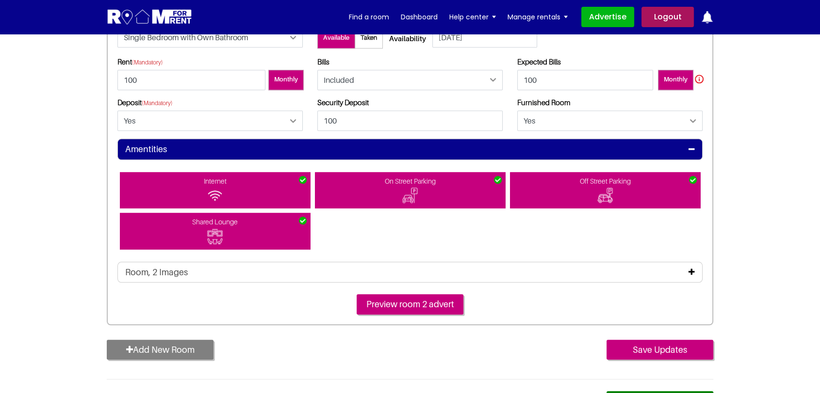
click at [690, 271] on icon at bounding box center [691, 272] width 6 height 8
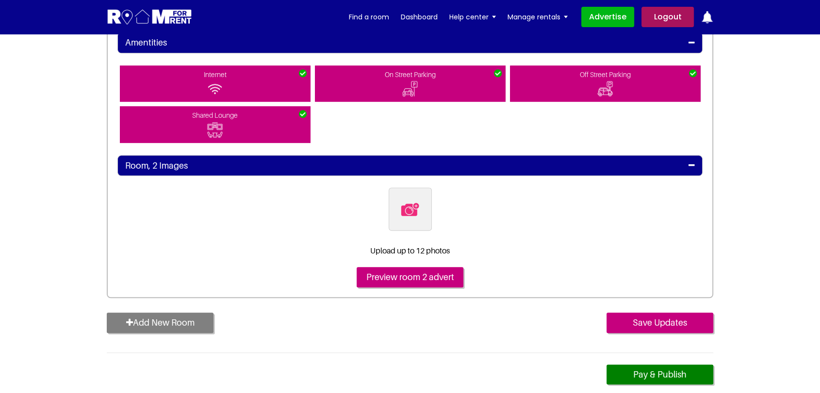
scroll to position [1064, 0]
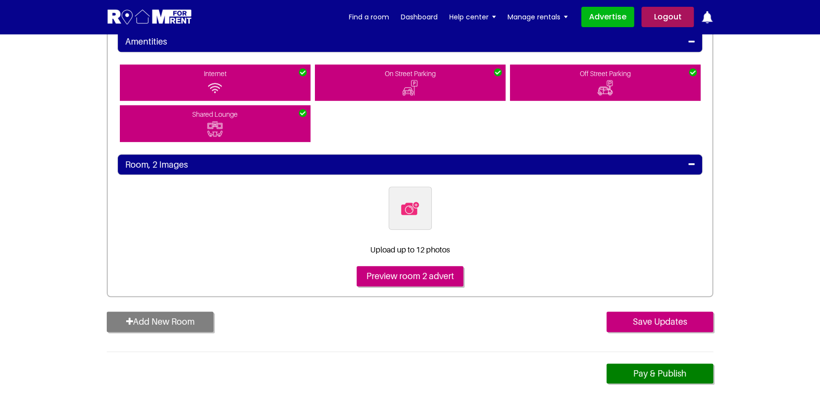
click at [410, 214] on img at bounding box center [410, 208] width 20 height 20
click at [410, 199] on input "file" at bounding box center [463, 193] width 148 height 12
type input "C:\fakepath\pexels-[PERSON_NAME]-4050318.jpg"
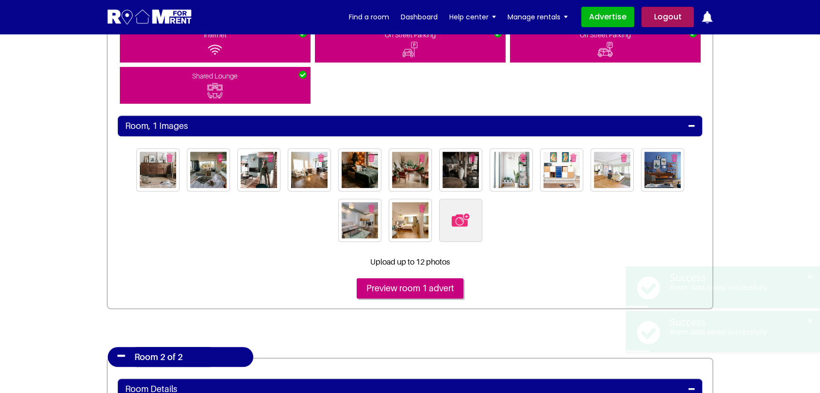
scroll to position [525, 0]
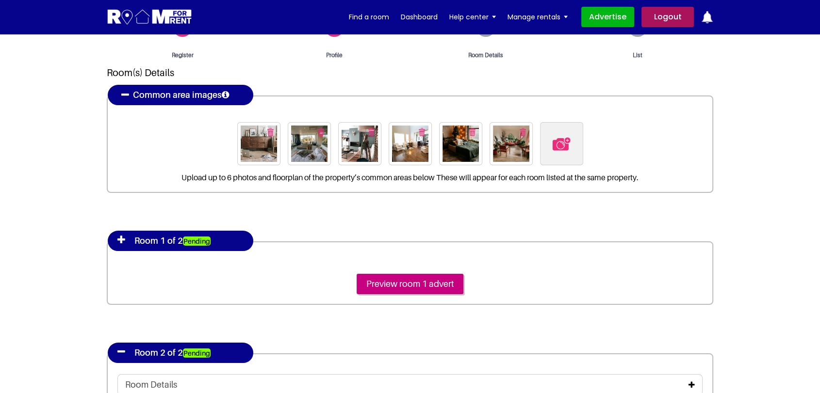
scroll to position [108, 0]
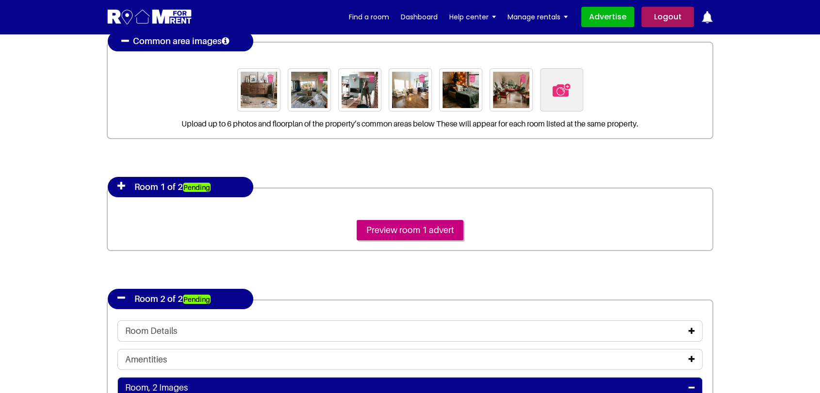
click at [120, 186] on icon at bounding box center [121, 186] width 8 height 10
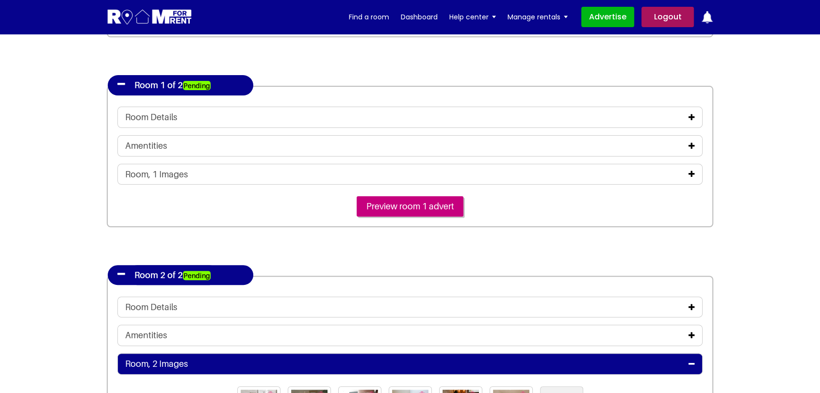
scroll to position [215, 0]
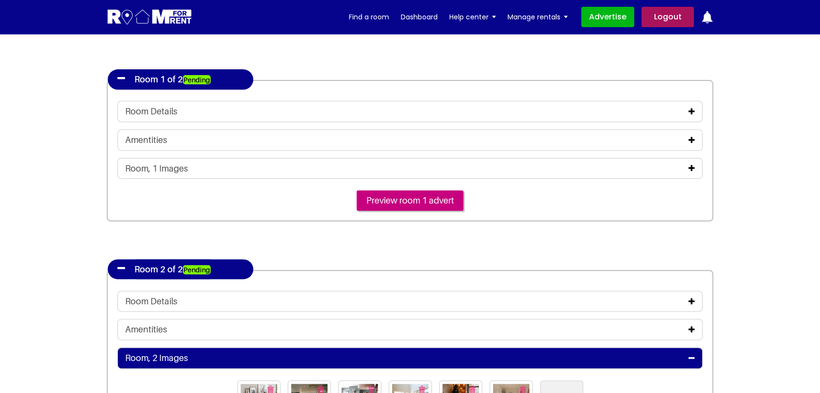
click at [691, 109] on icon at bounding box center [691, 112] width 6 height 8
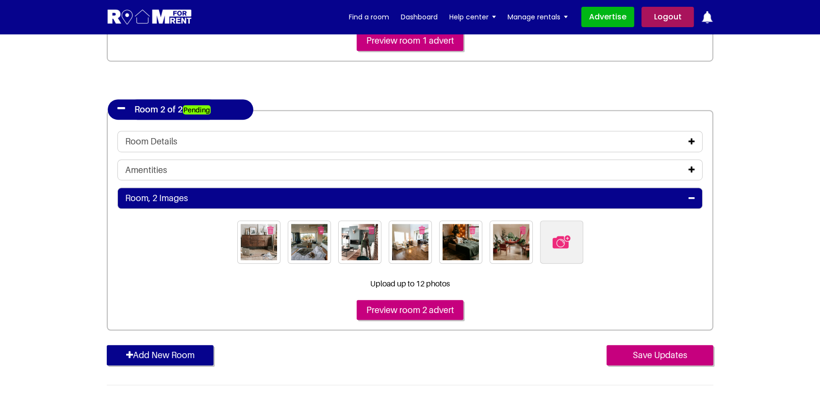
scroll to position [593, 0]
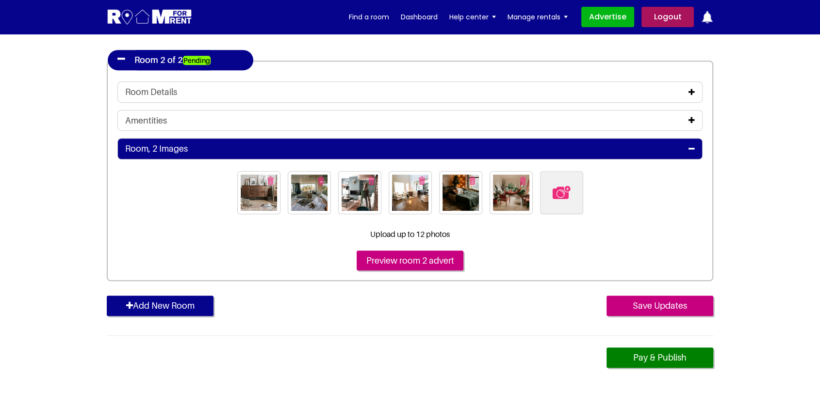
click at [692, 94] on icon at bounding box center [691, 92] width 6 height 8
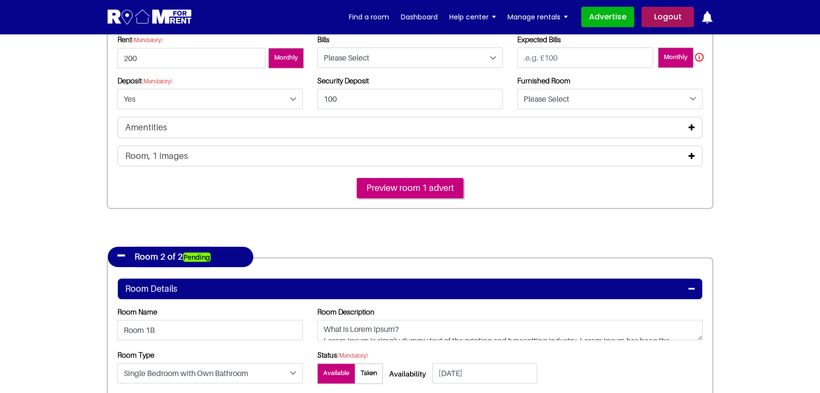
scroll to position [377, 0]
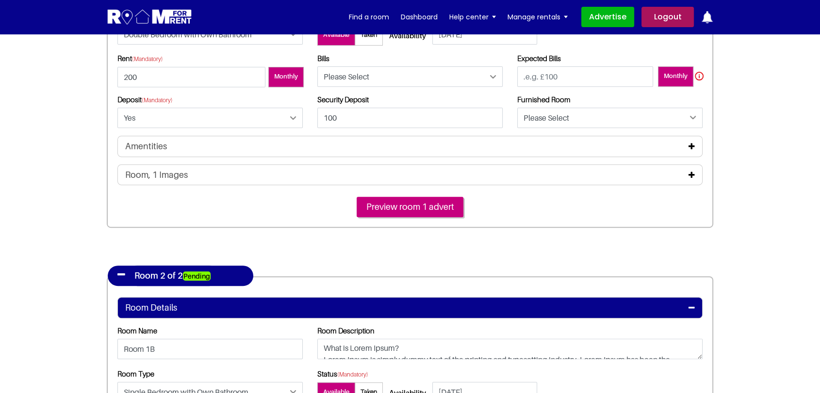
click at [692, 173] on icon at bounding box center [691, 175] width 6 height 8
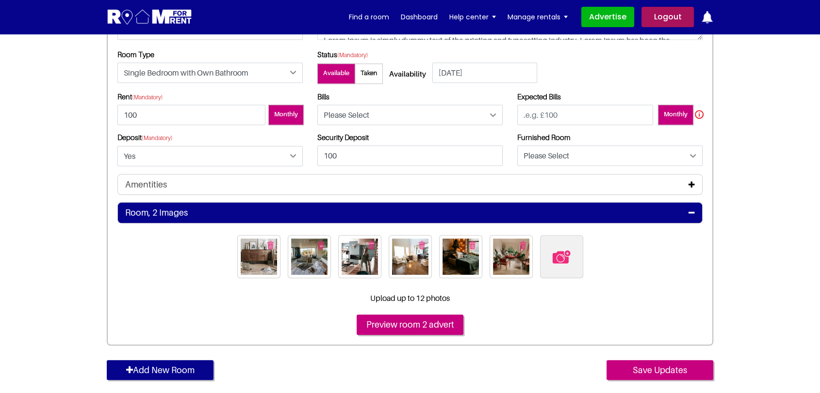
scroll to position [862, 0]
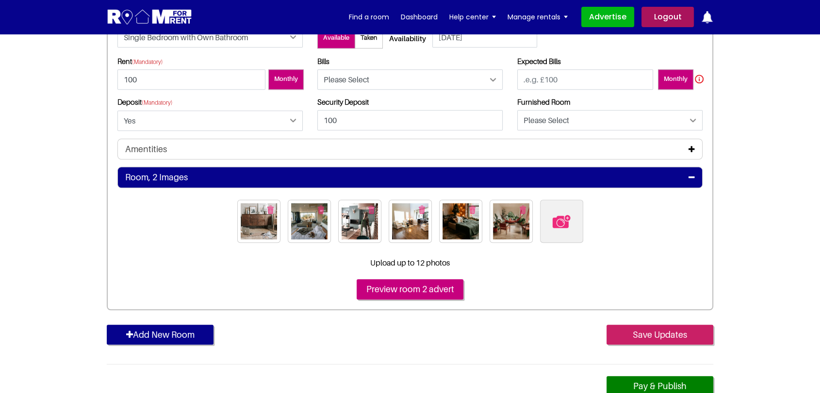
click at [655, 331] on input "Save Updates" at bounding box center [659, 335] width 107 height 20
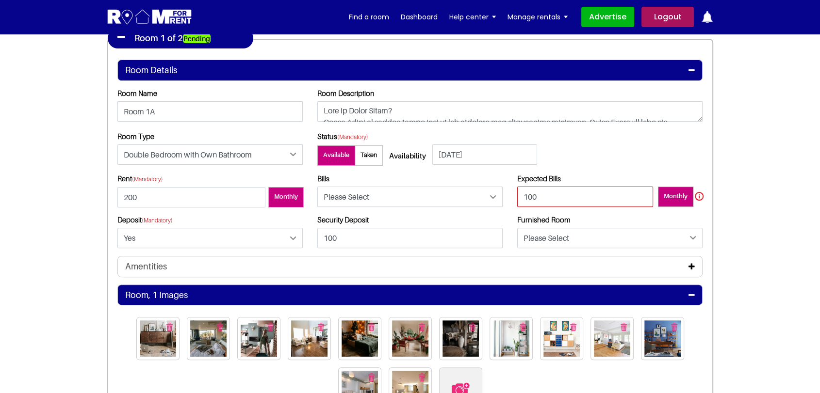
type input "100"
drag, startPoint x: 467, startPoint y: 192, endPoint x: 454, endPoint y: 206, distance: 19.6
click at [467, 192] on select "Please Select Included Excluded" at bounding box center [409, 197] width 185 height 20
select select "Excluded"
click at [317, 187] on select "Please Select Included Excluded" at bounding box center [409, 197] width 185 height 20
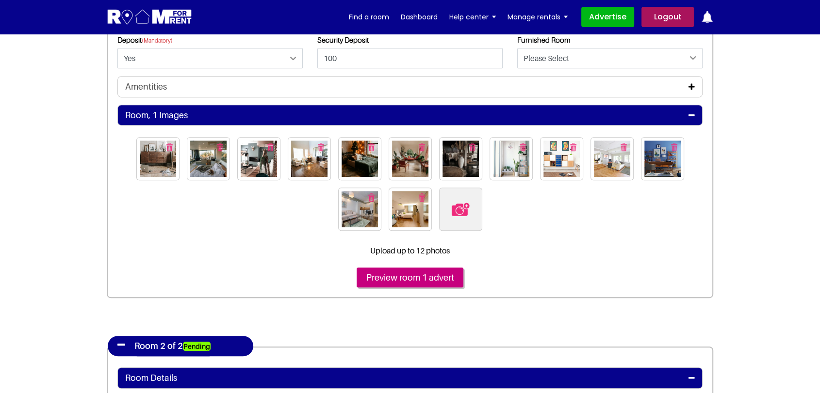
scroll to position [365, 0]
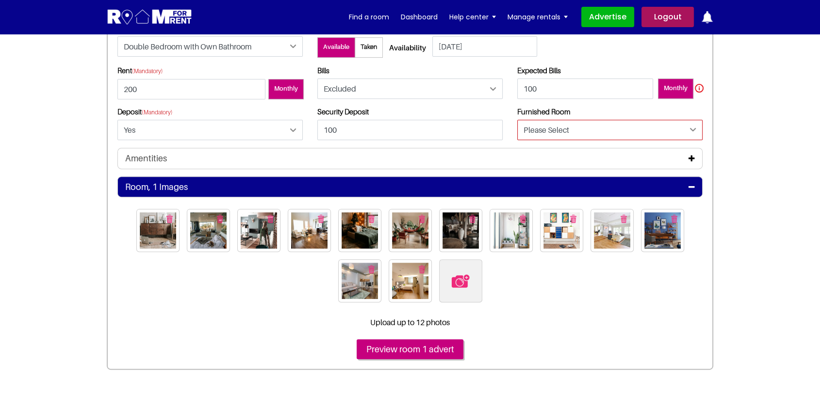
click at [561, 131] on select "Please Select Yes No" at bounding box center [609, 130] width 185 height 20
select select "Yes"
click at [517, 120] on select "Please Select Yes No" at bounding box center [609, 130] width 185 height 20
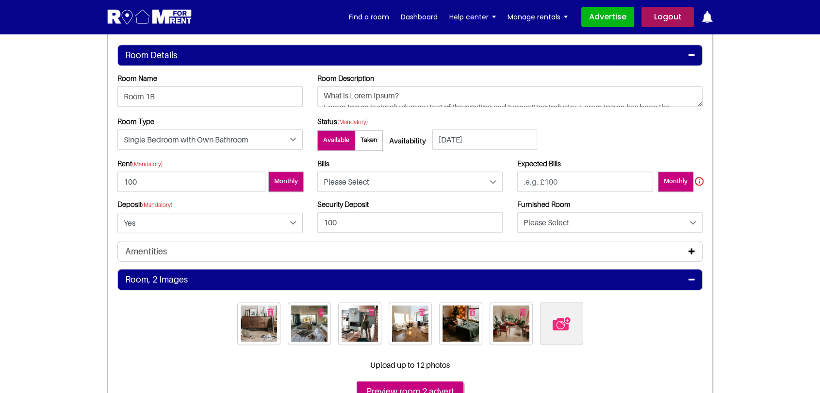
scroll to position [796, 0]
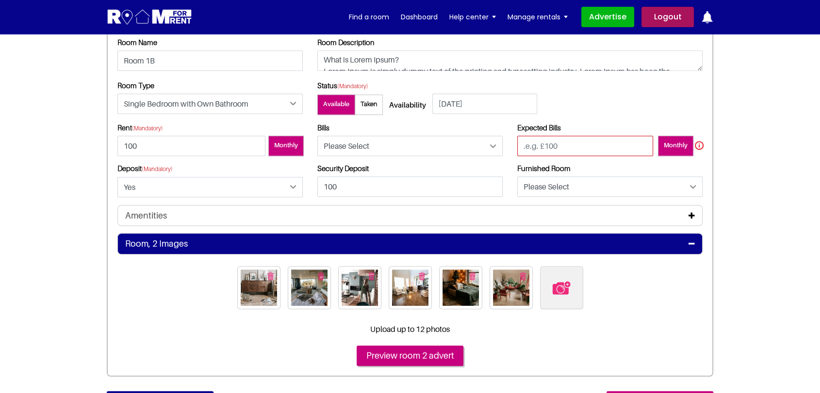
click at [554, 141] on input "text" at bounding box center [585, 146] width 136 height 20
type input "100"
click at [422, 148] on select "Please Select Included Excluded" at bounding box center [409, 146] width 185 height 20
select select "Included"
click at [317, 136] on select "Please Select Included Excluded" at bounding box center [409, 146] width 185 height 20
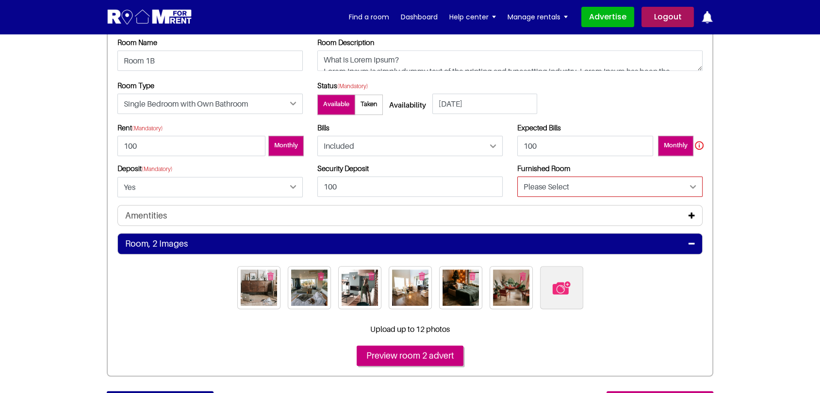
click at [532, 193] on select "Please Select Yes No" at bounding box center [609, 187] width 185 height 20
select select "Yes"
click at [517, 177] on select "Please Select Yes No" at bounding box center [609, 187] width 185 height 20
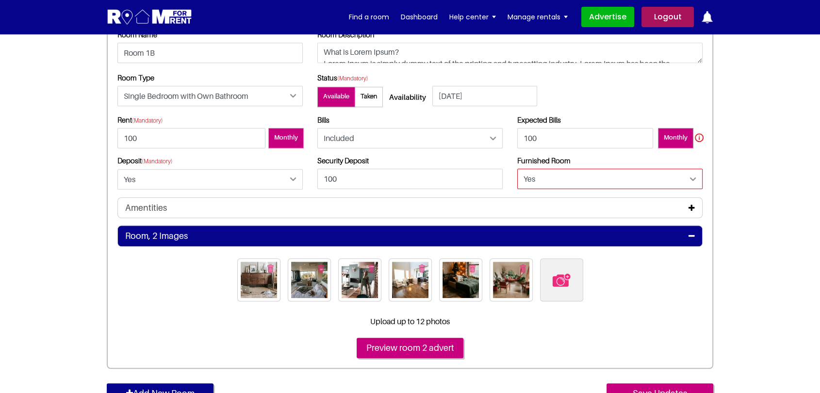
scroll to position [904, 0]
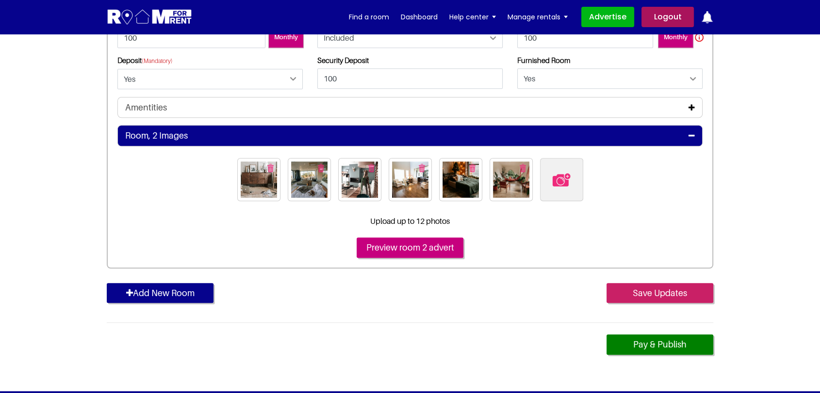
click at [620, 288] on input "Save Updates" at bounding box center [659, 293] width 107 height 20
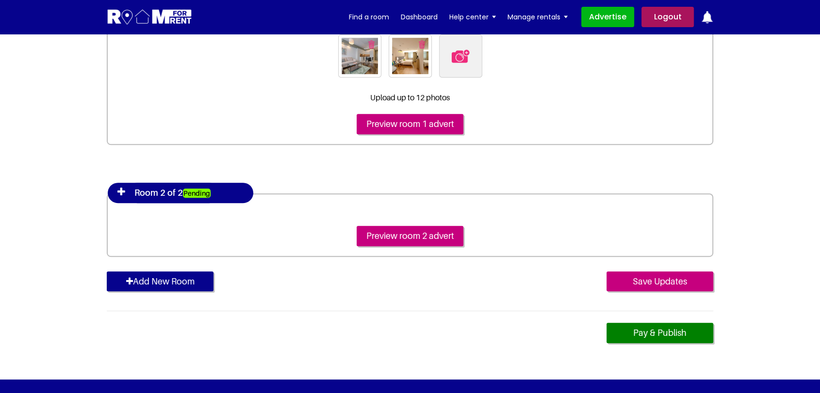
scroll to position [485, 0]
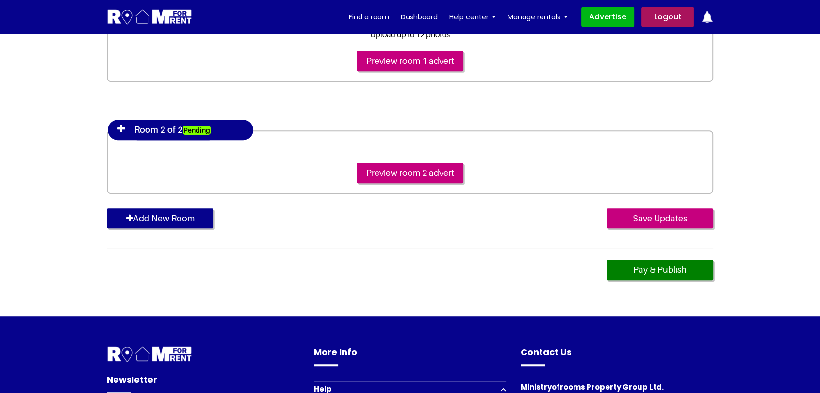
click at [120, 127] on icon at bounding box center [121, 129] width 8 height 10
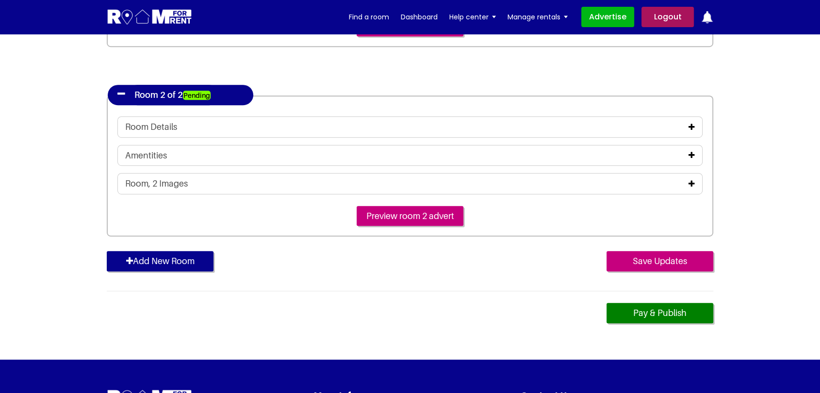
scroll to position [539, 0]
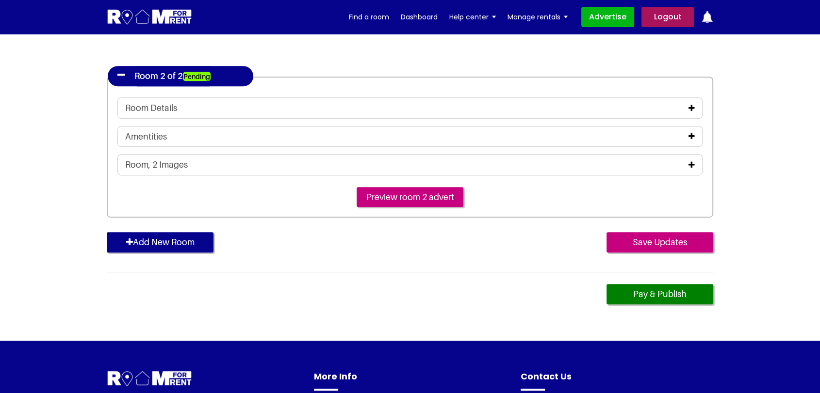
click at [643, 165] on div "Room, 2 Images" at bounding box center [409, 165] width 569 height 11
click at [694, 162] on icon at bounding box center [691, 165] width 6 height 8
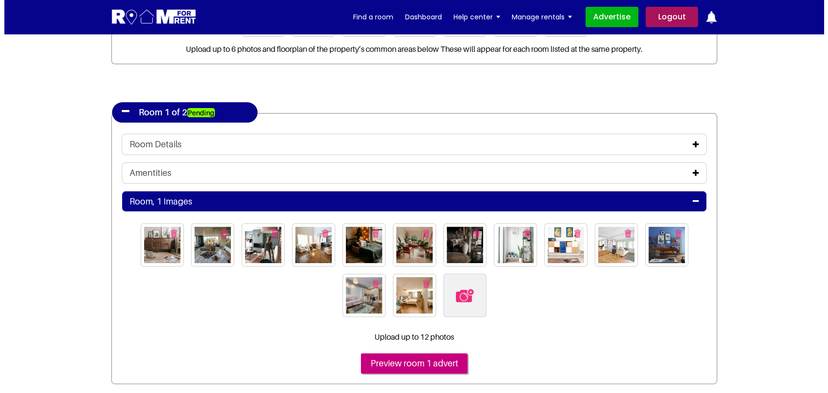
scroll to position [215, 0]
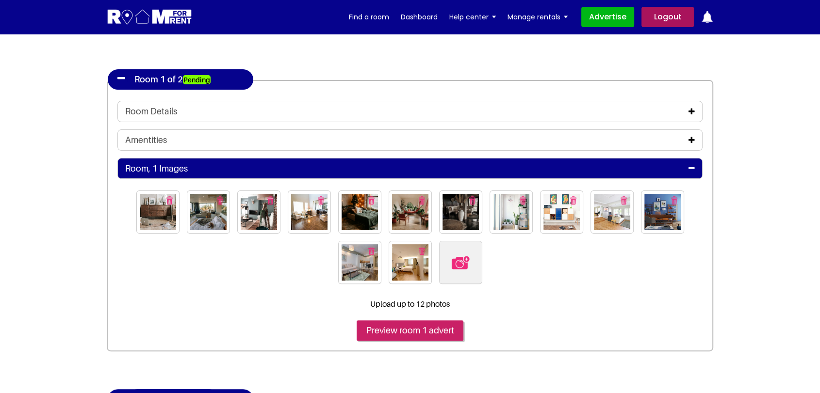
click at [431, 331] on input "Preview room 1 advert" at bounding box center [410, 331] width 107 height 20
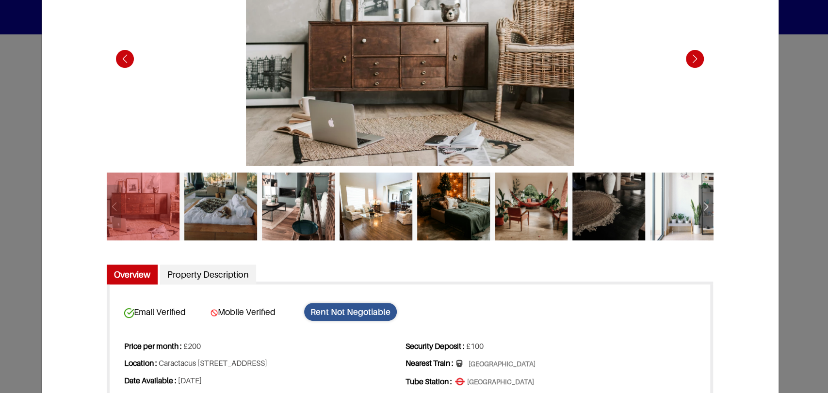
scroll to position [162, 0]
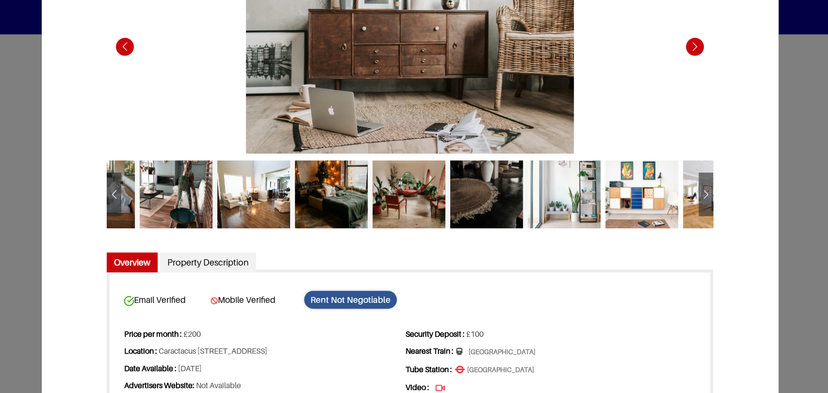
click at [707, 197] on div "Next slide" at bounding box center [706, 196] width 15 height 24
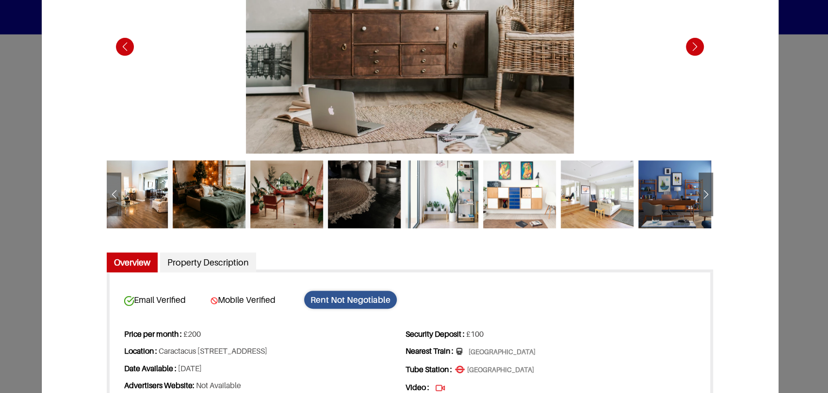
click at [707, 197] on div "Next slide" at bounding box center [706, 196] width 15 height 24
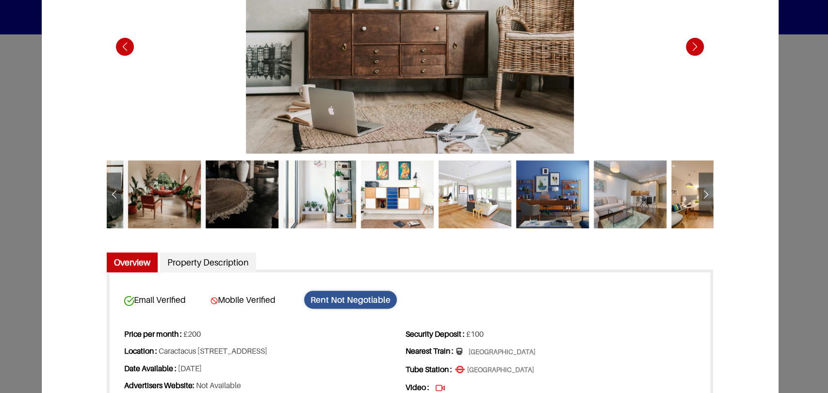
click at [707, 197] on div "Next slide" at bounding box center [706, 196] width 15 height 24
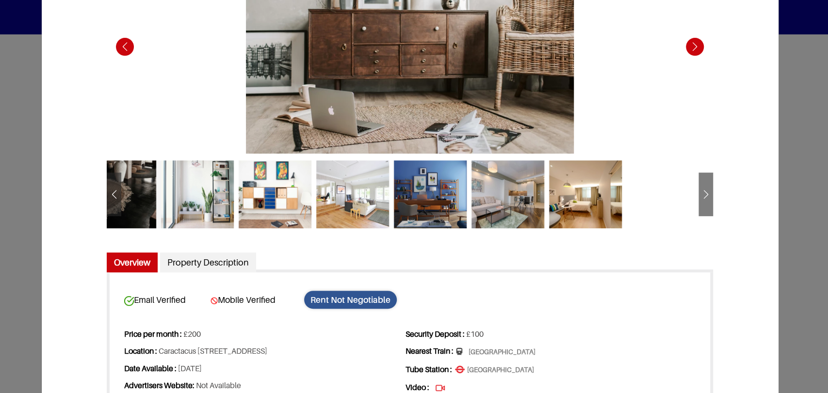
click at [707, 196] on div "Next slide" at bounding box center [706, 196] width 15 height 24
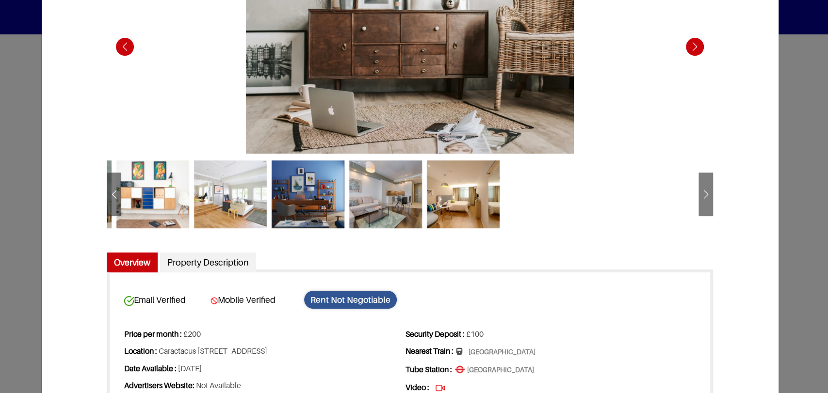
click at [707, 196] on div "Next slide" at bounding box center [706, 196] width 15 height 24
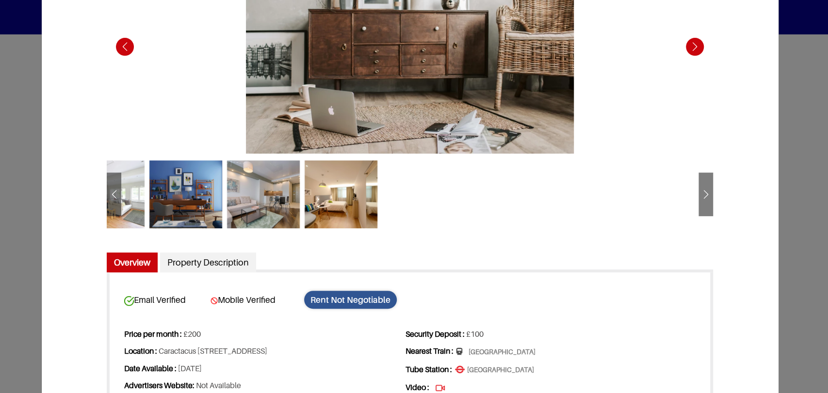
click at [707, 196] on div "Next slide" at bounding box center [706, 196] width 15 height 24
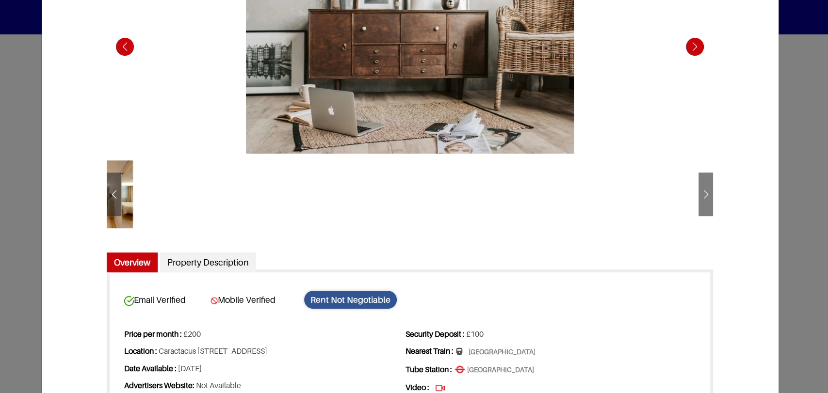
click at [705, 203] on div "Next slide" at bounding box center [706, 196] width 15 height 24
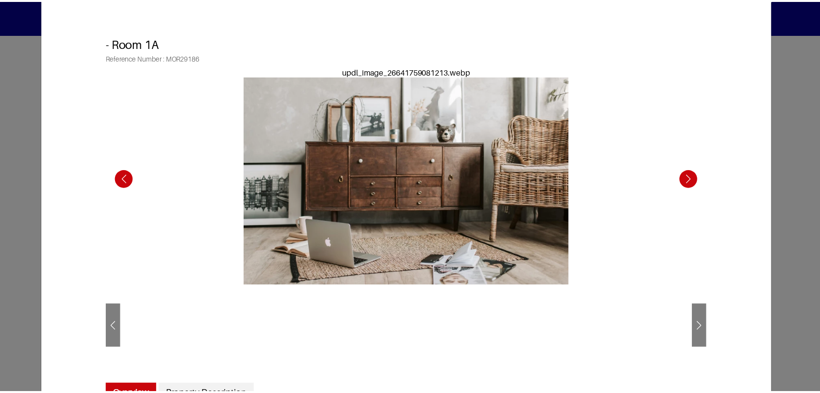
scroll to position [0, 0]
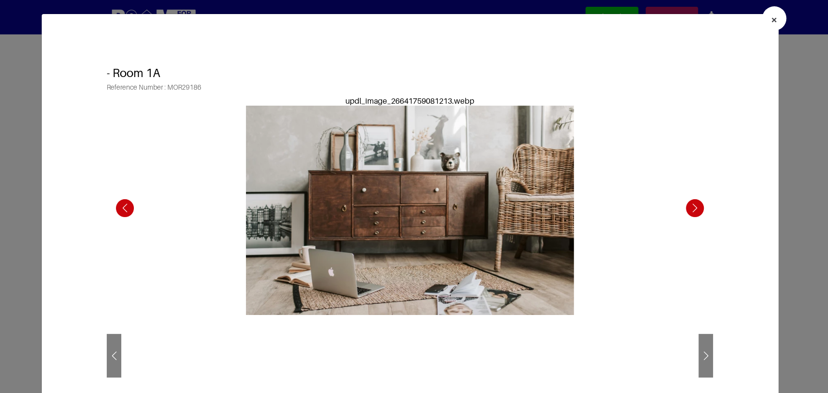
click at [775, 18] on button "×" at bounding box center [774, 18] width 24 height 24
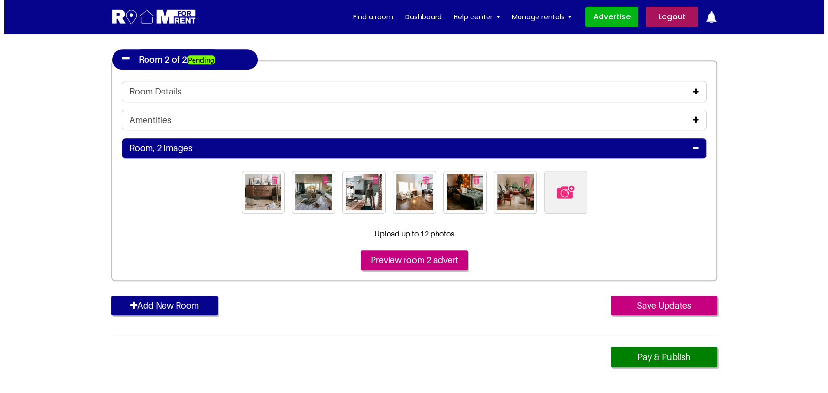
scroll to position [593, 0]
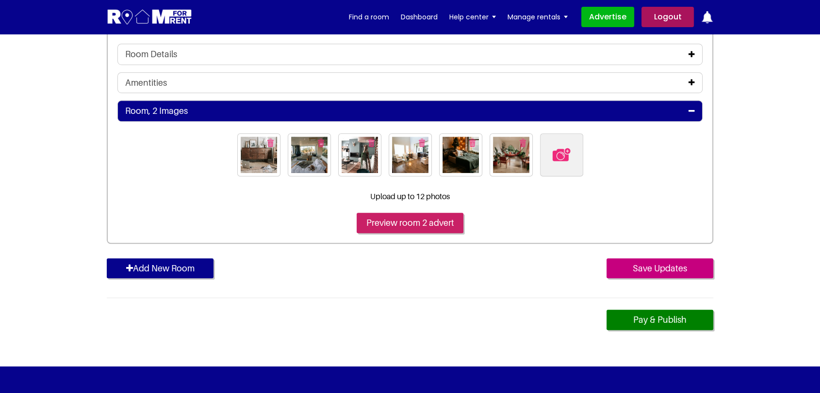
click at [407, 227] on input "Preview room 2 advert" at bounding box center [410, 223] width 107 height 20
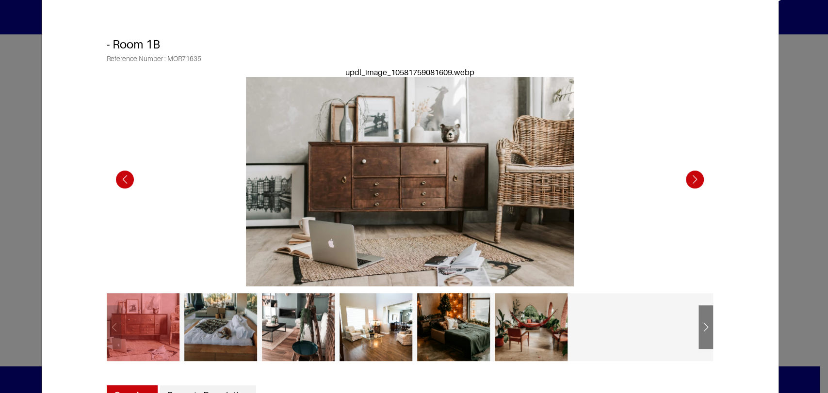
scroll to position [54, 0]
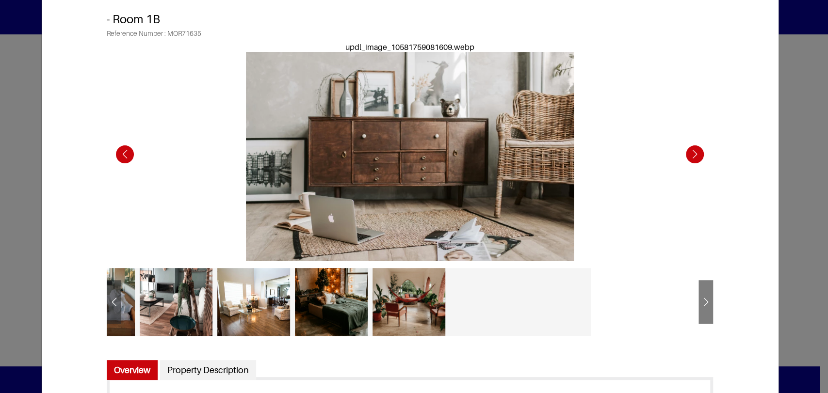
click at [107, 301] on div "Previous slide" at bounding box center [114, 304] width 15 height 24
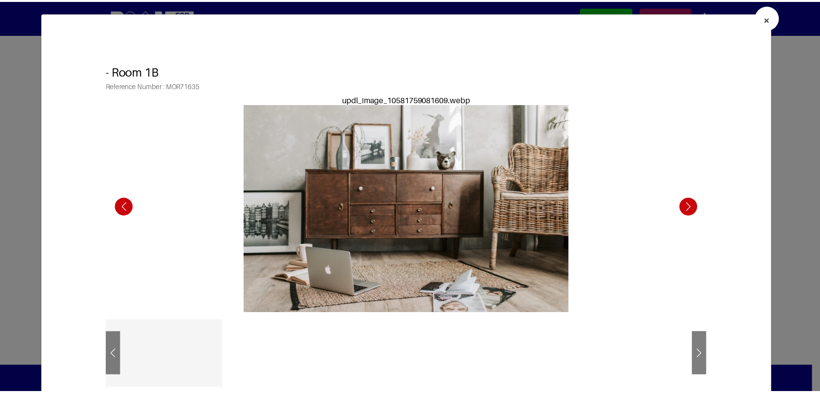
scroll to position [0, 0]
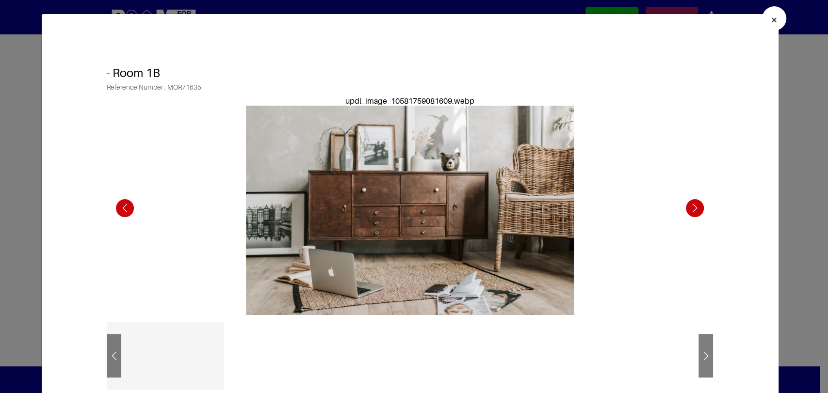
click at [762, 21] on button "×" at bounding box center [774, 18] width 24 height 24
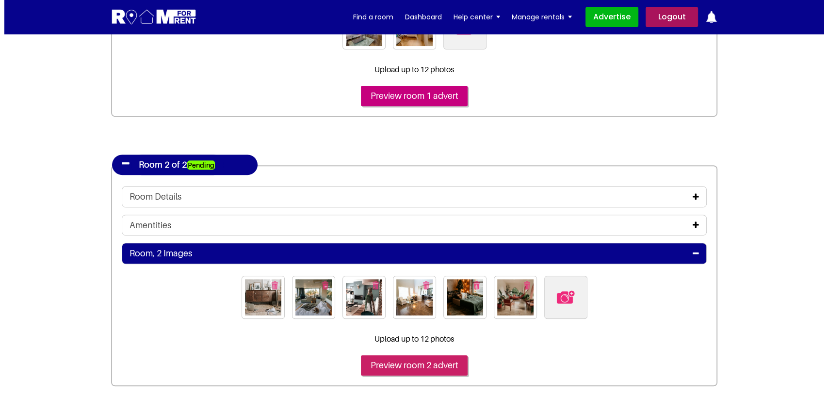
scroll to position [323, 0]
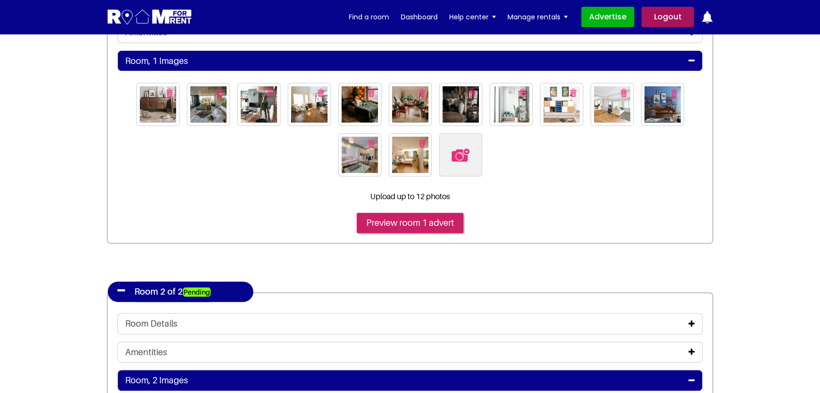
click at [409, 214] on input "Preview room 1 advert" at bounding box center [410, 223] width 107 height 20
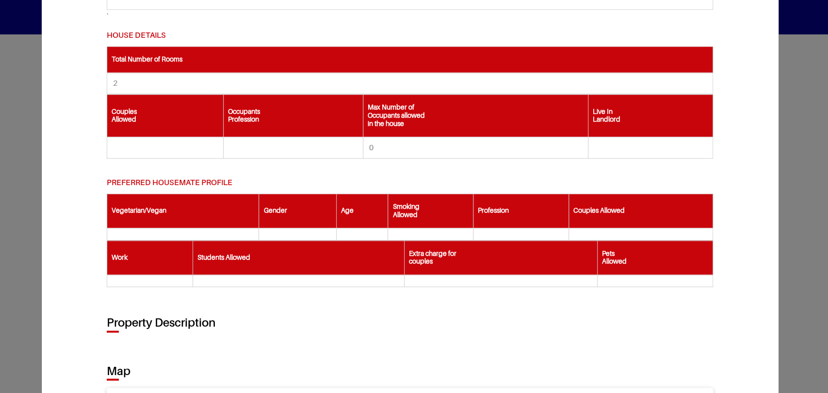
scroll to position [957, 0]
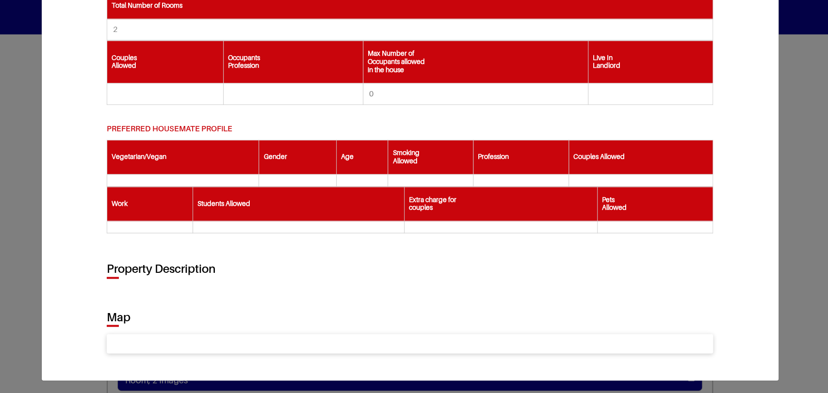
click at [243, 341] on div at bounding box center [410, 343] width 606 height 19
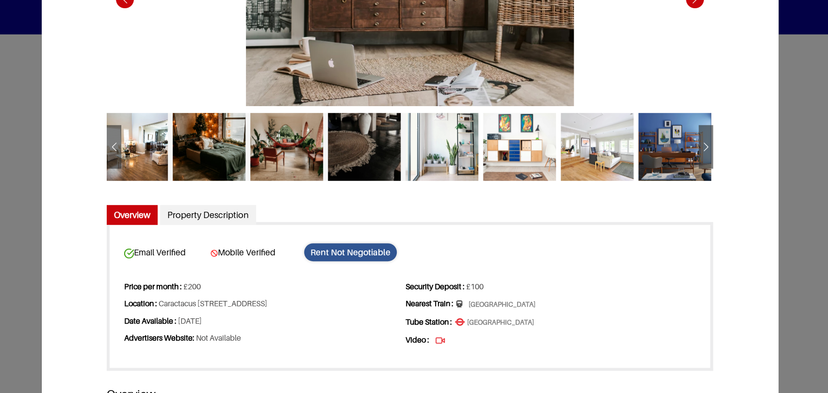
scroll to position [148, 0]
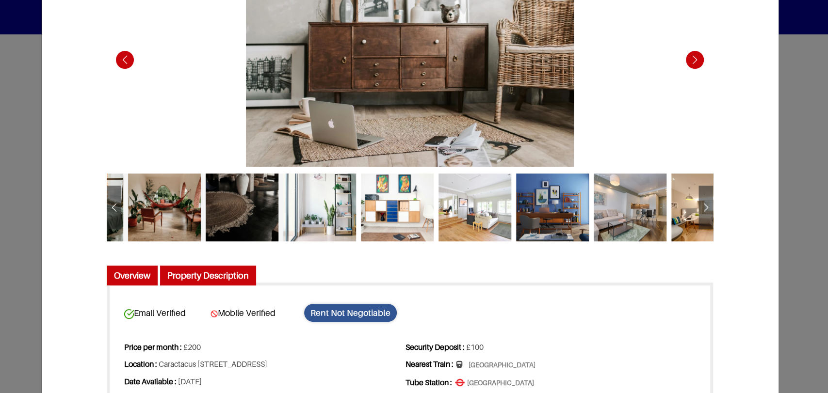
click at [197, 276] on link "Property Description" at bounding box center [208, 276] width 96 height 20
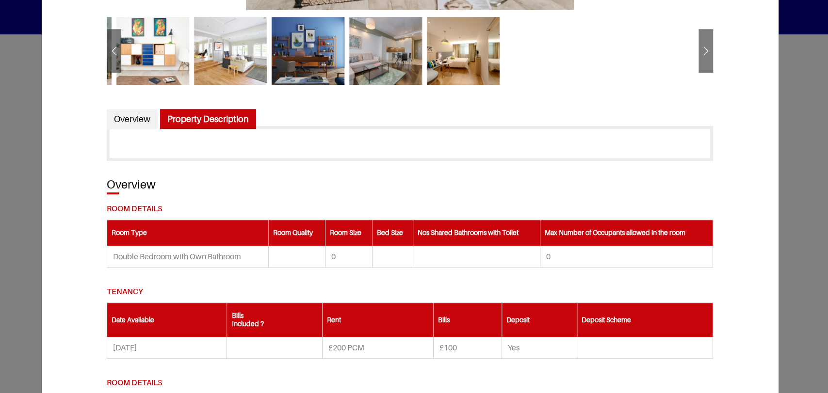
scroll to position [88, 0]
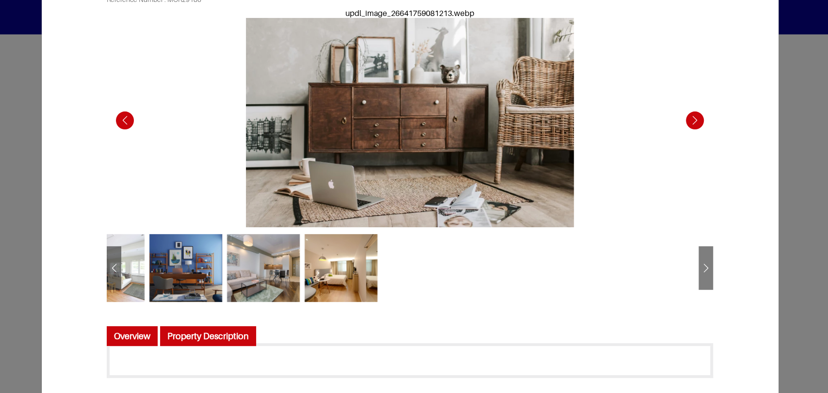
click at [143, 333] on link "Overview" at bounding box center [132, 336] width 51 height 20
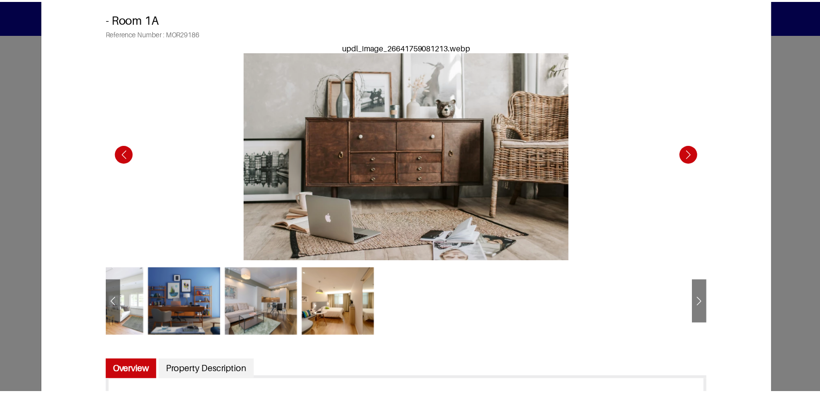
scroll to position [0, 0]
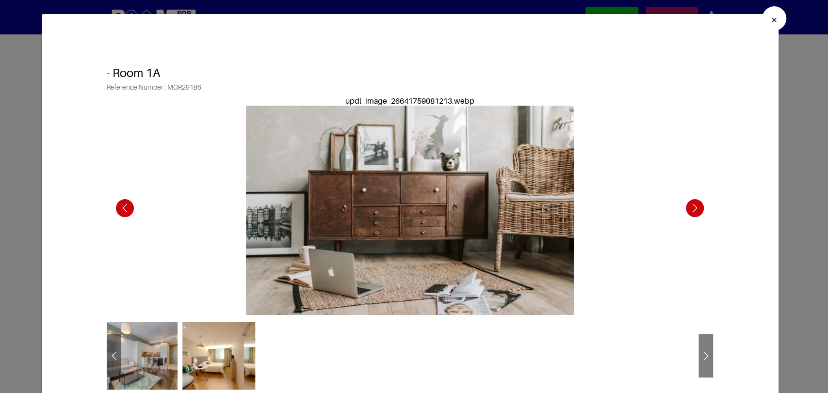
click at [771, 15] on span "×" at bounding box center [774, 20] width 7 height 14
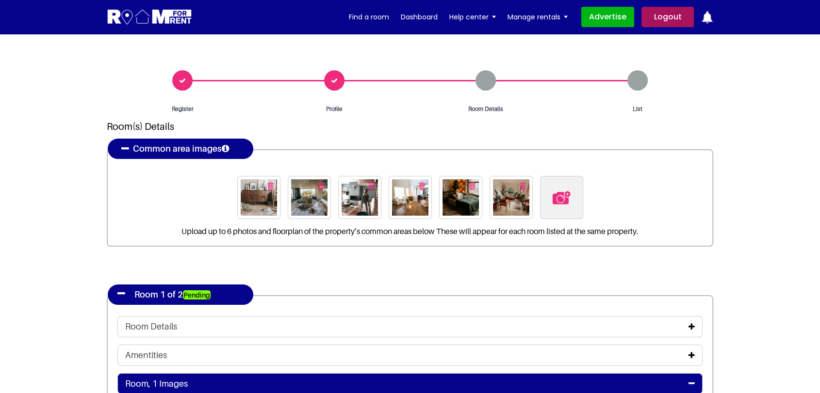
click at [182, 85] on div "Register" at bounding box center [183, 91] width 152 height 43
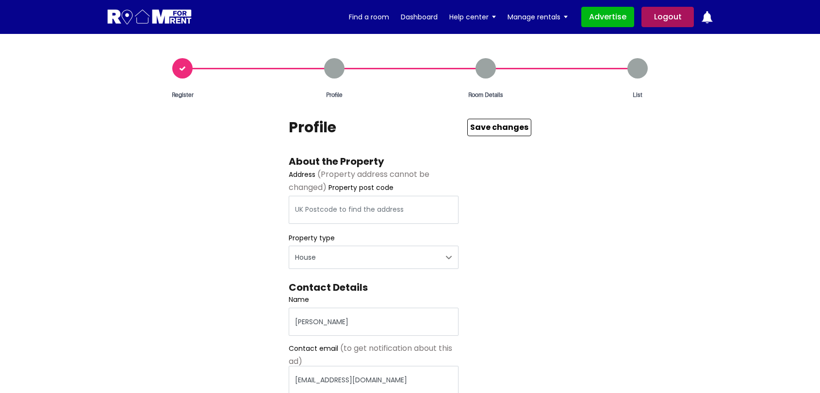
select select "House"
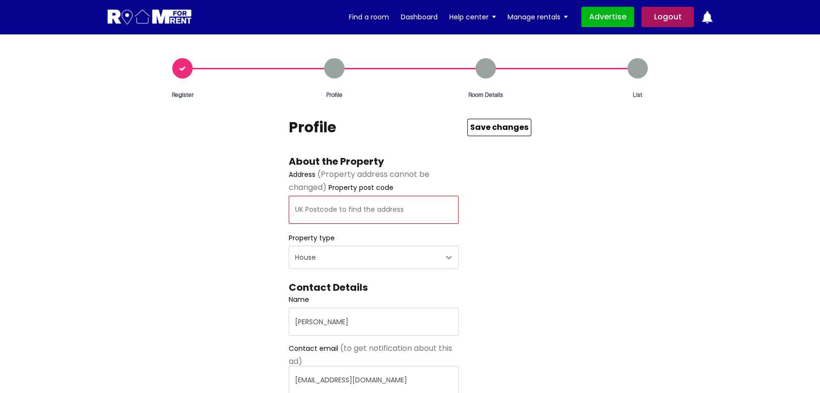
click at [337, 211] on input "text" at bounding box center [374, 210] width 170 height 28
type input "Caractacus [STREET_ADDRESS]"
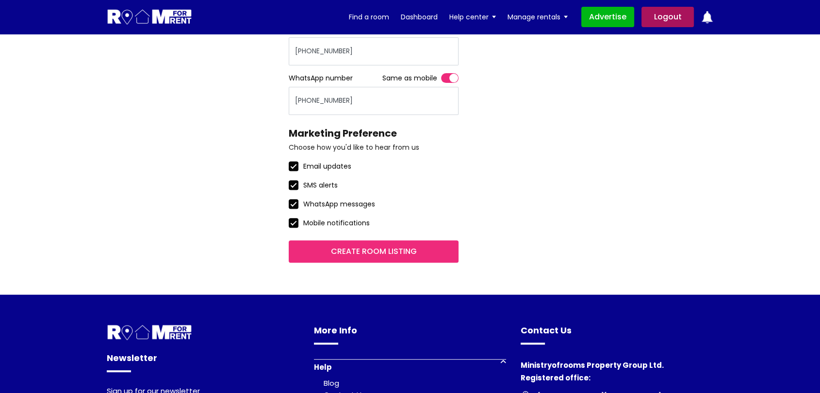
click at [399, 254] on input "Create room listing" at bounding box center [374, 252] width 170 height 22
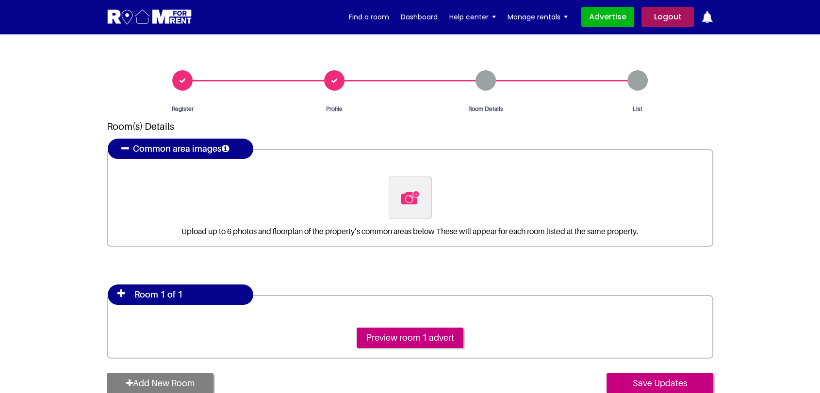
click at [418, 187] on input "file" at bounding box center [463, 182] width 148 height 12
type input "C:\fakepath\pexels-[PERSON_NAME]-4050318.jpg"
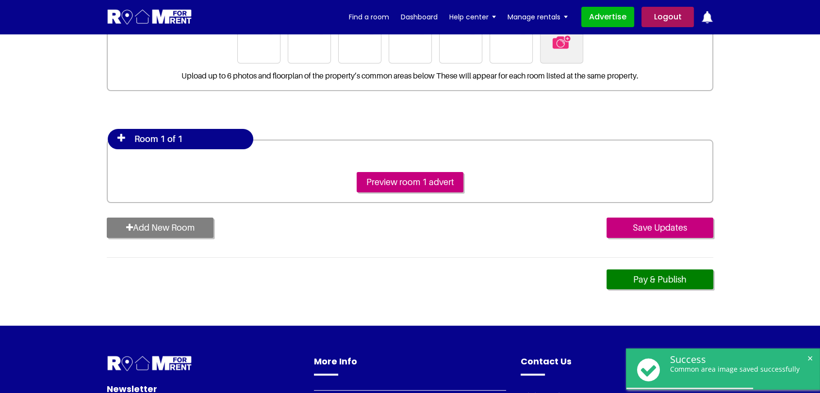
scroll to position [162, 0]
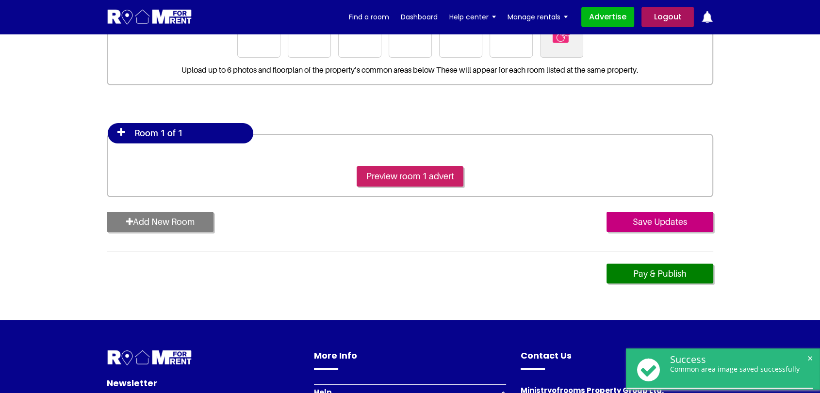
click at [386, 179] on input "Preview room 1 advert" at bounding box center [410, 176] width 107 height 20
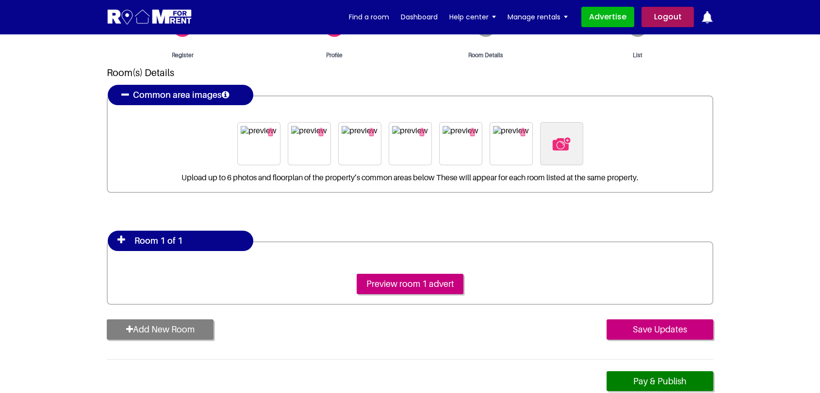
scroll to position [108, 0]
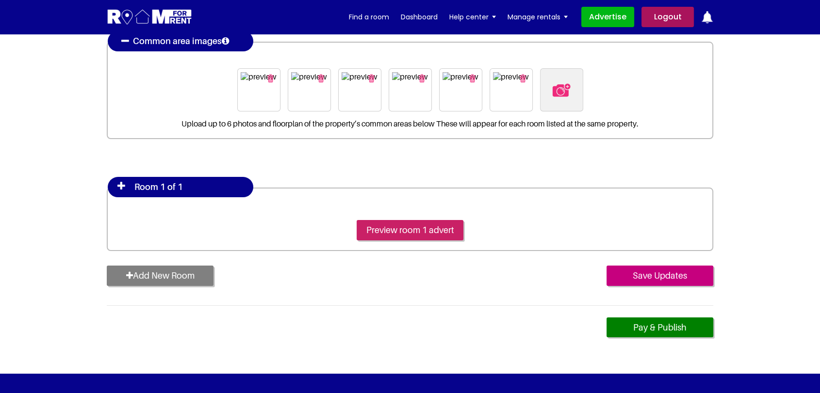
click at [399, 226] on input "Preview room 1 advert" at bounding box center [410, 230] width 107 height 20
click at [120, 183] on icon at bounding box center [121, 186] width 8 height 10
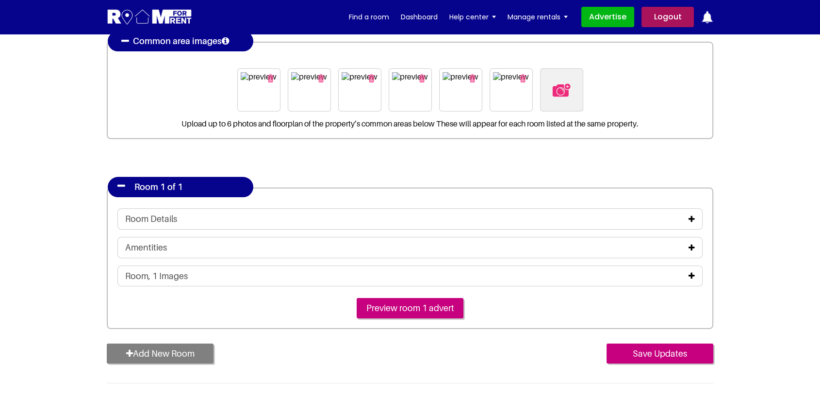
click at [688, 216] on icon at bounding box center [691, 219] width 6 height 8
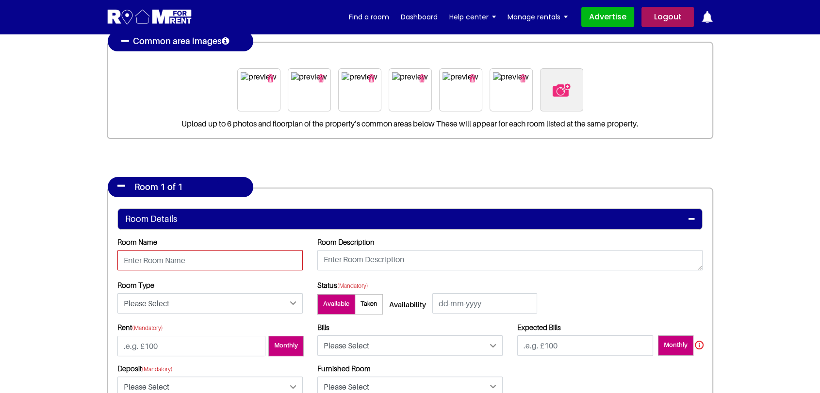
click at [230, 261] on input "text" at bounding box center [209, 260] width 185 height 20
type input "Room 1A"
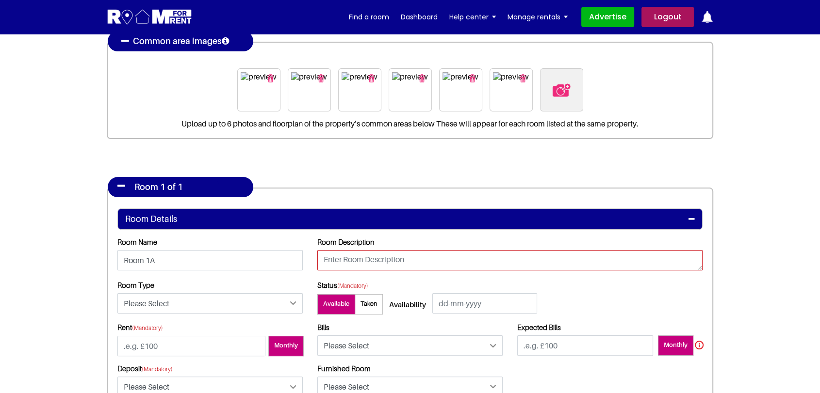
click at [389, 264] on textarea at bounding box center [509, 260] width 385 height 20
paste textarea "What is Lorem Ipsum? Lorem Ipsum is simply dummy text of the printing and types…"
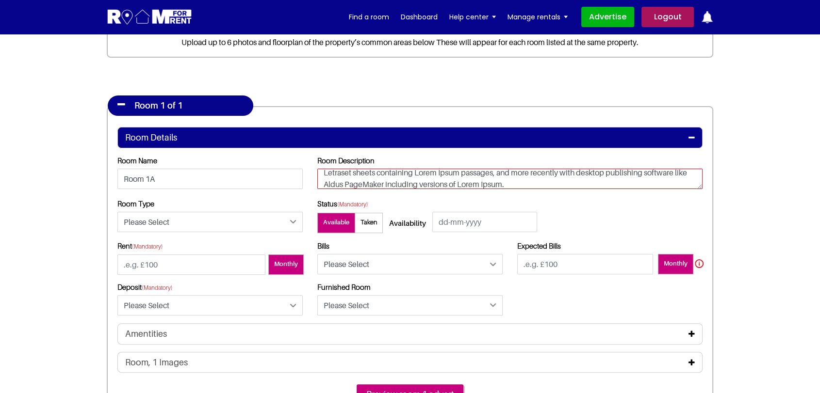
scroll to position [215, 0]
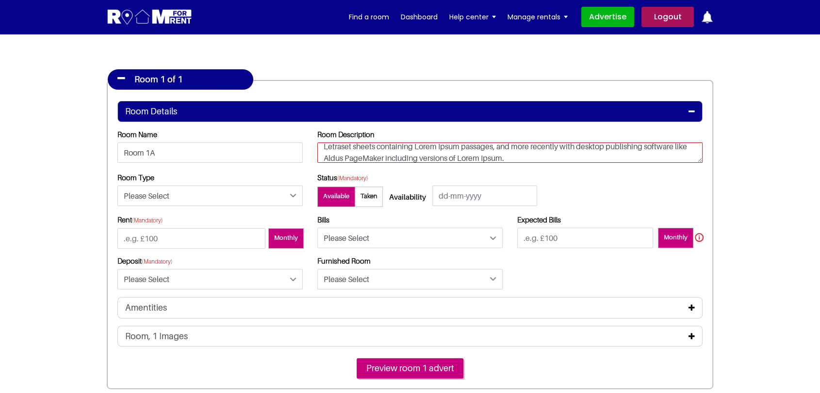
type textarea "What is Lorem Ipsum? Lorem Ipsum is simply dummy text of the printing and types…"
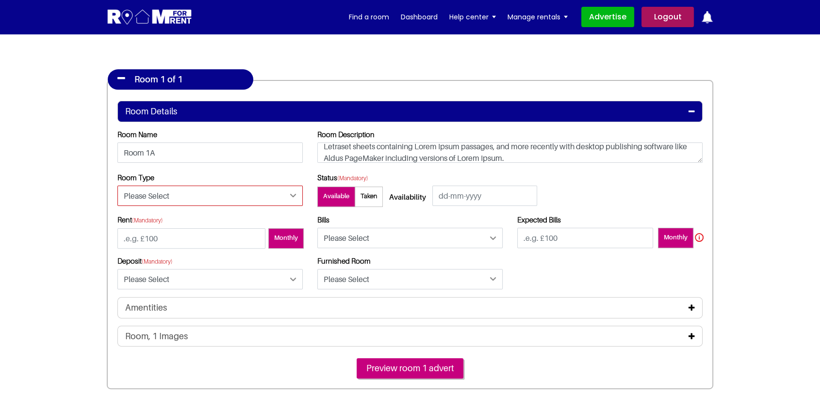
click at [187, 197] on select "Please Select Ensuite Double Bedroom Ensuite Single Bedroom Double Bedroom with…" at bounding box center [209, 196] width 185 height 20
select select "Double Bedroom with Own Bathroom"
click at [117, 186] on select "Please Select Ensuite Double Bedroom Ensuite Single Bedroom Double Bedroom with…" at bounding box center [209, 196] width 185 height 20
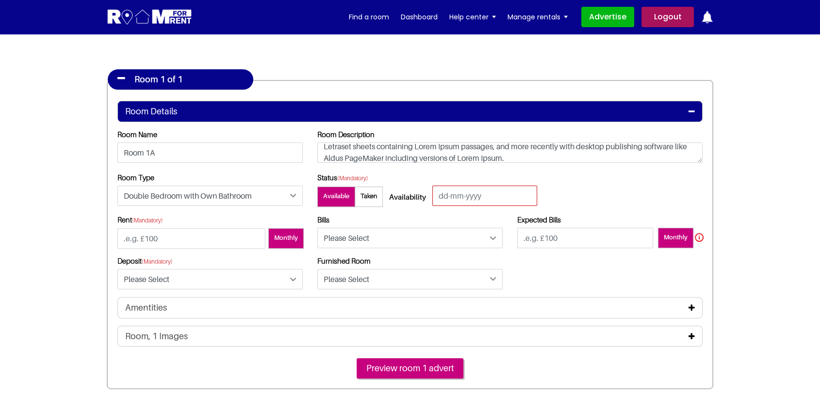
click at [481, 195] on input "text" at bounding box center [484, 196] width 105 height 20
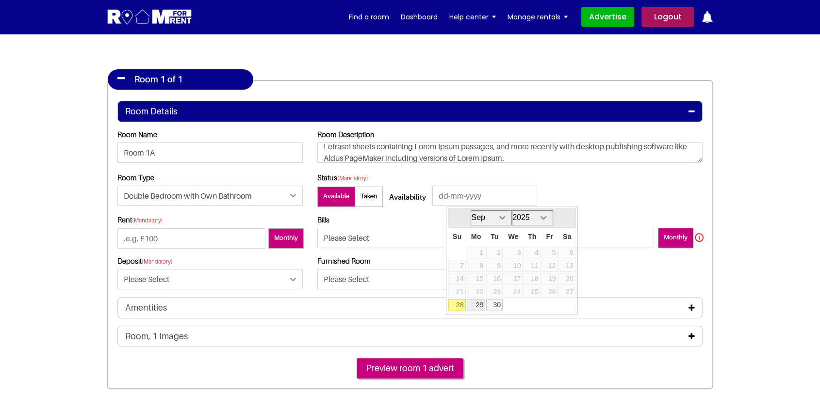
click at [481, 303] on link "29" at bounding box center [476, 305] width 19 height 12
type input "[DATE]"
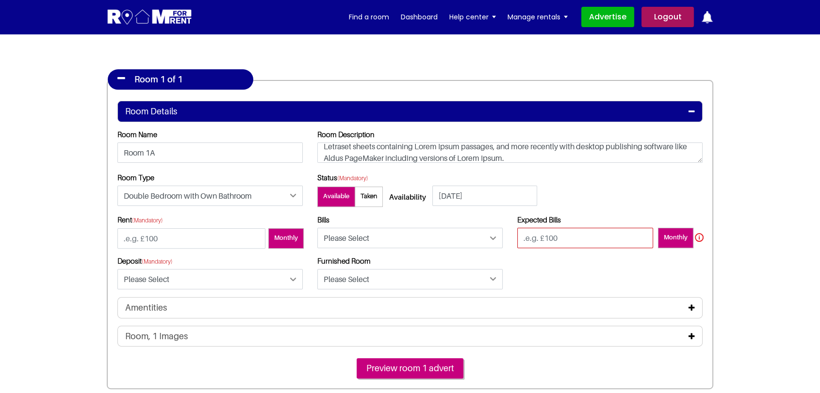
click at [562, 244] on input "text" at bounding box center [585, 238] width 136 height 20
type input "100"
click at [407, 243] on select "Please Select Included Excluded" at bounding box center [409, 238] width 185 height 20
select select "Excluded"
click at [317, 228] on select "Please Select Included Excluded" at bounding box center [409, 238] width 185 height 20
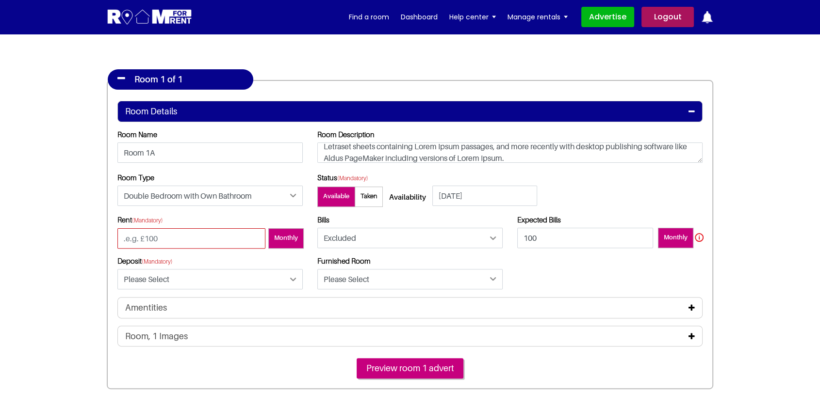
click at [201, 238] on input "number" at bounding box center [191, 238] width 148 height 20
type input "100"
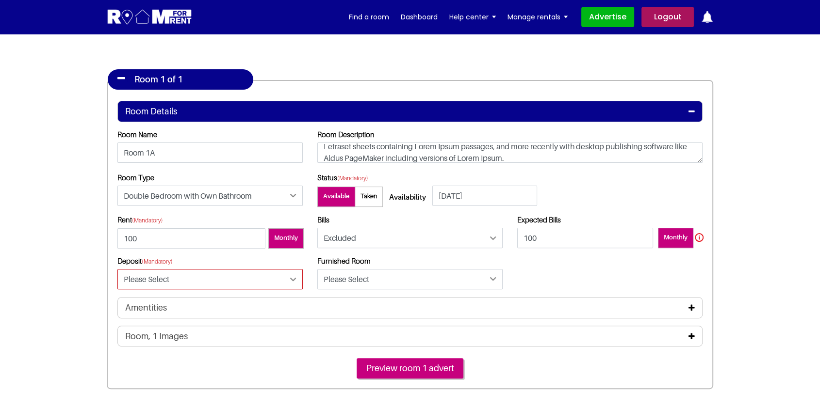
click at [173, 276] on select "Please Select Yes No" at bounding box center [209, 279] width 185 height 20
select select "Yes"
click at [117, 269] on select "Please Select Yes No" at bounding box center [209, 279] width 185 height 20
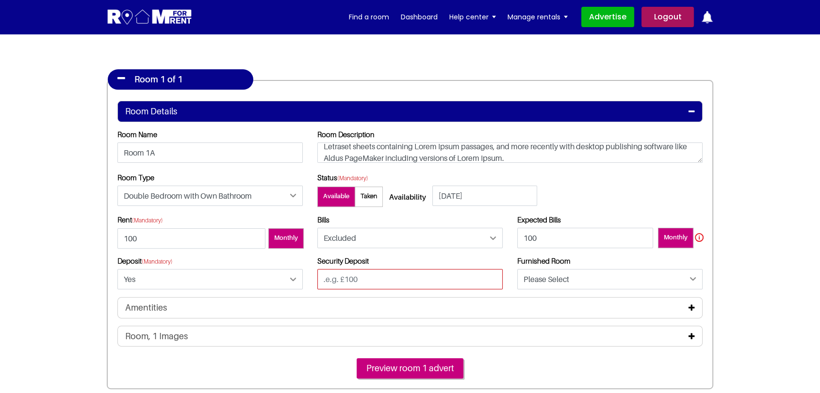
click at [343, 284] on input "text" at bounding box center [409, 279] width 185 height 20
type input "100"
click at [553, 272] on select "Please Select Yes No" at bounding box center [609, 279] width 185 height 20
select select "Yes"
click at [517, 269] on select "Please Select Yes No" at bounding box center [609, 279] width 185 height 20
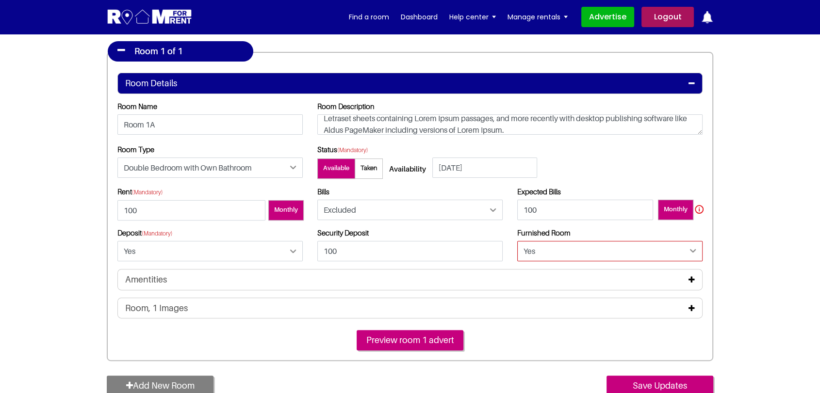
scroll to position [269, 0]
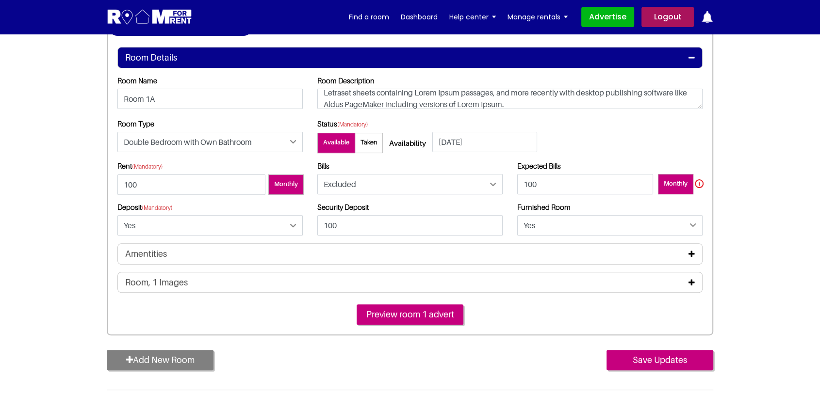
click at [693, 254] on icon at bounding box center [691, 254] width 6 height 8
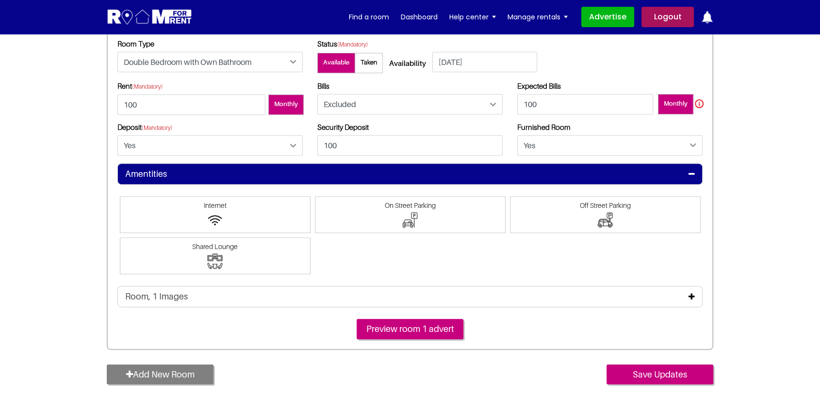
scroll to position [377, 0]
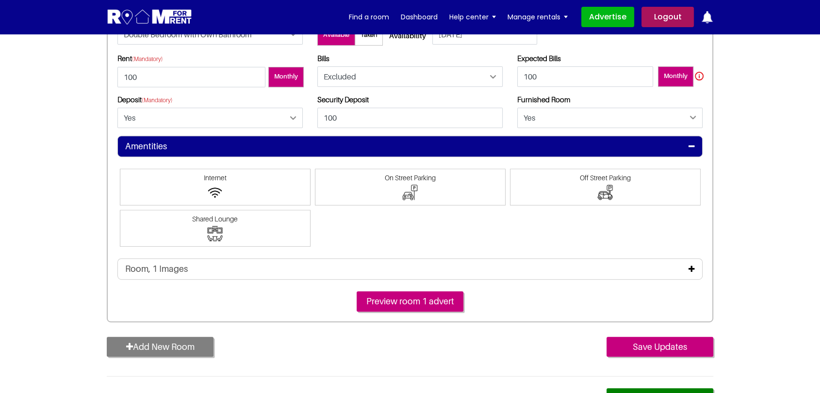
click at [264, 179] on span "Internet" at bounding box center [215, 178] width 181 height 8
click at [215, 174] on input"] "Internet" at bounding box center [215, 174] width 0 height 0
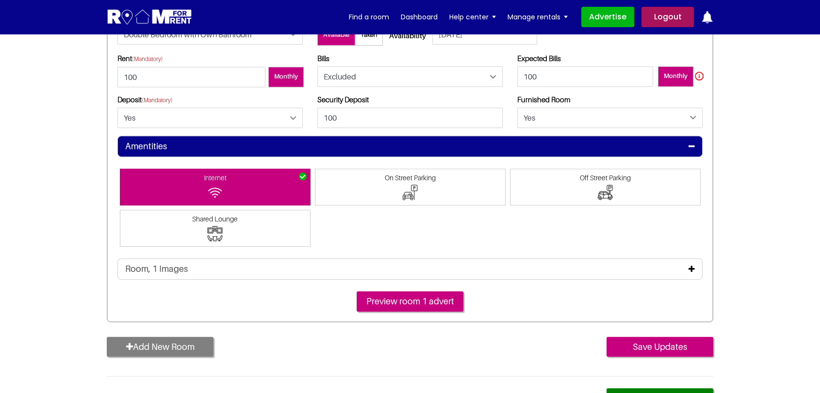
drag, startPoint x: 278, startPoint y: 224, endPoint x: 391, endPoint y: 197, distance: 116.7
click at [279, 225] on span at bounding box center [215, 228] width 191 height 37
click at [215, 215] on input"] "Shared Lounge" at bounding box center [215, 215] width 0 height 0
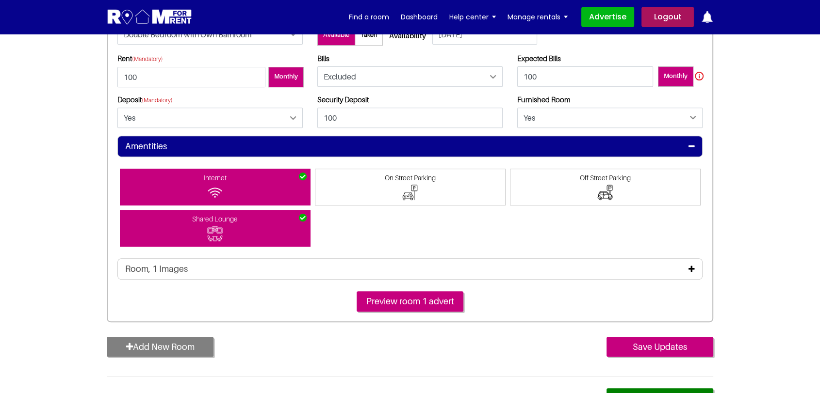
click at [425, 190] on span at bounding box center [410, 187] width 191 height 37
click at [410, 174] on input"] "On Street Parking" at bounding box center [410, 174] width 0 height 0
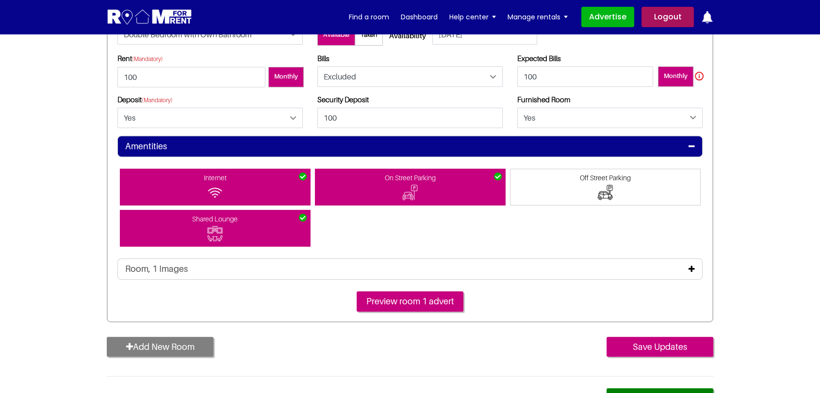
click at [692, 265] on icon at bounding box center [691, 269] width 6 height 8
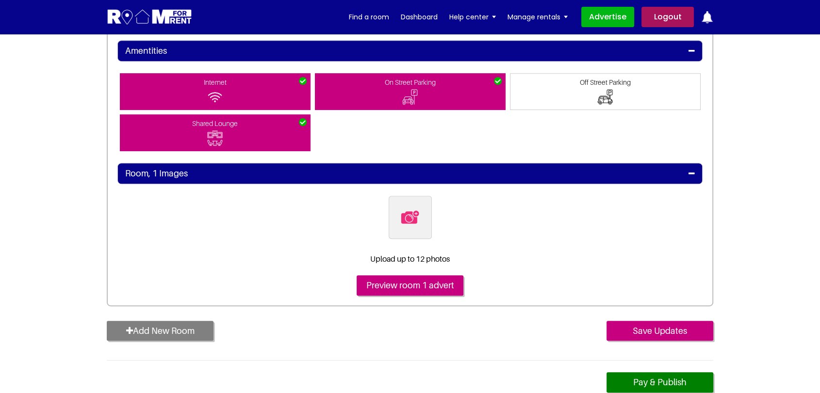
scroll to position [485, 0]
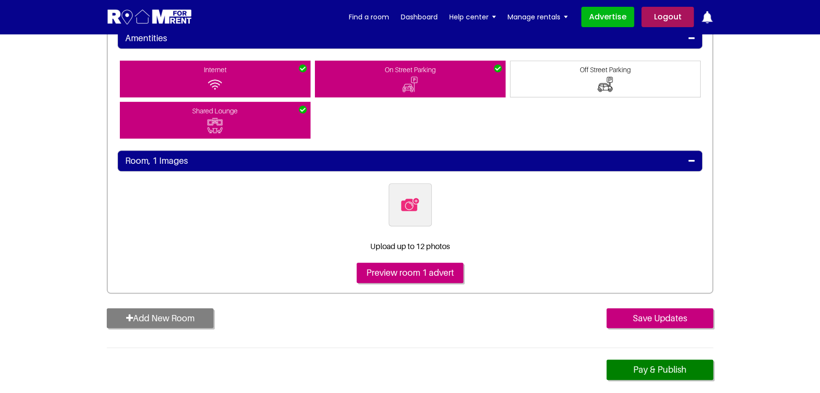
click at [404, 206] on img at bounding box center [410, 205] width 20 height 20
click at [404, 195] on input "file" at bounding box center [463, 189] width 148 height 12
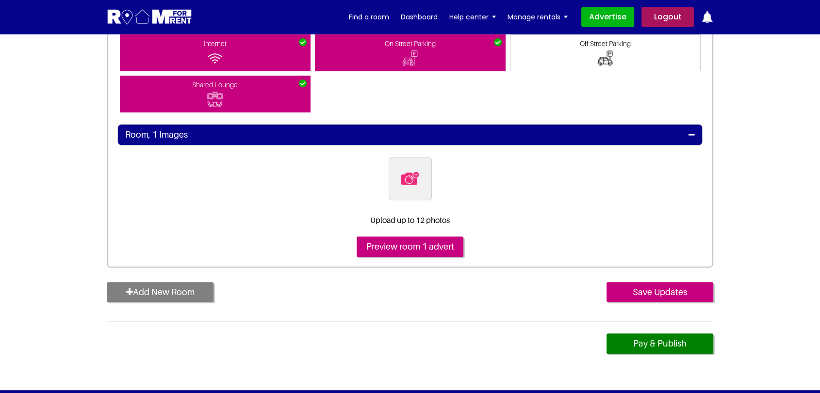
scroll to position [539, 0]
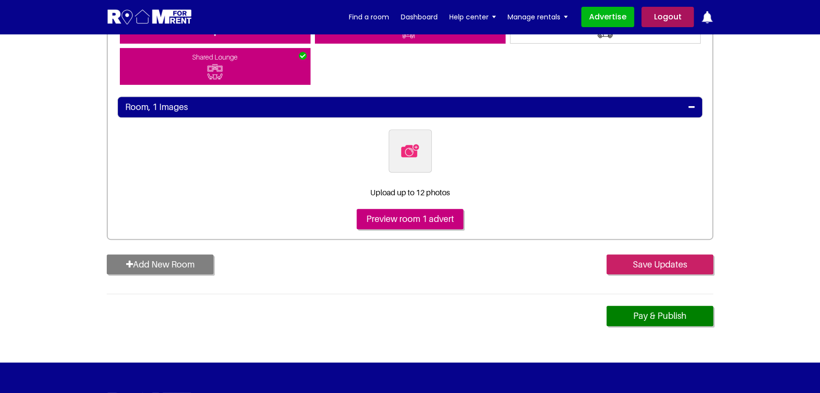
click at [645, 263] on input "Save Updates" at bounding box center [659, 265] width 107 height 20
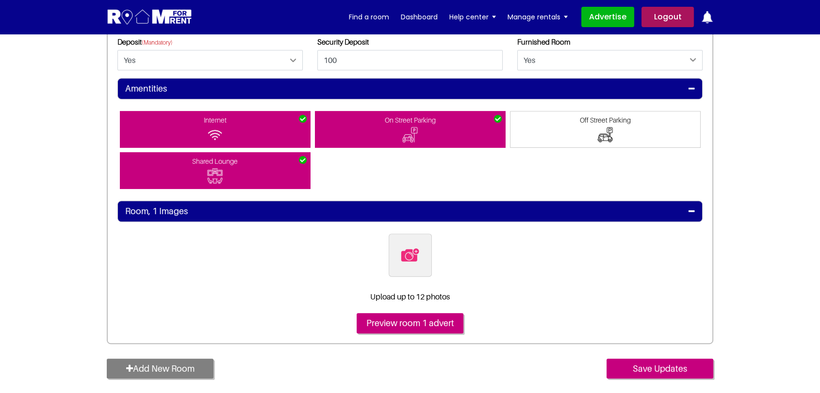
scroll to position [348, 0]
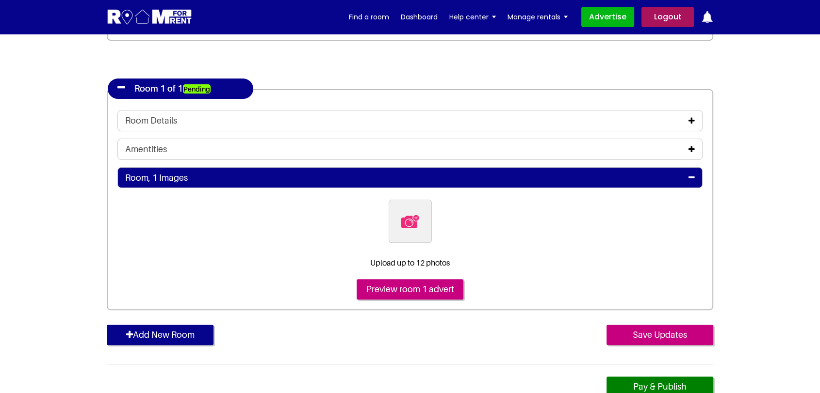
scroll to position [269, 0]
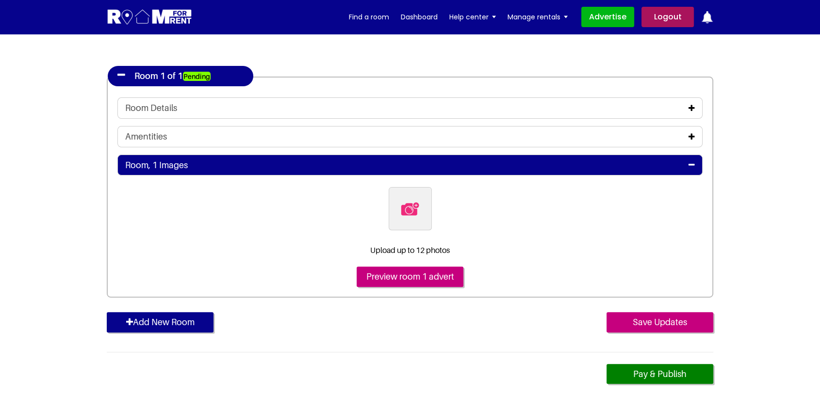
click at [399, 209] on label at bounding box center [410, 208] width 43 height 43
click at [399, 199] on input "file" at bounding box center [463, 193] width 148 height 12
type input "C:\fakepath\pexels-vlada-karpovich-4050318.jpg"
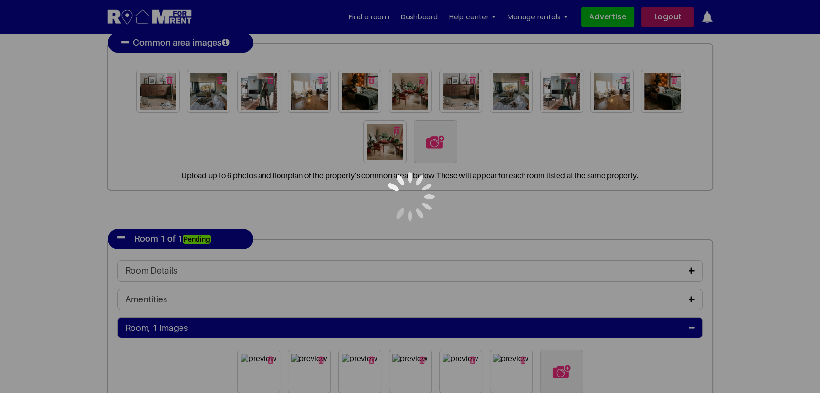
scroll to position [0, 0]
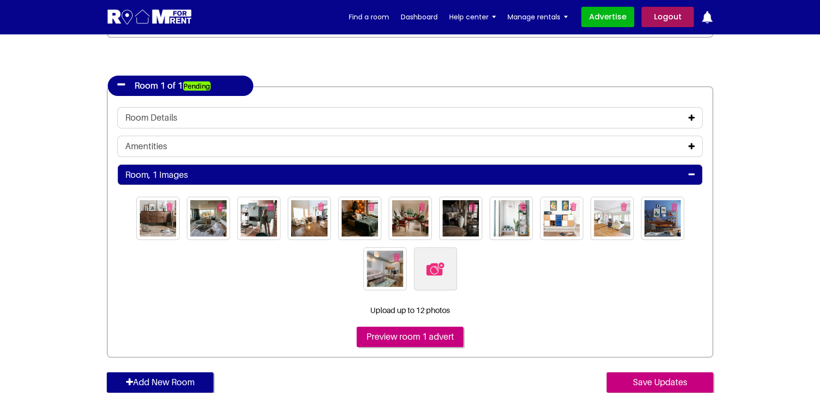
scroll to position [431, 0]
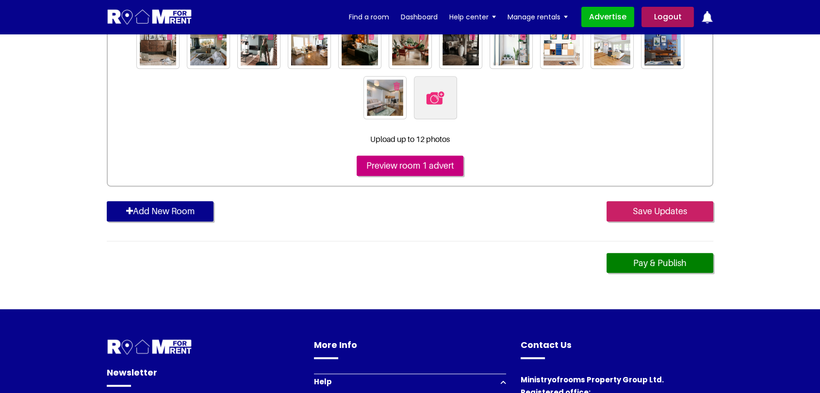
click at [667, 214] on input "Save Updates" at bounding box center [659, 211] width 107 height 20
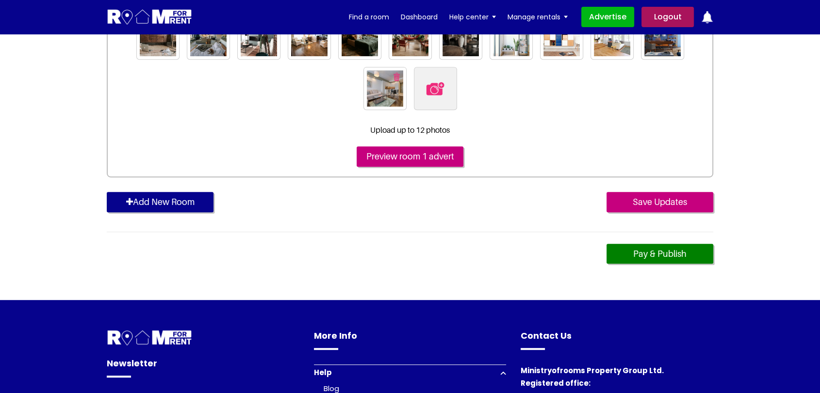
scroll to position [485, 0]
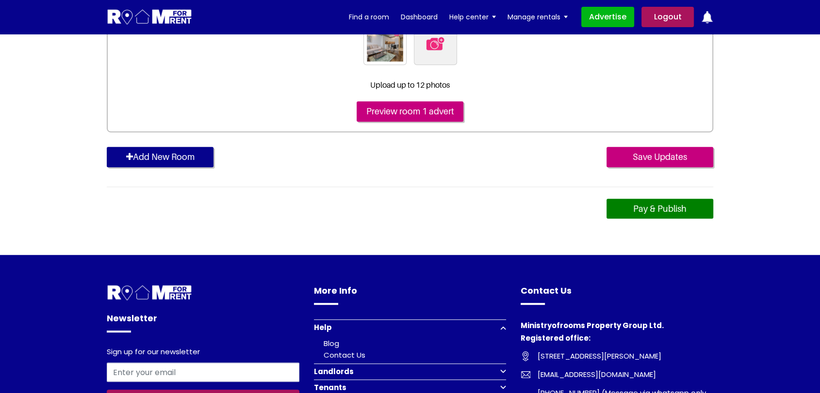
click at [660, 212] on link "Pay & Publish" at bounding box center [659, 209] width 107 height 20
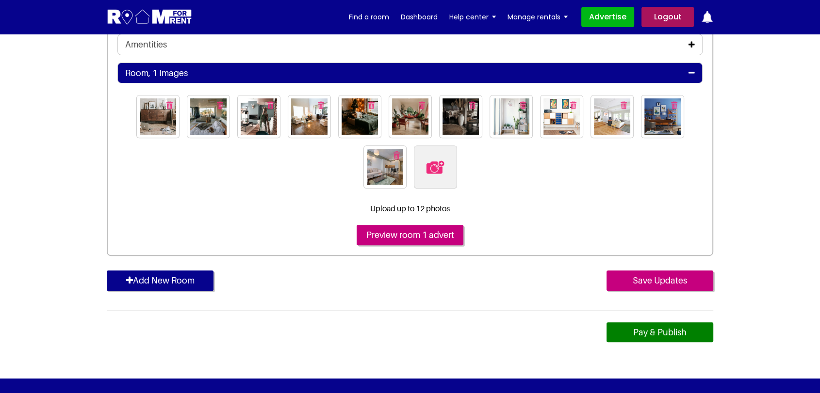
scroll to position [276, 0]
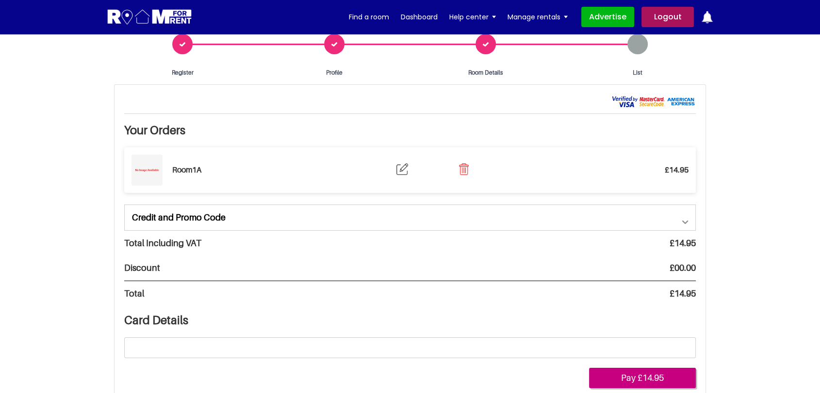
scroll to position [54, 0]
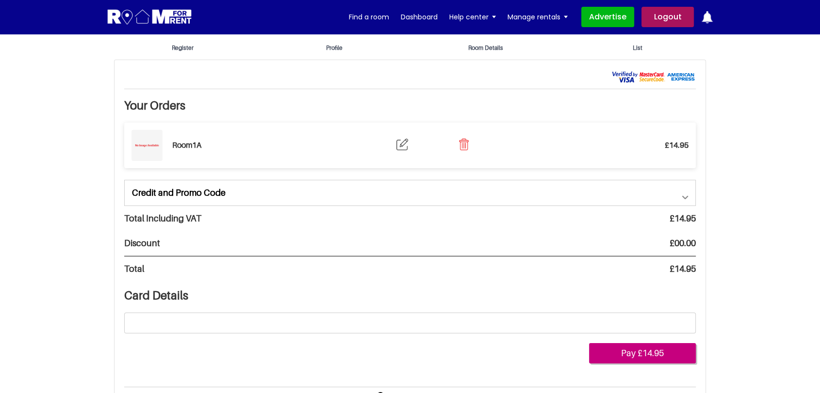
click at [347, 188] on link "Credit and Promo Code" at bounding box center [410, 192] width 570 height 25
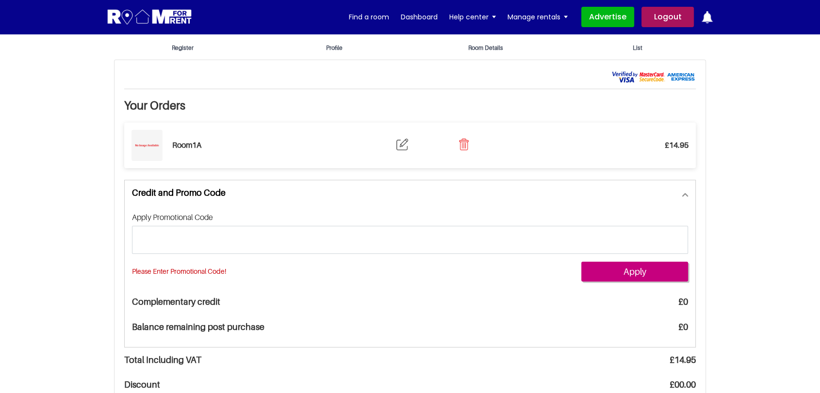
click at [347, 188] on link "Credit and Promo Code" at bounding box center [410, 192] width 570 height 25
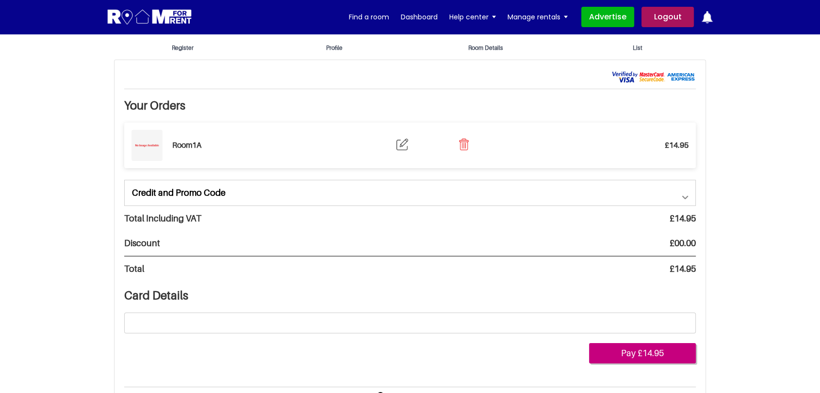
click at [347, 188] on link "Credit and Promo Code" at bounding box center [410, 192] width 570 height 25
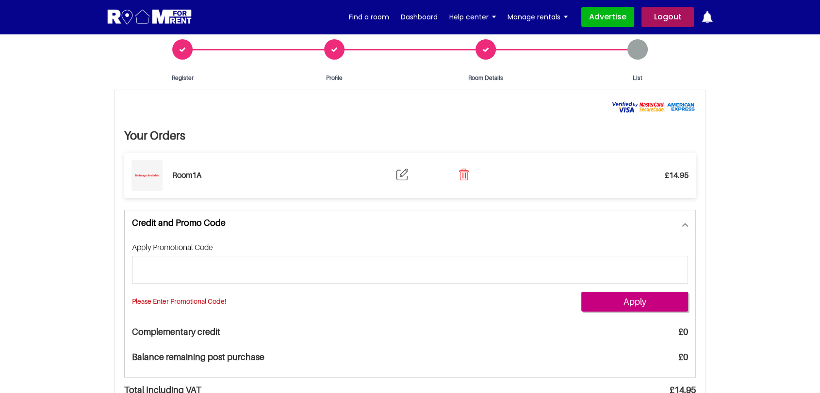
scroll to position [0, 0]
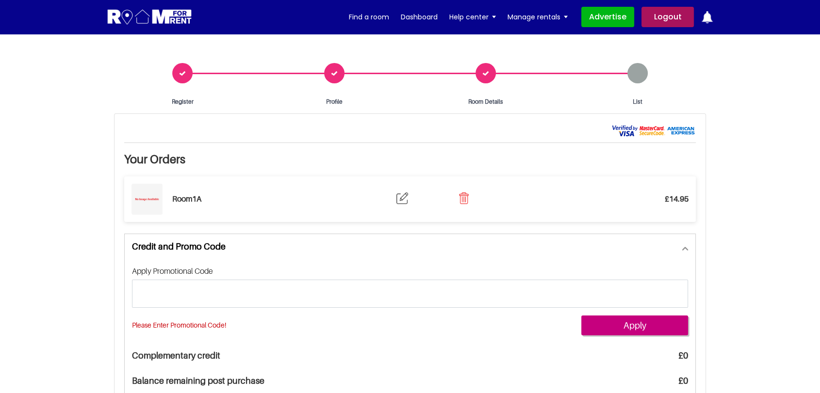
click at [245, 264] on div "Apply Promotional Code please enter promotional code! Apply Complementary credi…" at bounding box center [410, 331] width 570 height 142
click at [203, 269] on label "Apply Promotional Code" at bounding box center [172, 271] width 81 height 9
click at [479, 78] on div "Room Details" at bounding box center [486, 84] width 152 height 43
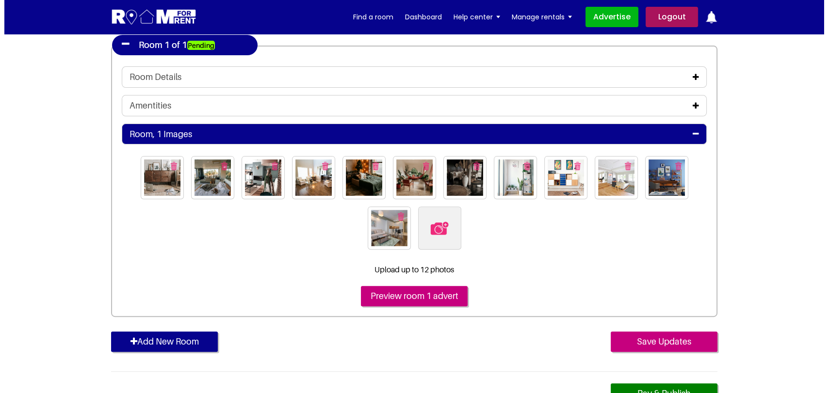
scroll to position [269, 0]
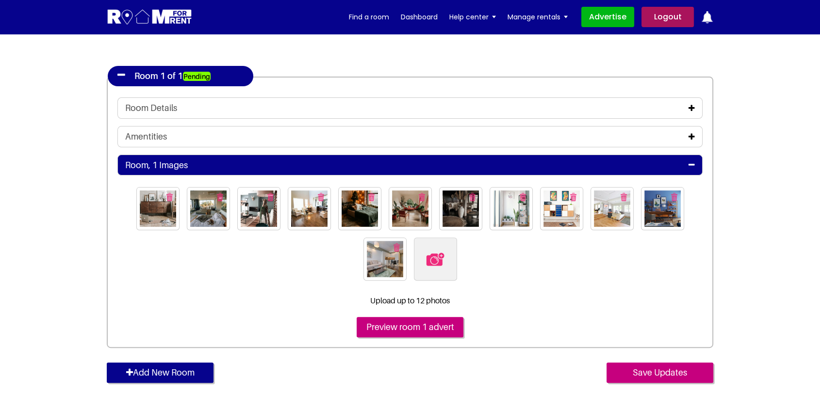
click at [689, 165] on icon at bounding box center [691, 165] width 6 height 8
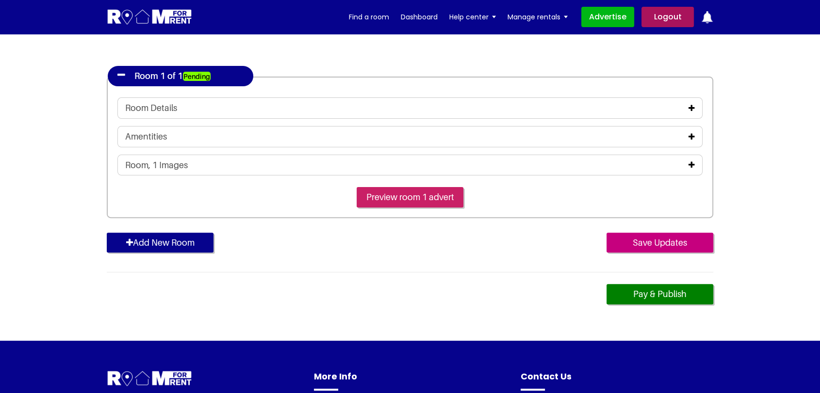
click at [390, 193] on input "Preview room 1 advert" at bounding box center [410, 197] width 107 height 20
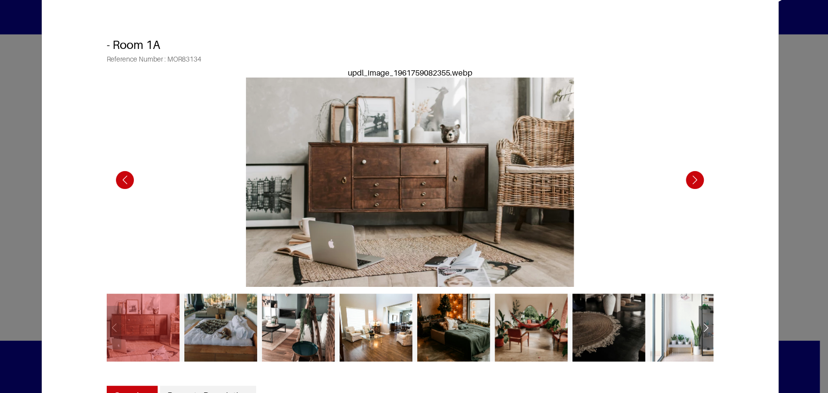
scroll to position [54, 0]
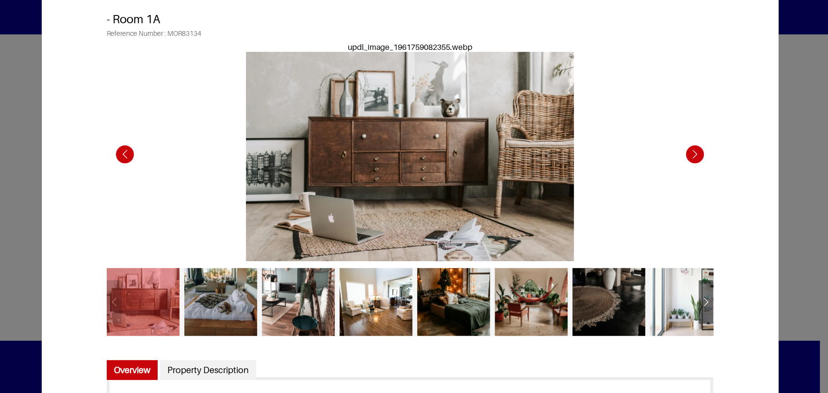
click at [700, 297] on div "Next slide" at bounding box center [706, 304] width 15 height 24
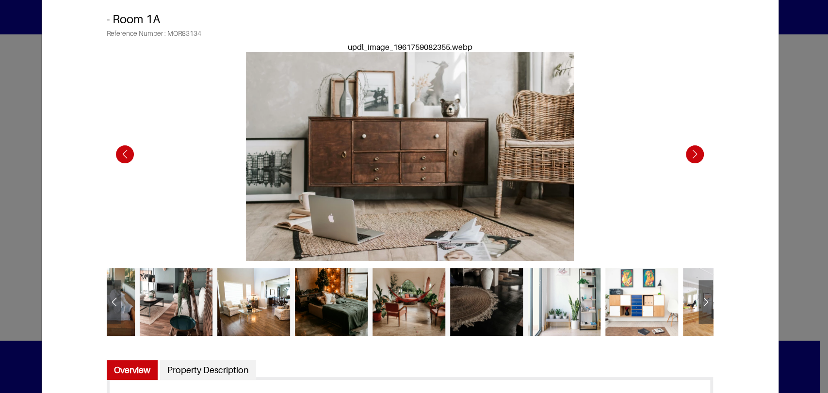
click at [700, 297] on div "Next slide" at bounding box center [706, 304] width 15 height 24
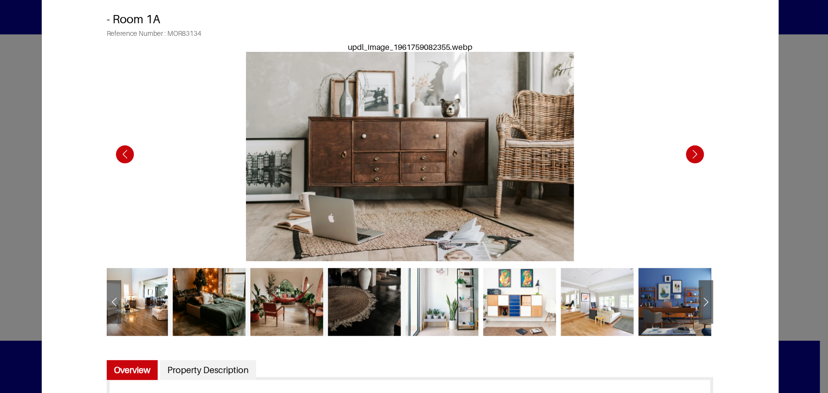
click at [700, 297] on div "Next slide" at bounding box center [706, 304] width 15 height 24
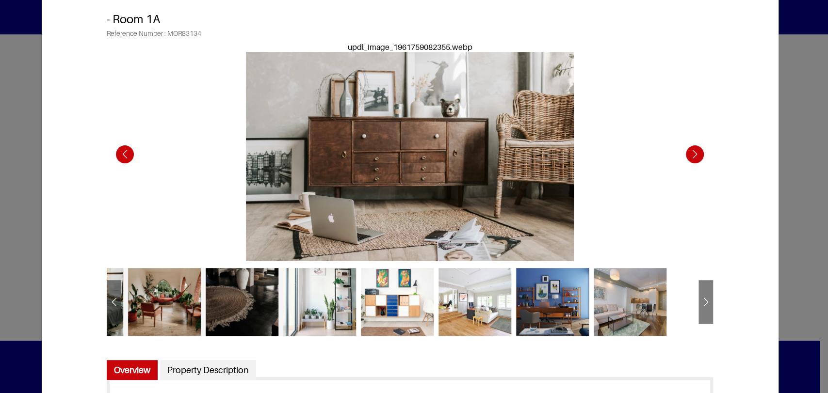
click at [700, 297] on div "Next slide" at bounding box center [706, 304] width 15 height 24
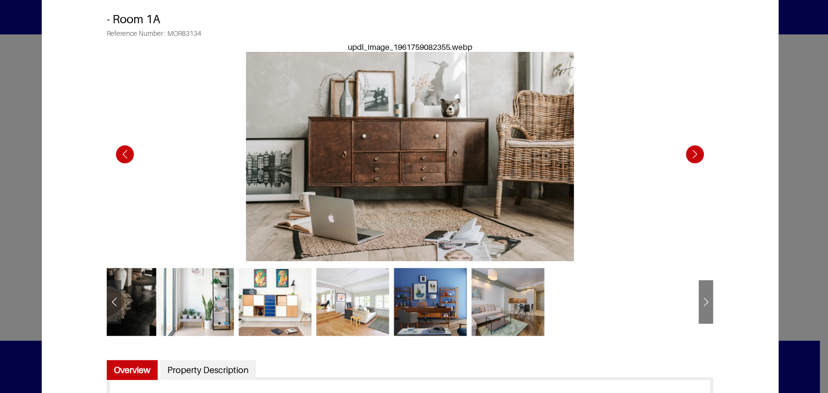
click at [700, 297] on div "Next slide" at bounding box center [706, 304] width 15 height 24
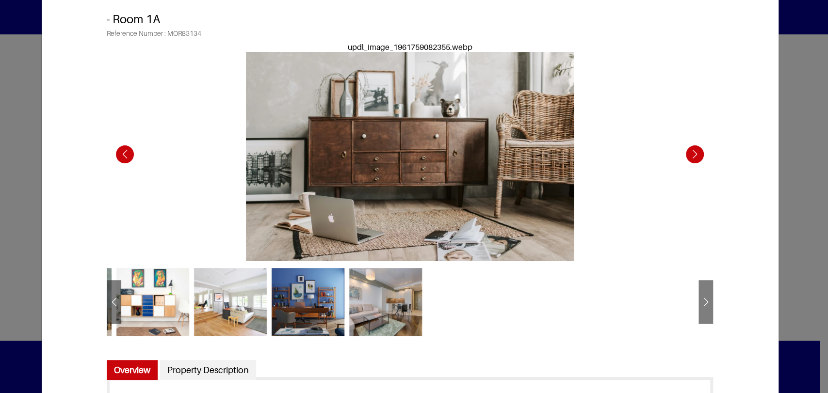
click at [700, 297] on div "Next slide" at bounding box center [706, 304] width 15 height 24
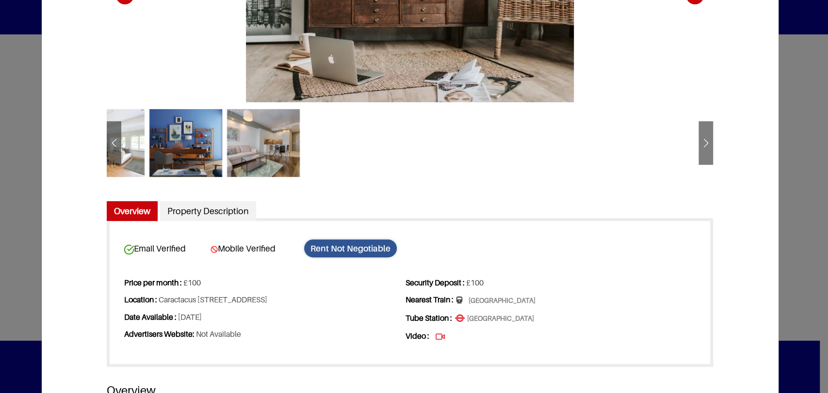
scroll to position [215, 0]
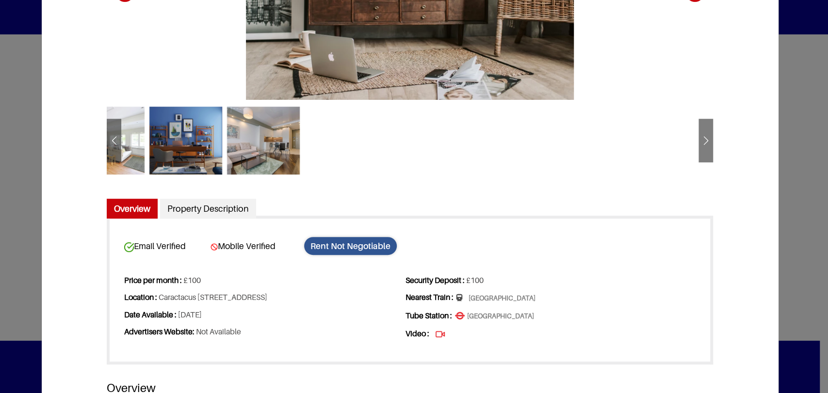
click at [356, 139] on div at bounding box center [341, 141] width 73 height 68
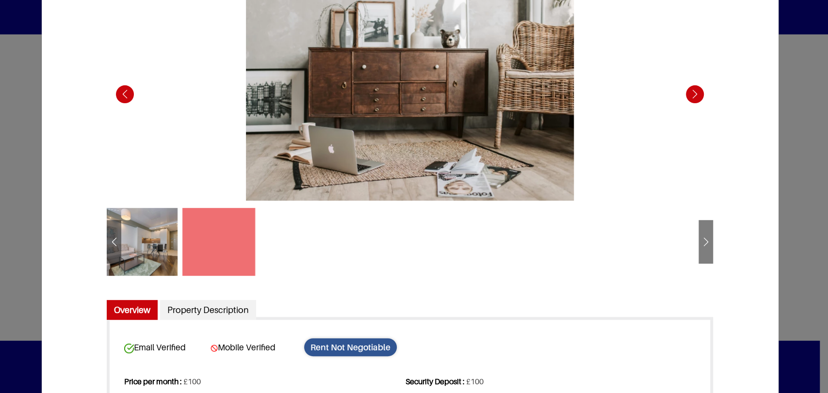
scroll to position [108, 0]
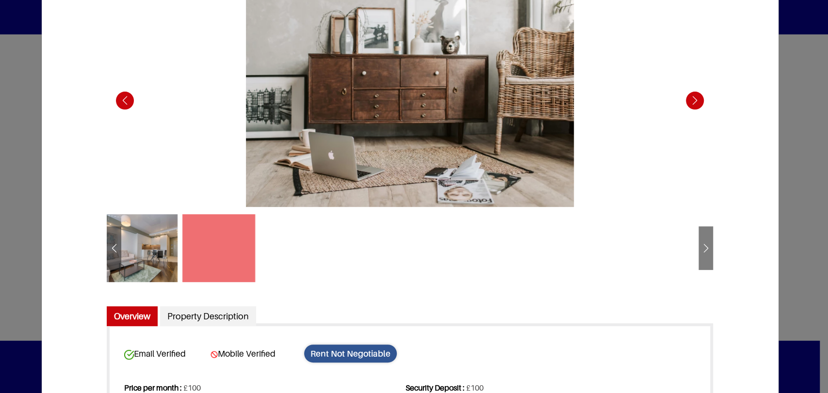
click at [309, 244] on div at bounding box center [296, 248] width 73 height 68
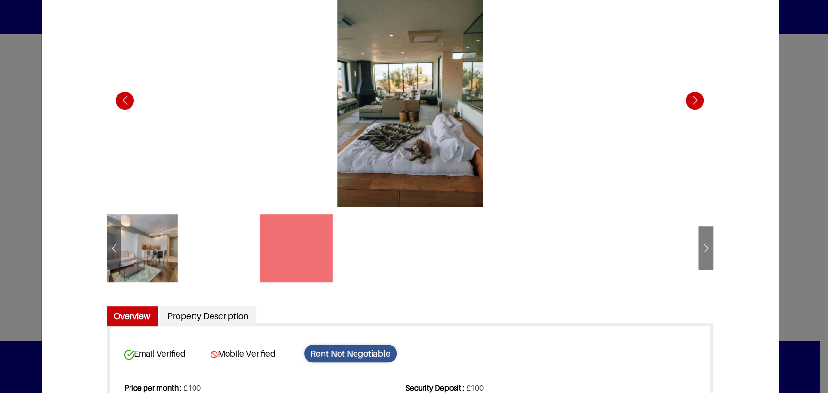
click at [395, 245] on div at bounding box center [374, 248] width 73 height 68
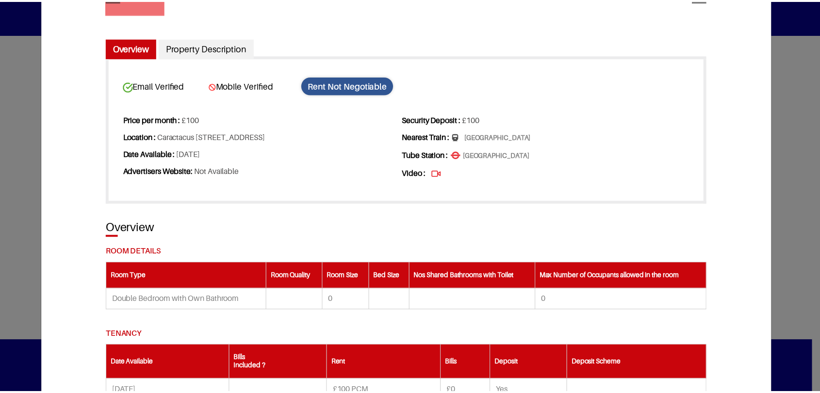
scroll to position [377, 0]
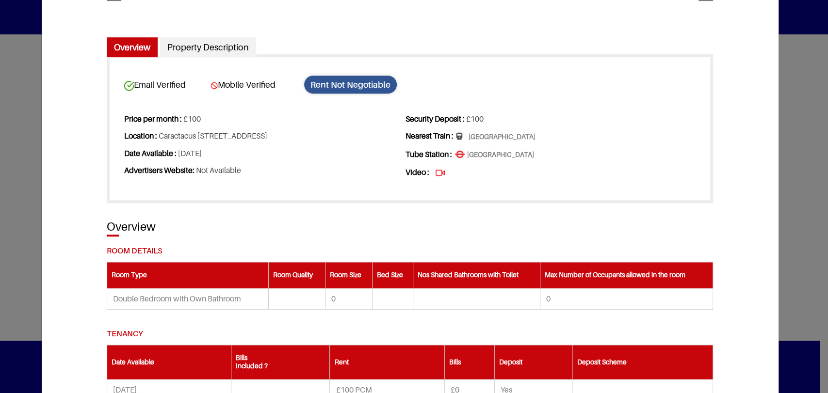
click at [17, 170] on div "× - Room 1A Reference Number : MOR83134 updl_image_57081759082063.webp updl_ima…" at bounding box center [414, 196] width 828 height 393
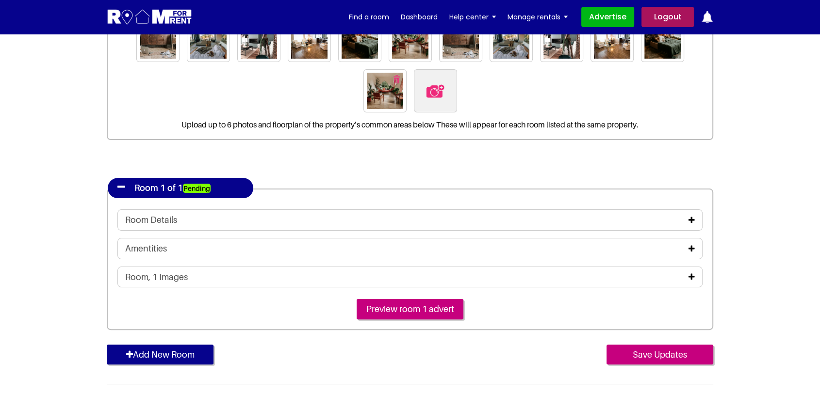
scroll to position [269, 0]
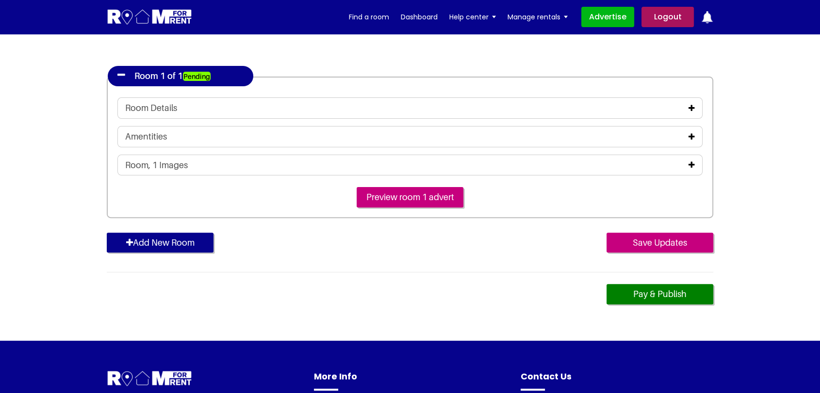
click at [689, 164] on icon at bounding box center [691, 165] width 6 height 8
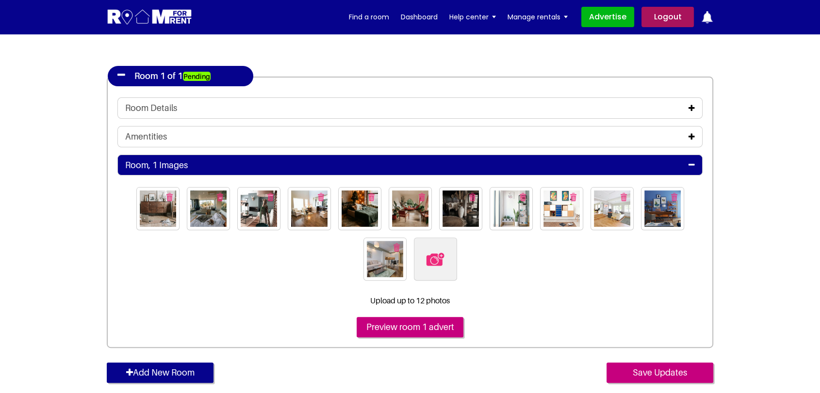
click at [394, 248] on img "button" at bounding box center [396, 248] width 6 height 8
click at [398, 244] on img "button" at bounding box center [396, 248] width 6 height 8
click at [371, 197] on img "button" at bounding box center [371, 197] width 6 height 8
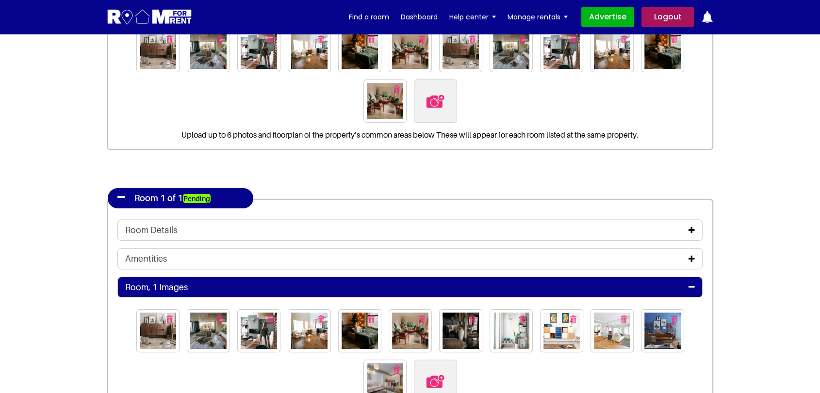
scroll to position [377, 0]
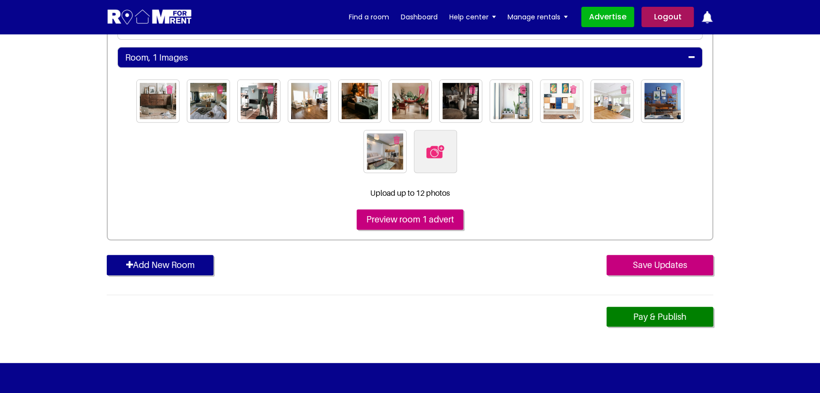
click at [170, 89] on img "button" at bounding box center [169, 89] width 6 height 8
click at [172, 87] on img "button" at bounding box center [169, 89] width 6 height 8
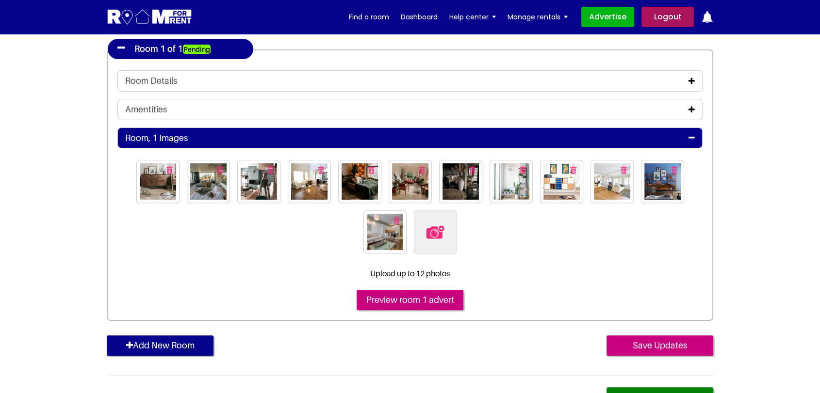
scroll to position [215, 0]
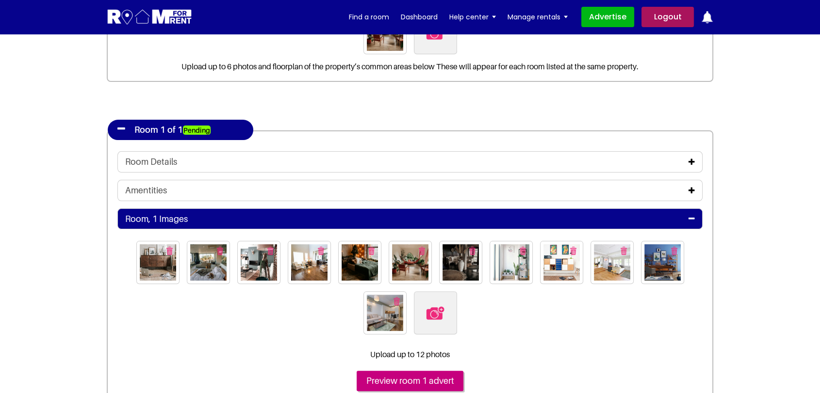
click at [691, 163] on icon at bounding box center [691, 162] width 6 height 8
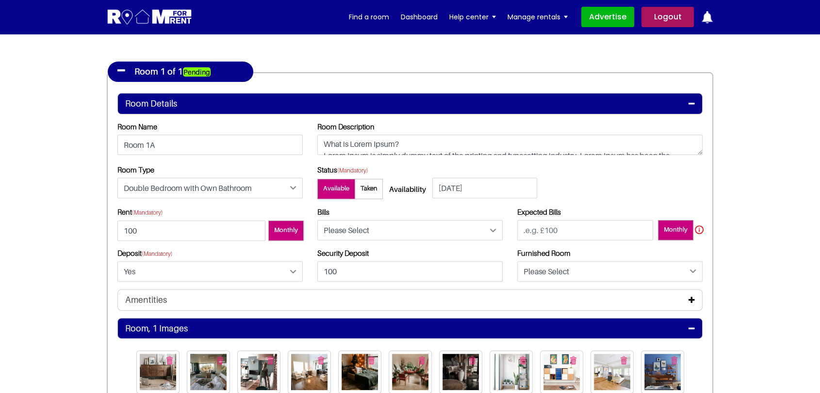
scroll to position [323, 0]
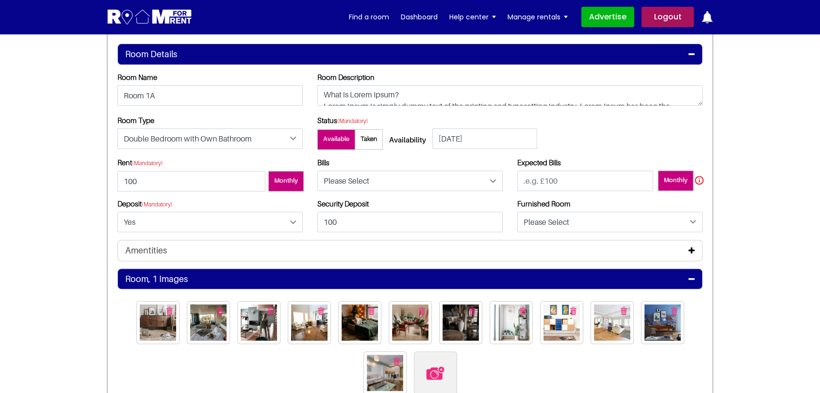
click at [687, 244] on div "Amentities" at bounding box center [409, 250] width 585 height 21
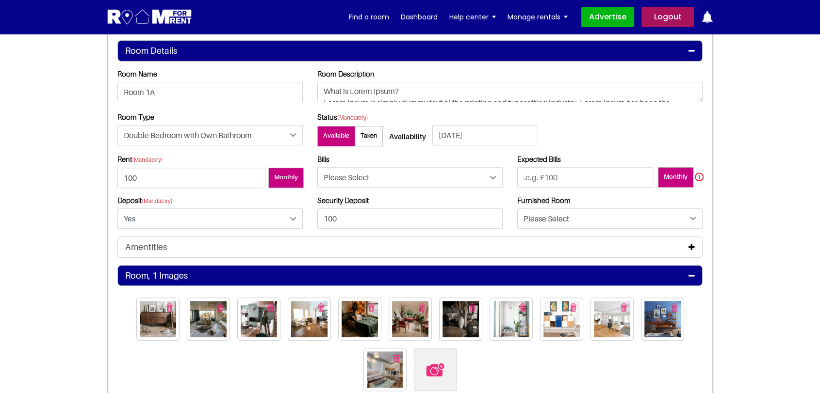
scroll to position [377, 0]
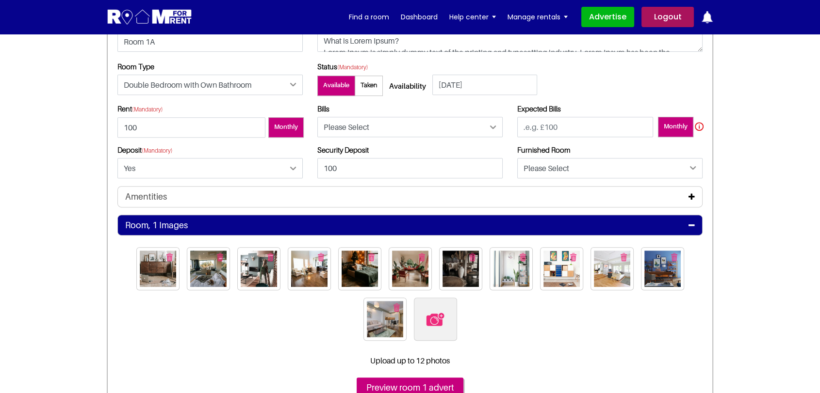
click at [694, 196] on icon at bounding box center [691, 197] width 6 height 8
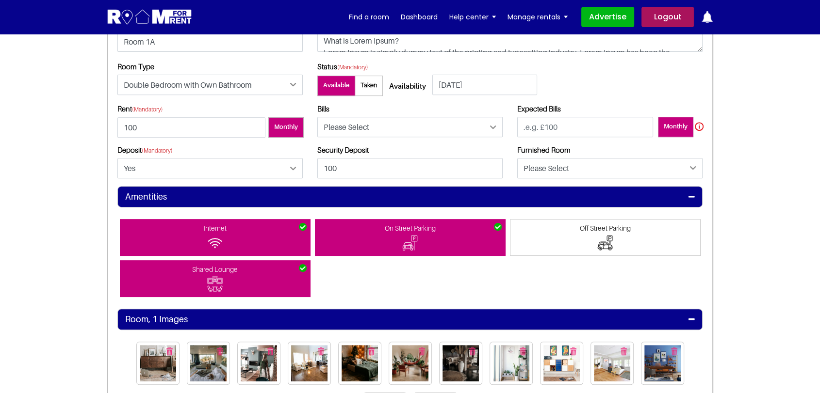
drag, startPoint x: 738, startPoint y: 256, endPoint x: 715, endPoint y: 254, distance: 22.9
click at [738, 256] on section "Register Profile Room Details List Room(s) Details" at bounding box center [410, 141] width 820 height 969
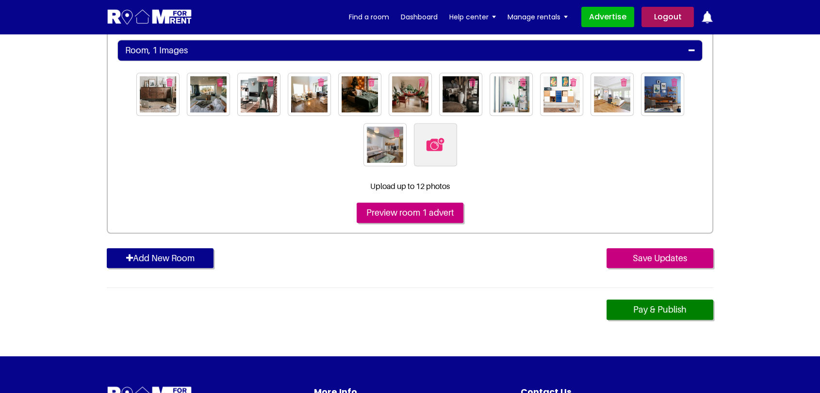
scroll to position [647, 0]
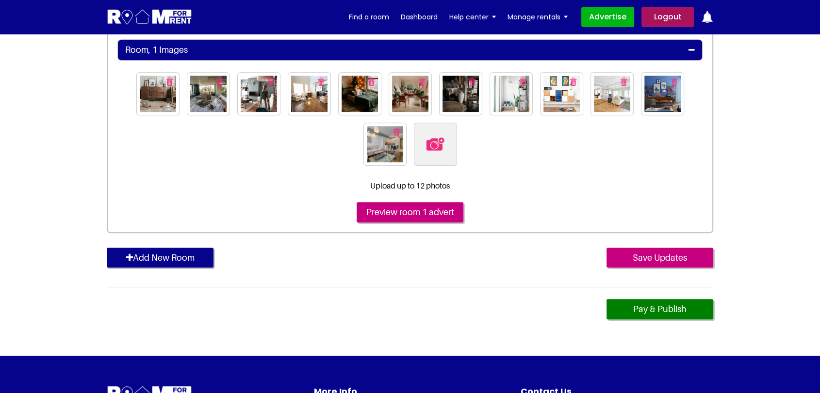
click at [396, 132] on img "button" at bounding box center [396, 132] width 6 height 8
click at [421, 78] on img "button" at bounding box center [422, 82] width 6 height 8
click at [319, 82] on img "button" at bounding box center [321, 82] width 6 height 8
click at [267, 78] on button "button" at bounding box center [271, 82] width 16 height 16
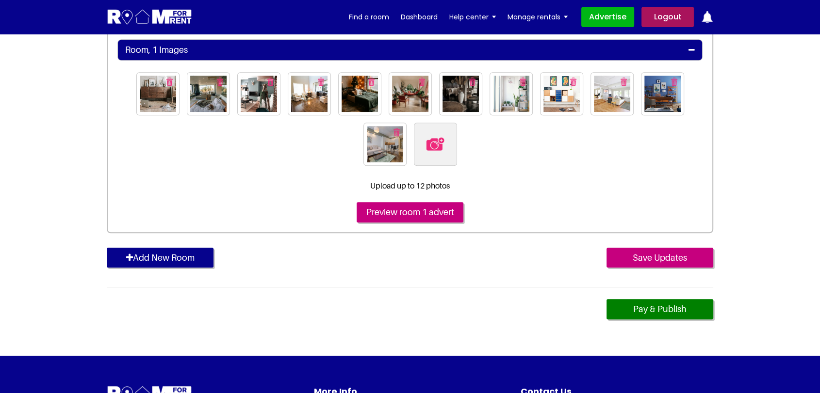
click at [427, 143] on img at bounding box center [435, 144] width 20 height 20
click at [427, 135] on input "file" at bounding box center [488, 129] width 148 height 12
type input "C:\fakepath\pexels-[PERSON_NAME]-4050318.jpg"
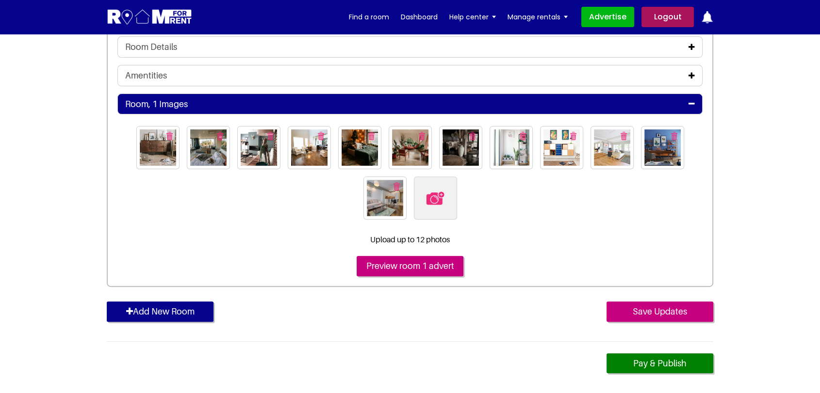
scroll to position [323, 0]
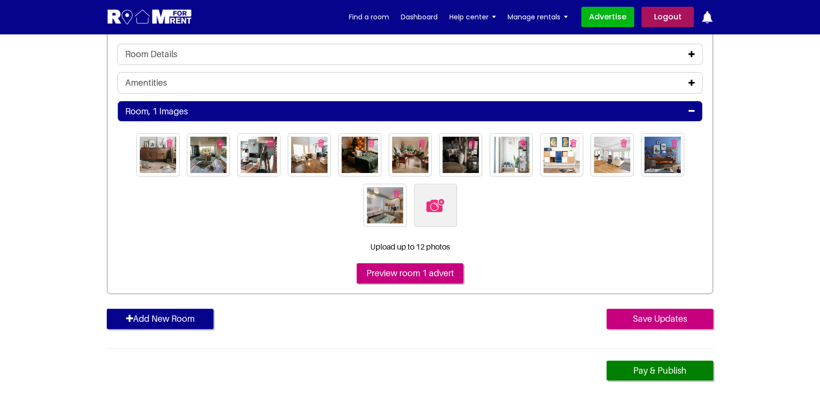
click at [396, 192] on img "button" at bounding box center [396, 194] width 6 height 8
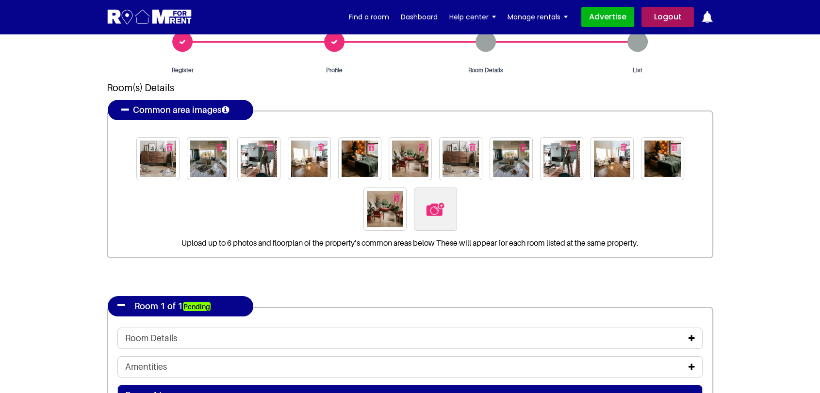
scroll to position [0, 0]
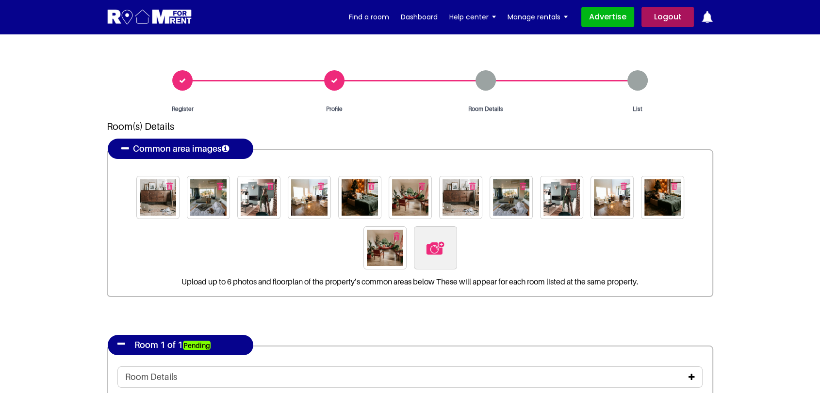
click at [396, 234] on img "button" at bounding box center [396, 236] width 6 height 8
click at [672, 183] on img "button" at bounding box center [674, 186] width 6 height 8
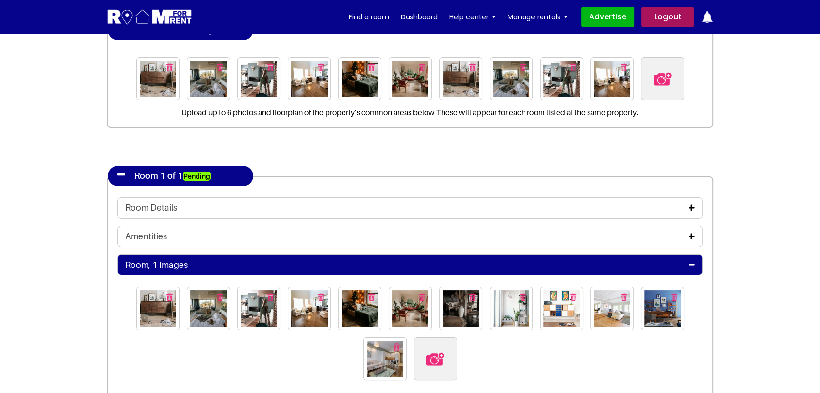
scroll to position [323, 0]
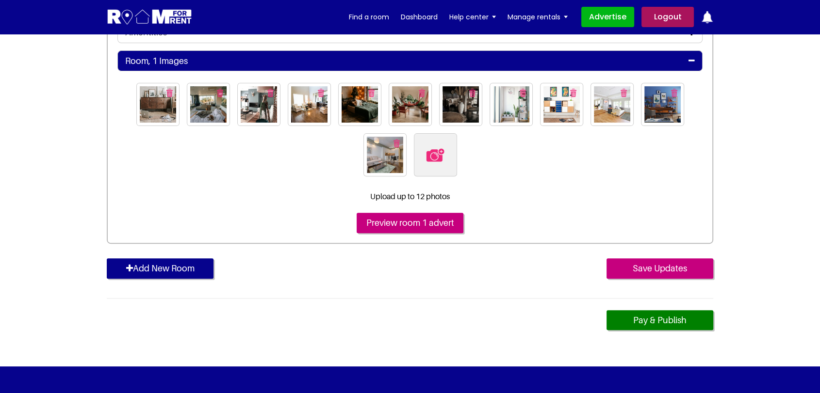
click at [397, 143] on img "button" at bounding box center [396, 143] width 6 height 8
click at [421, 90] on img "button" at bounding box center [422, 93] width 6 height 8
click at [644, 315] on link "Pay & Publish" at bounding box center [659, 320] width 107 height 20
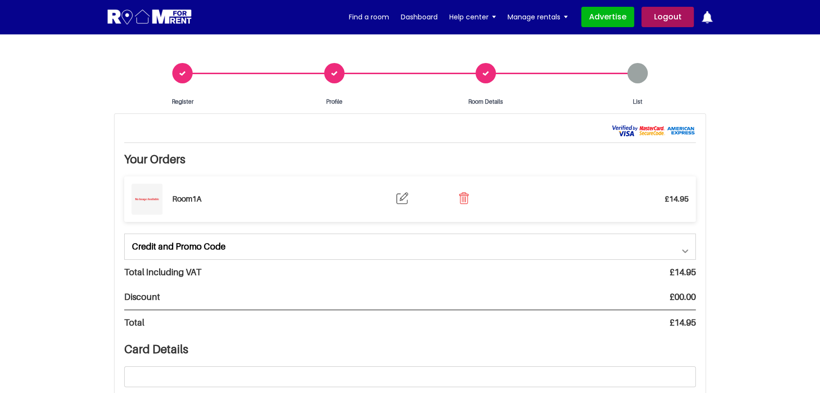
click at [489, 75] on div "Room Details" at bounding box center [486, 84] width 152 height 43
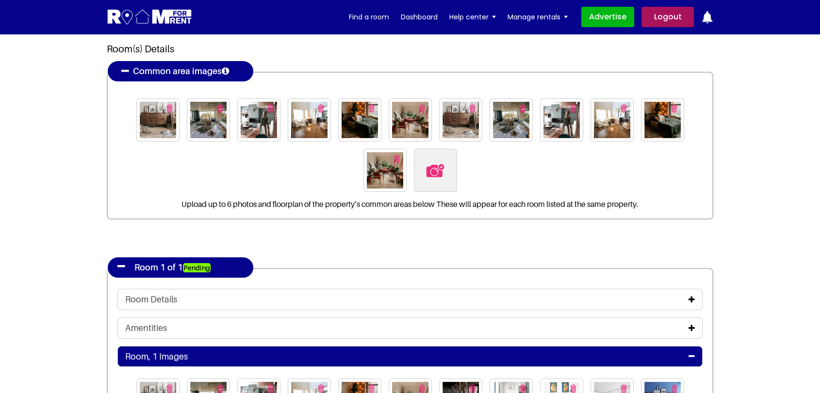
scroll to position [215, 0]
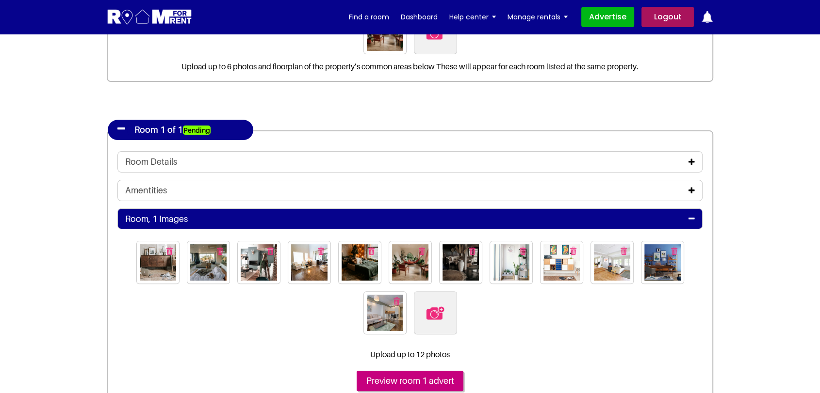
click at [690, 160] on icon at bounding box center [691, 162] width 6 height 8
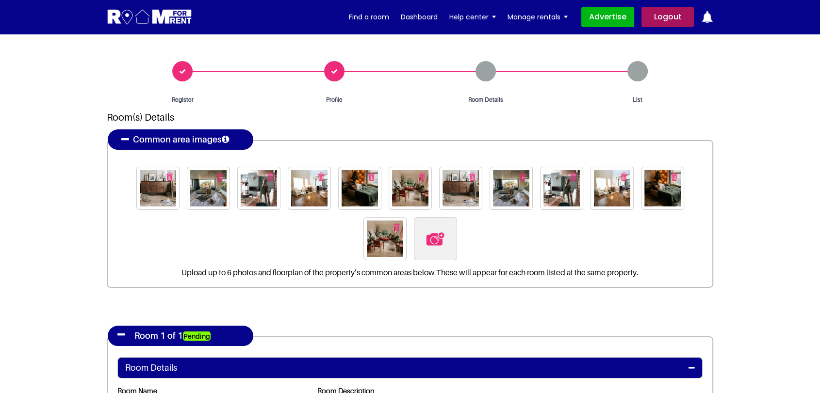
scroll to position [0, 0]
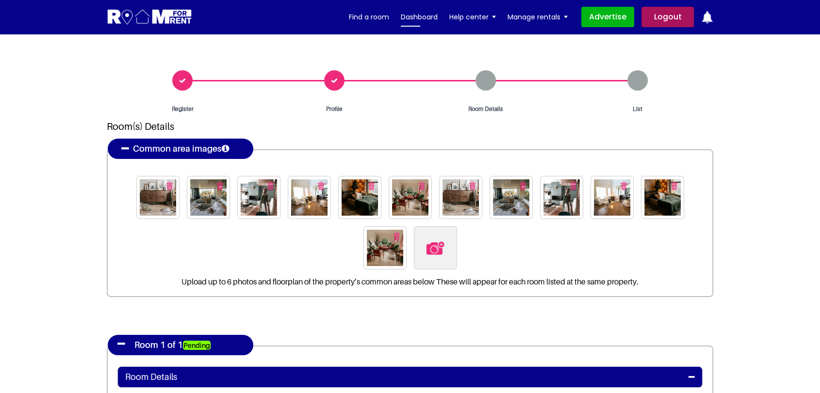
click at [435, 18] on link "Dashboard" at bounding box center [419, 17] width 37 height 15
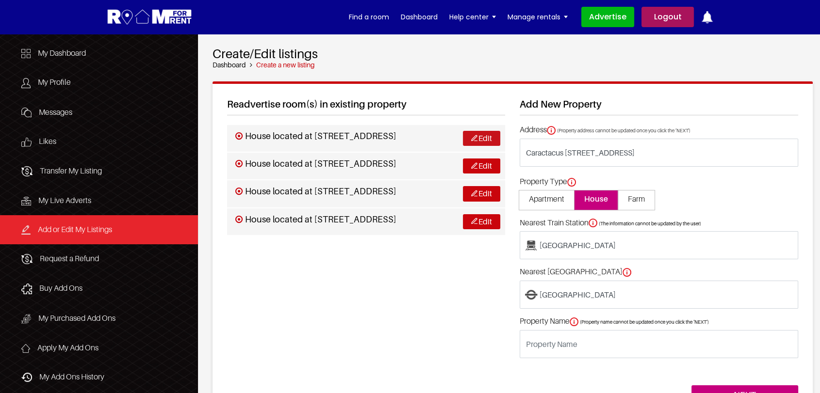
click at [488, 146] on link "Edit" at bounding box center [481, 138] width 37 height 15
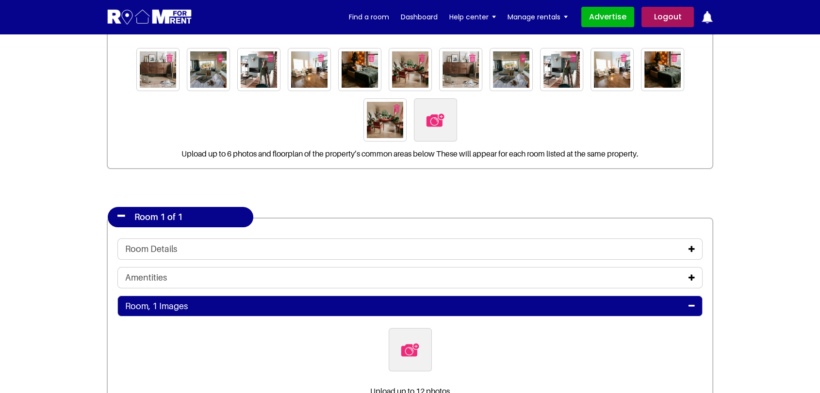
scroll to position [162, 0]
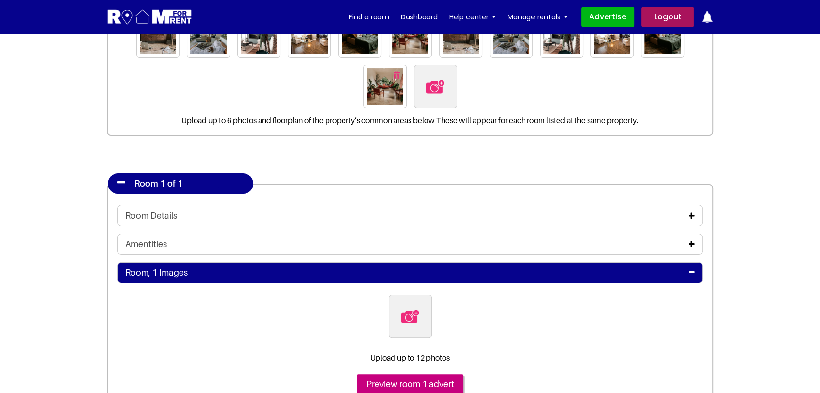
click at [687, 211] on div "Room Details" at bounding box center [409, 216] width 569 height 11
click at [694, 214] on icon at bounding box center [691, 216] width 6 height 8
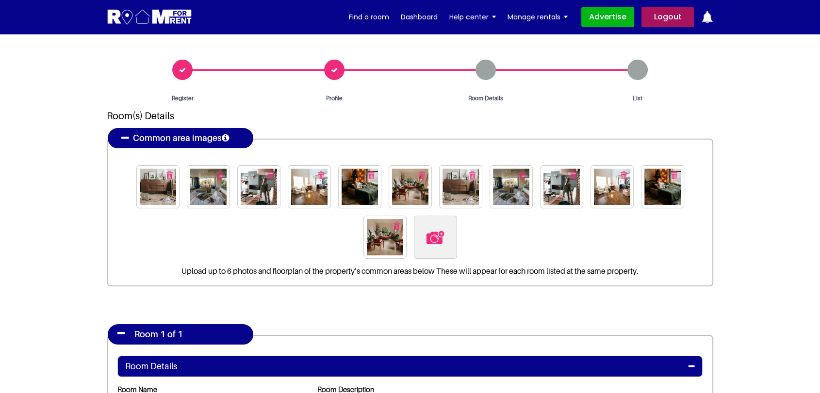
scroll to position [0, 0]
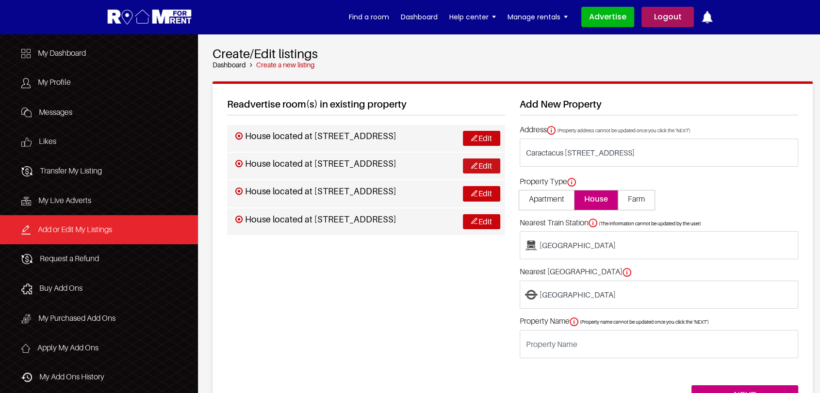
click at [483, 174] on link "Edit" at bounding box center [481, 166] width 37 height 15
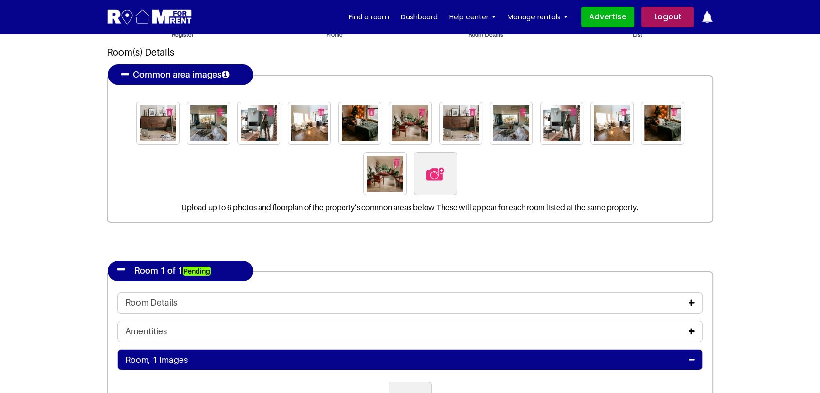
scroll to position [54, 0]
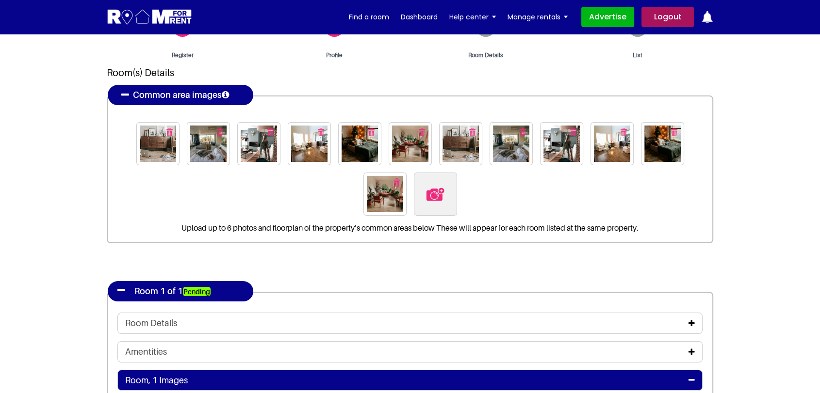
click at [689, 322] on icon at bounding box center [691, 324] width 6 height 8
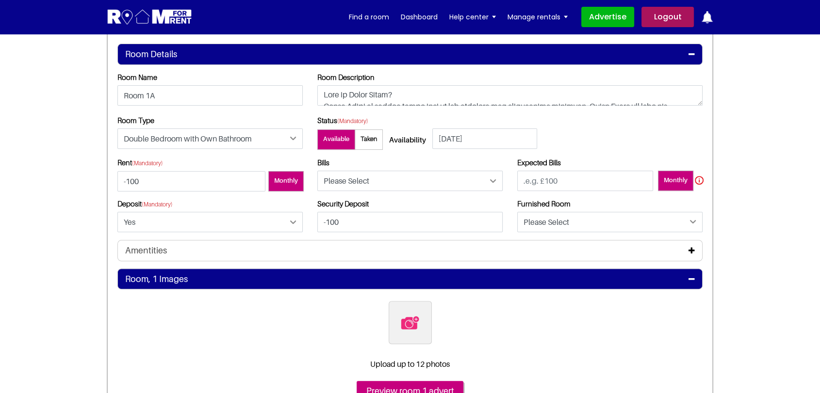
scroll to position [269, 0]
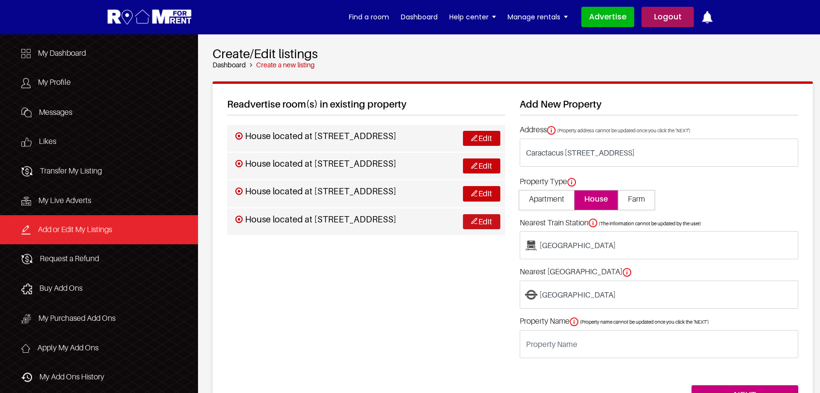
click at [485, 229] on link "Edit" at bounding box center [481, 221] width 37 height 15
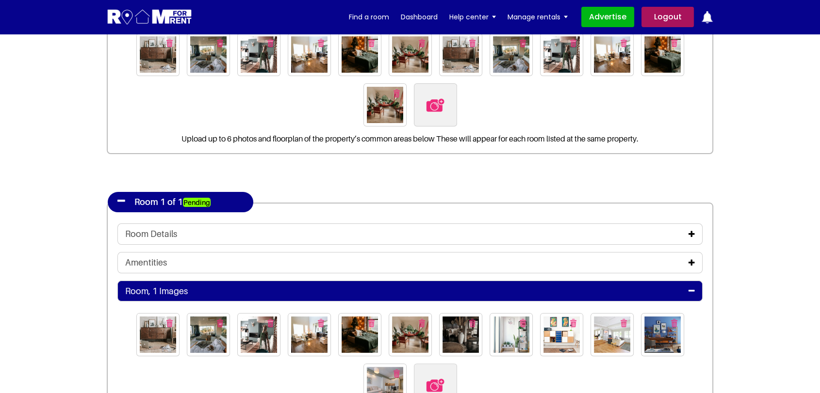
scroll to position [162, 0]
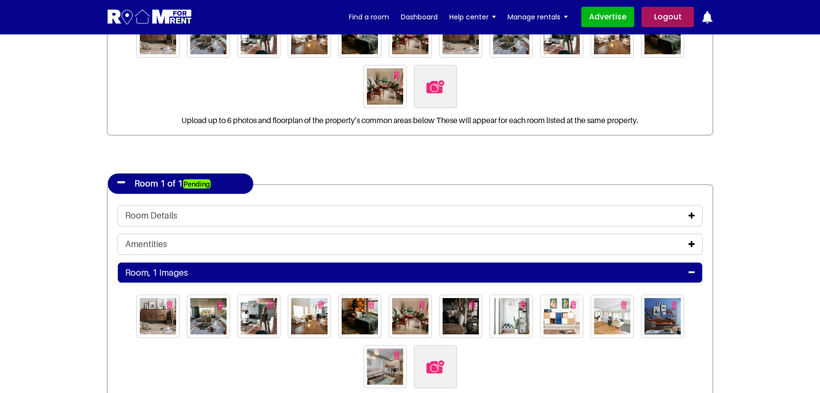
click at [692, 214] on icon at bounding box center [691, 216] width 6 height 8
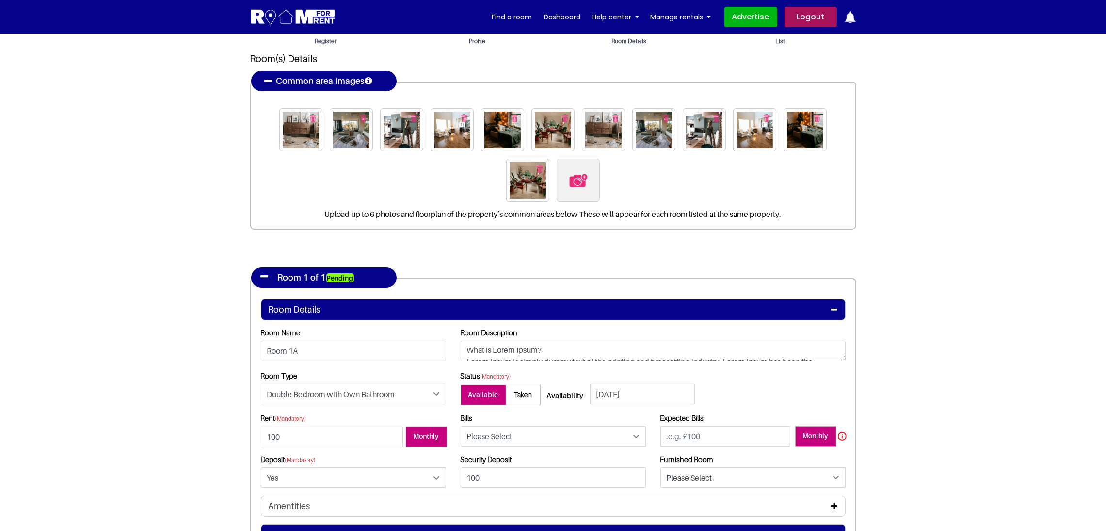
scroll to position [0, 0]
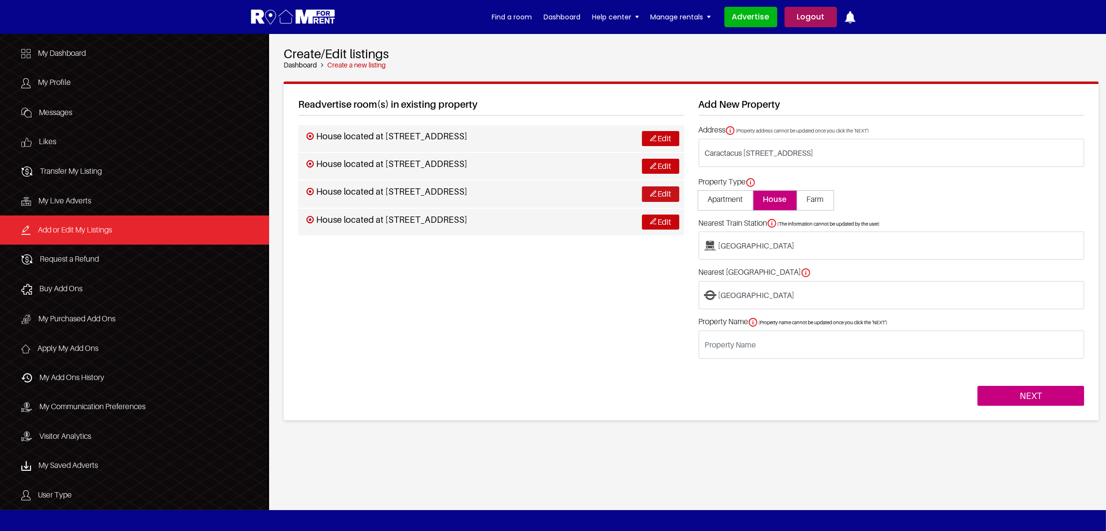
click at [664, 196] on link "Edit" at bounding box center [660, 193] width 37 height 15
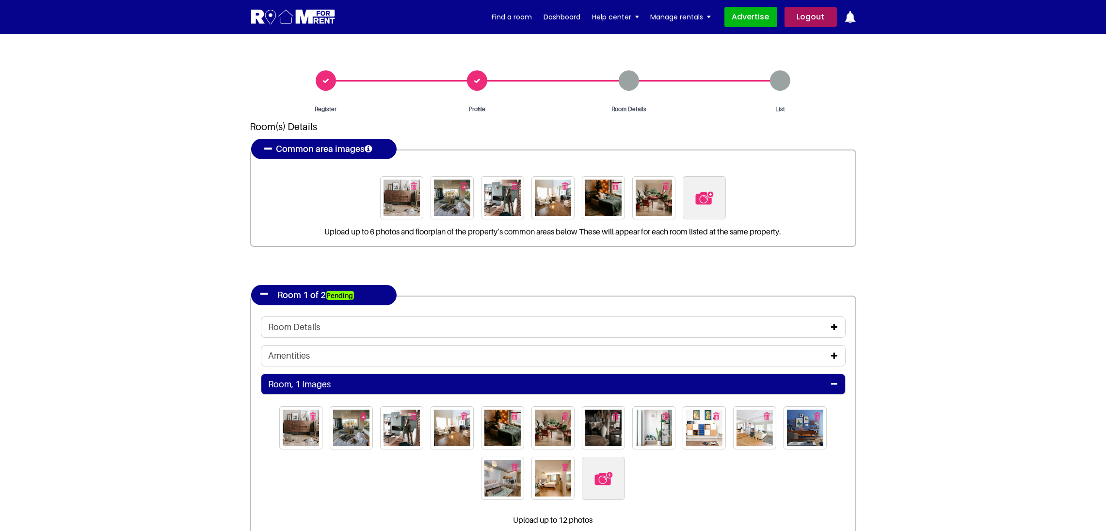
click at [837, 326] on icon at bounding box center [835, 327] width 6 height 8
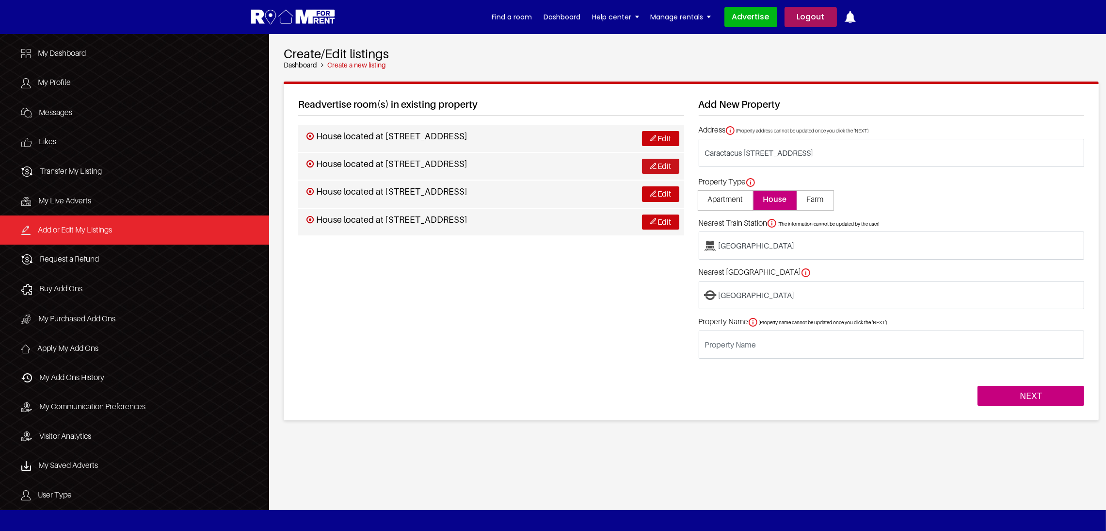
click at [655, 166] on img at bounding box center [653, 165] width 6 height 6
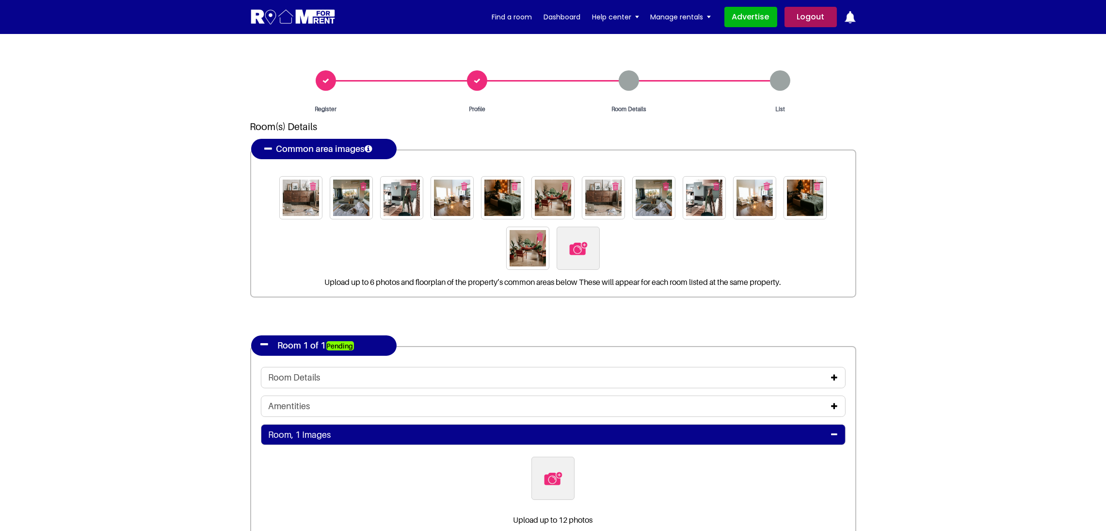
drag, startPoint x: 837, startPoint y: 374, endPoint x: 726, endPoint y: 344, distance: 114.8
click at [836, 374] on icon at bounding box center [835, 378] width 6 height 8
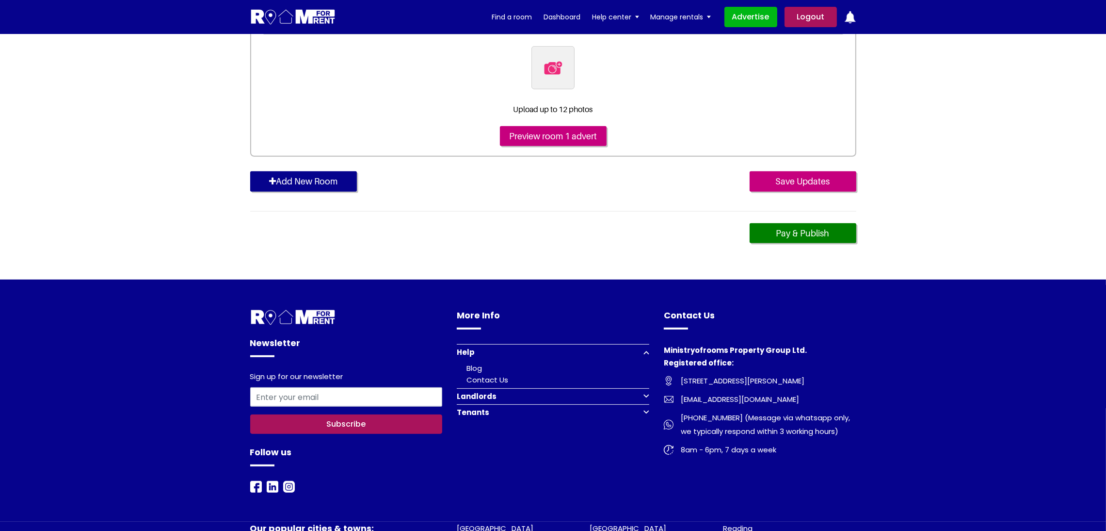
scroll to position [582, 0]
